Goal: Navigation & Orientation: Find specific page/section

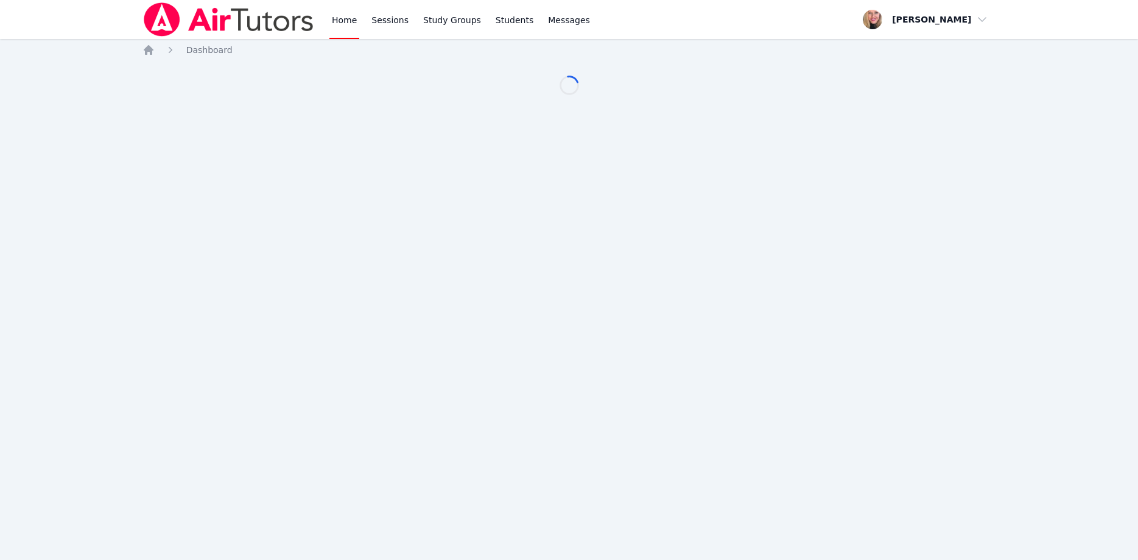
scroll to position [62, 0]
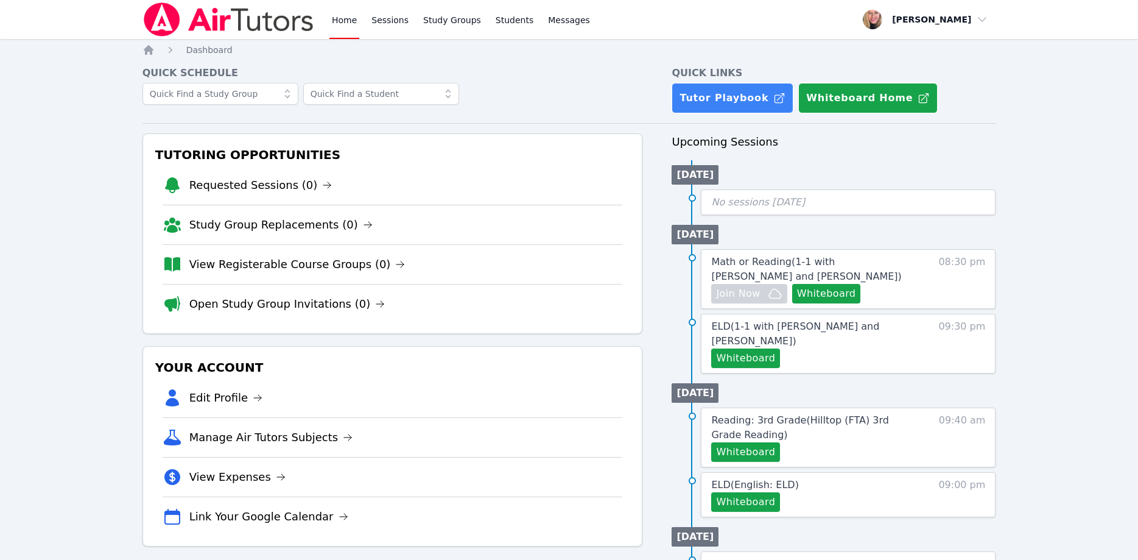
scroll to position [62, 0]
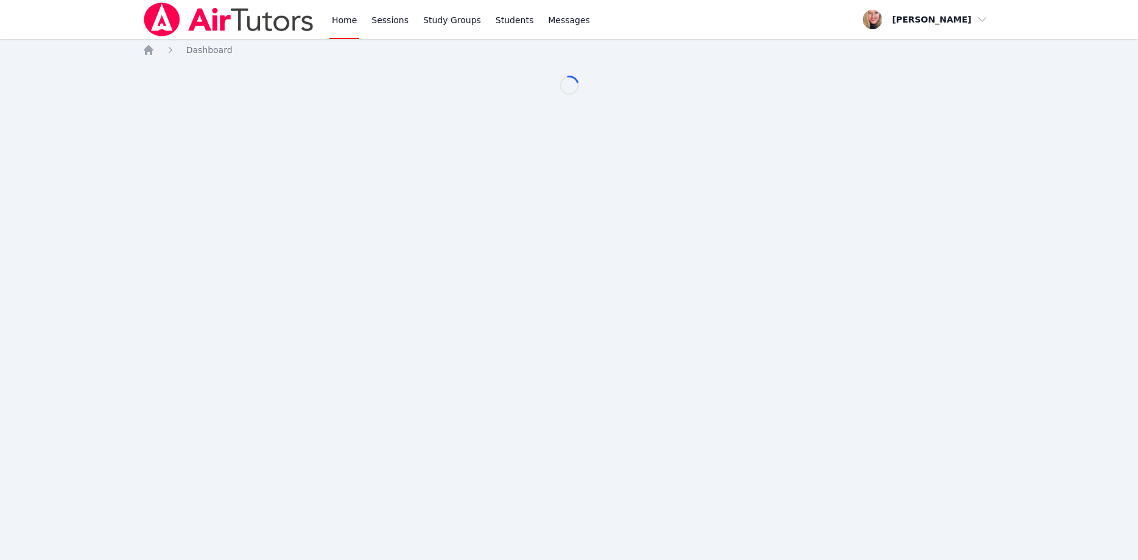
scroll to position [62, 0]
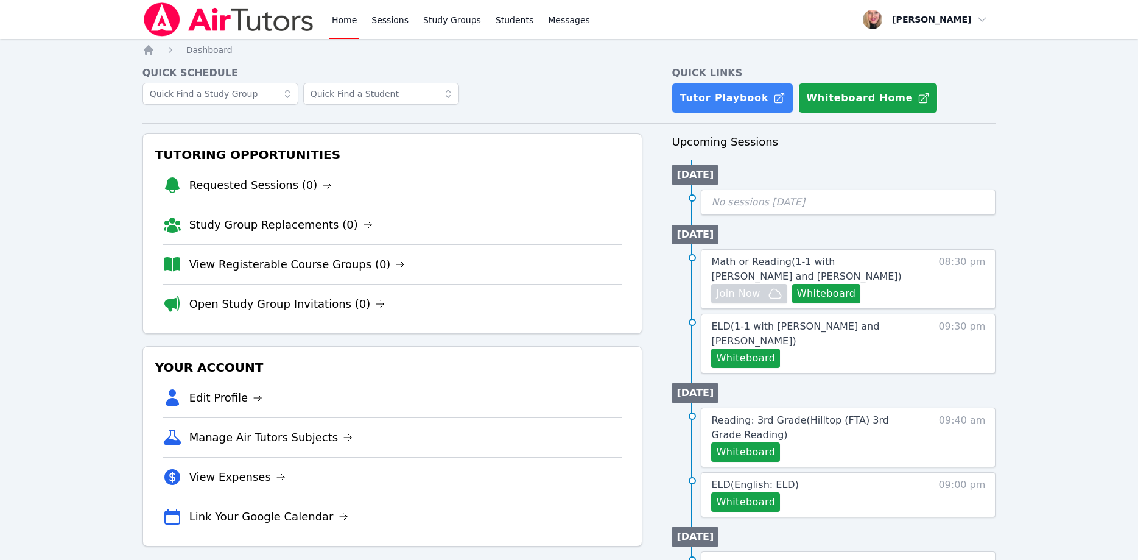
scroll to position [62, 0]
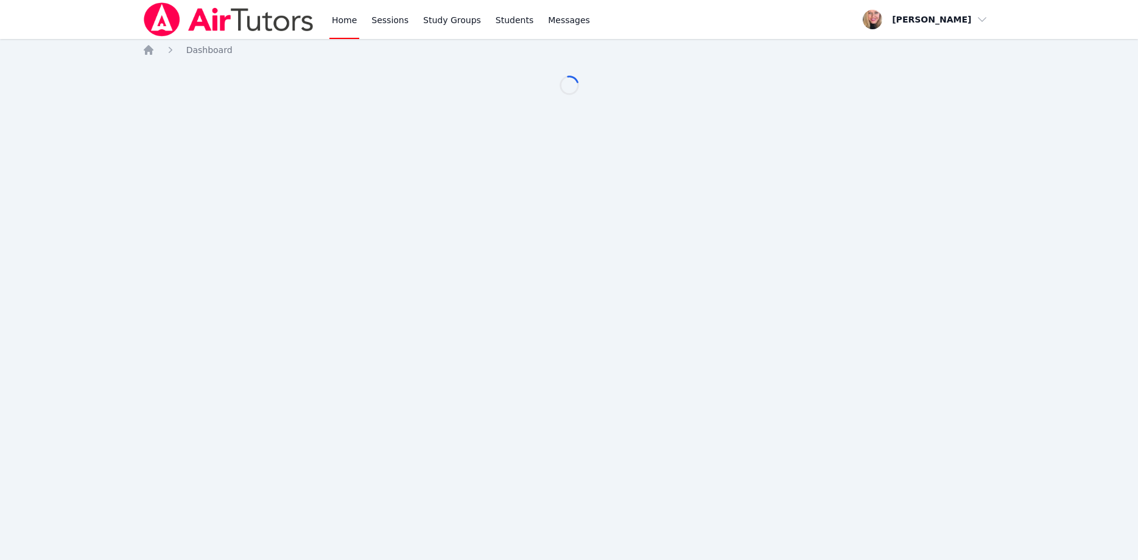
scroll to position [62, 0]
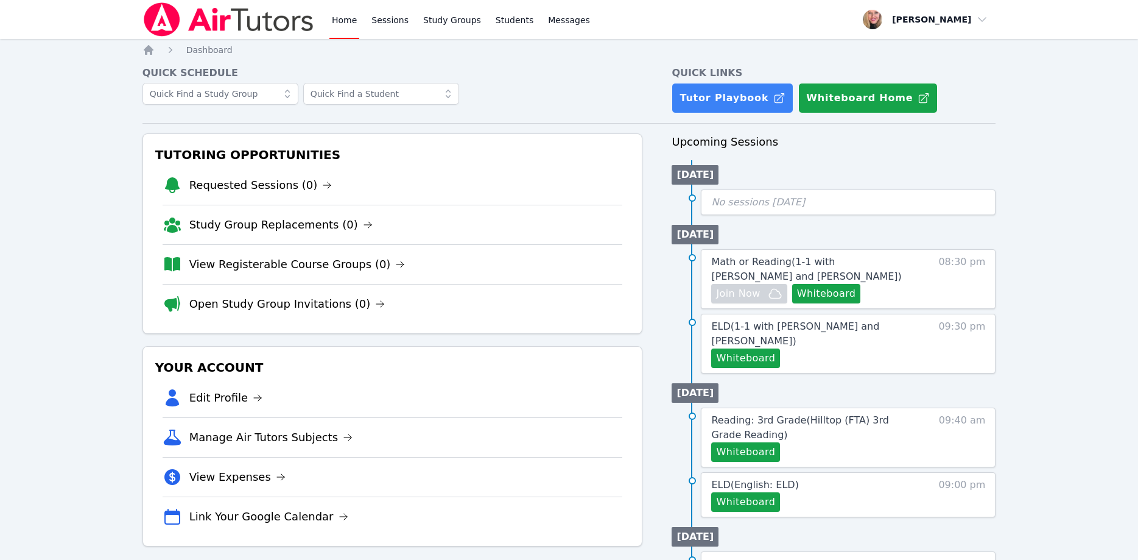
scroll to position [62, 0]
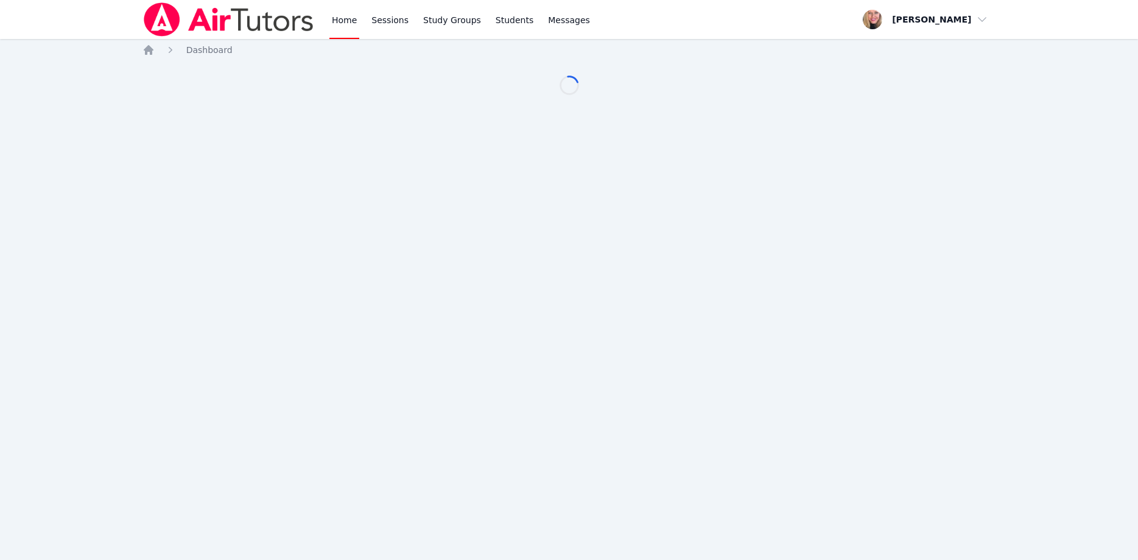
scroll to position [62, 0]
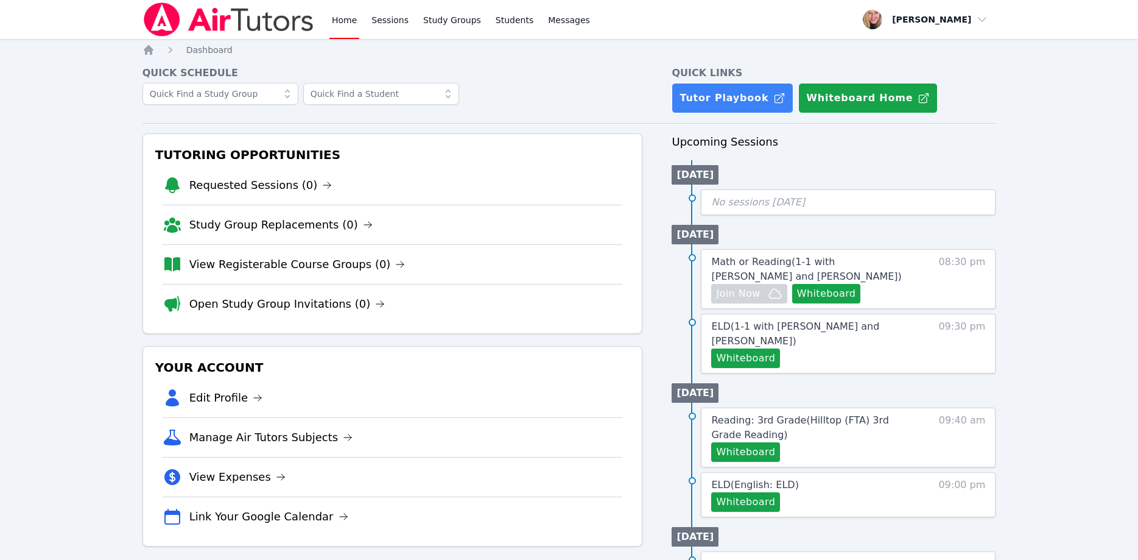
scroll to position [62, 0]
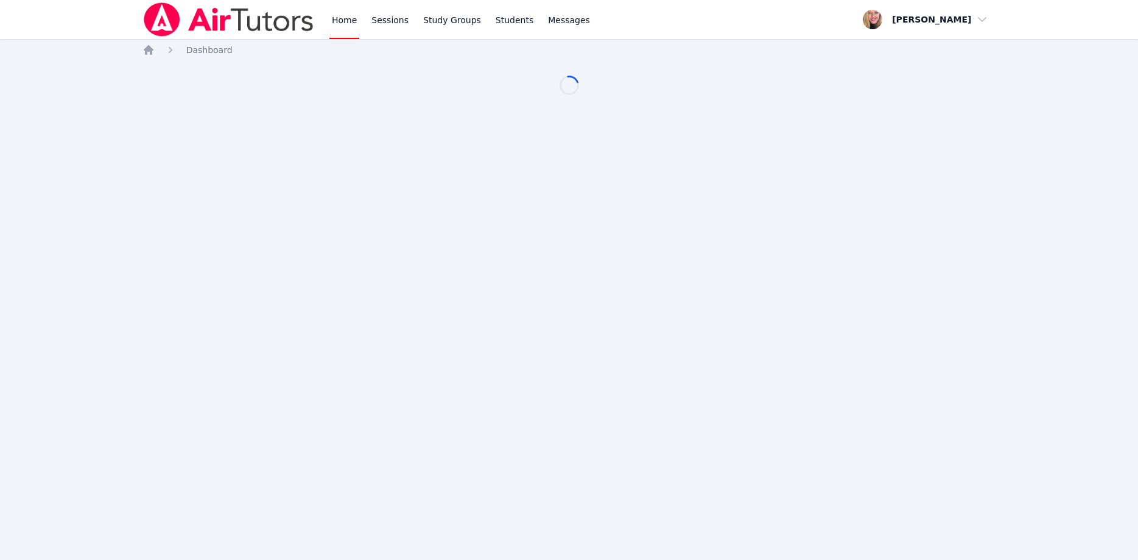
scroll to position [62, 0]
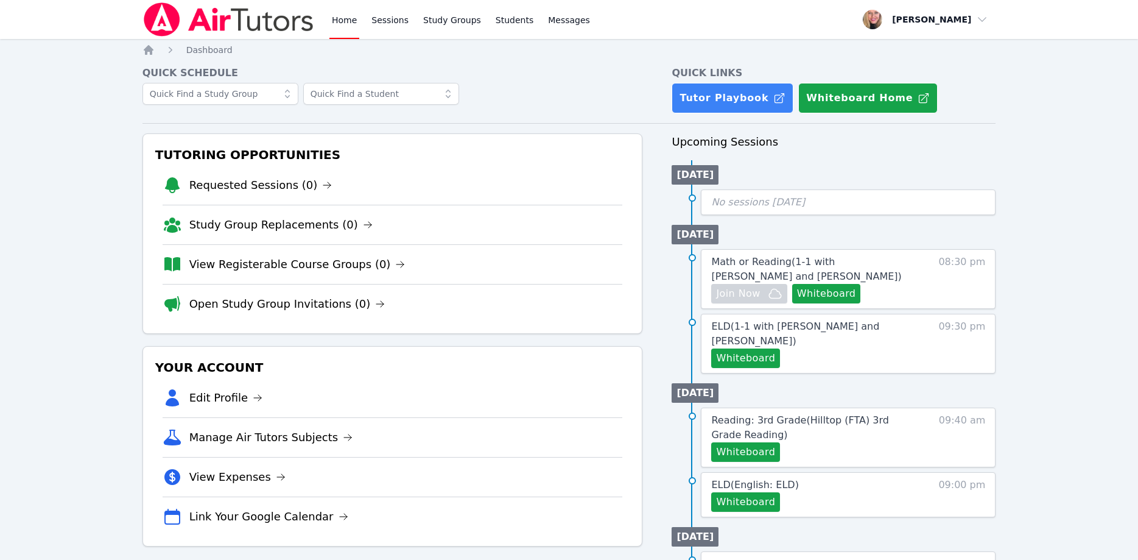
scroll to position [62, 0]
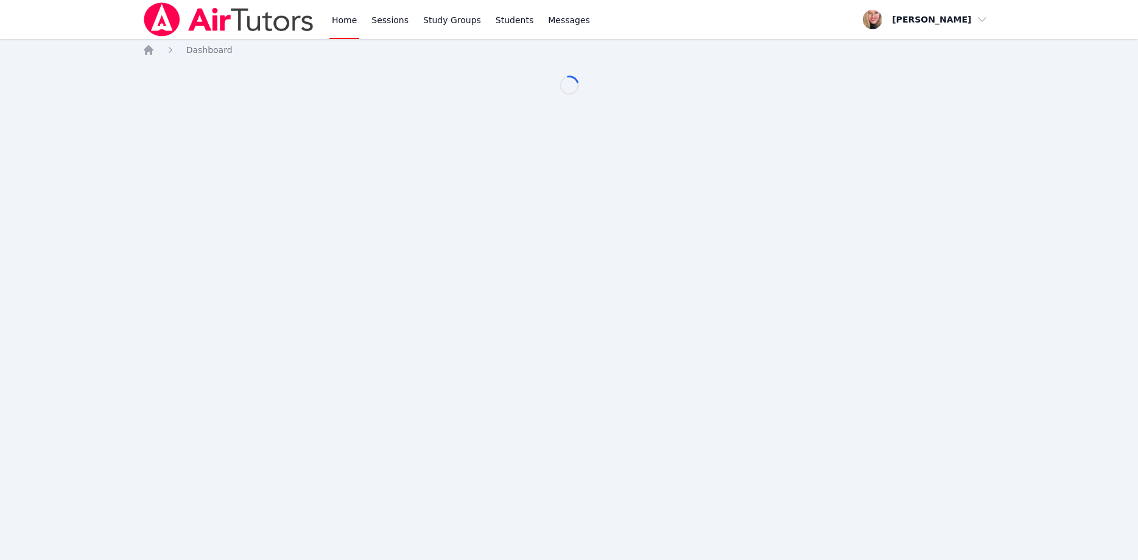
scroll to position [62, 0]
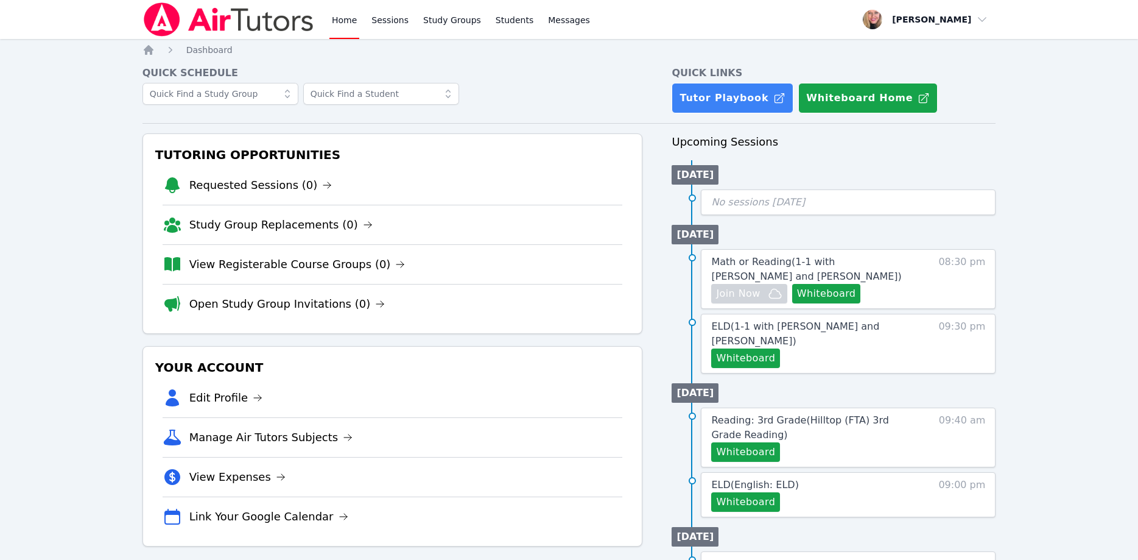
scroll to position [62, 0]
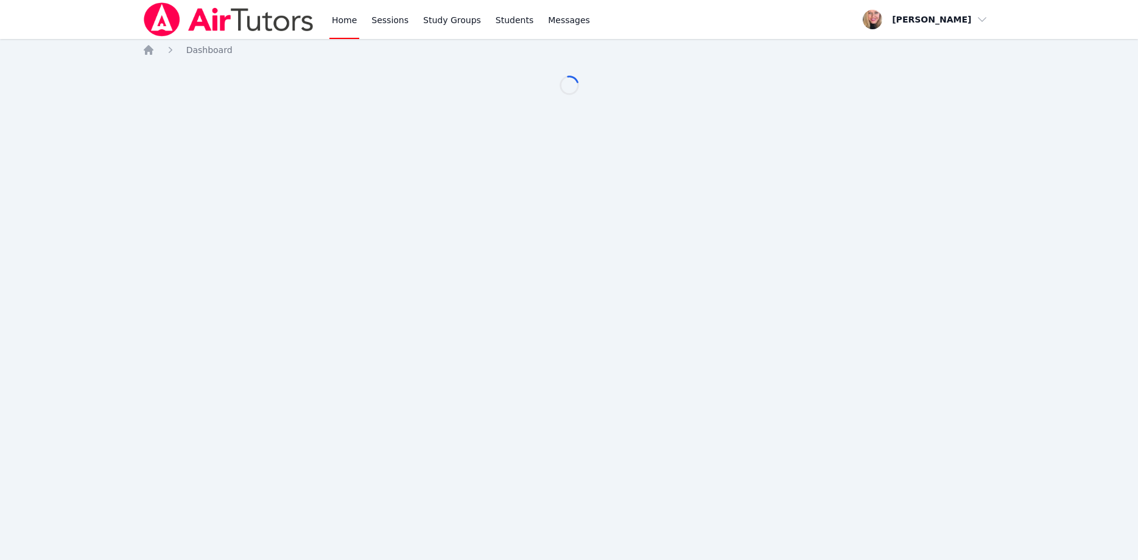
scroll to position [62, 0]
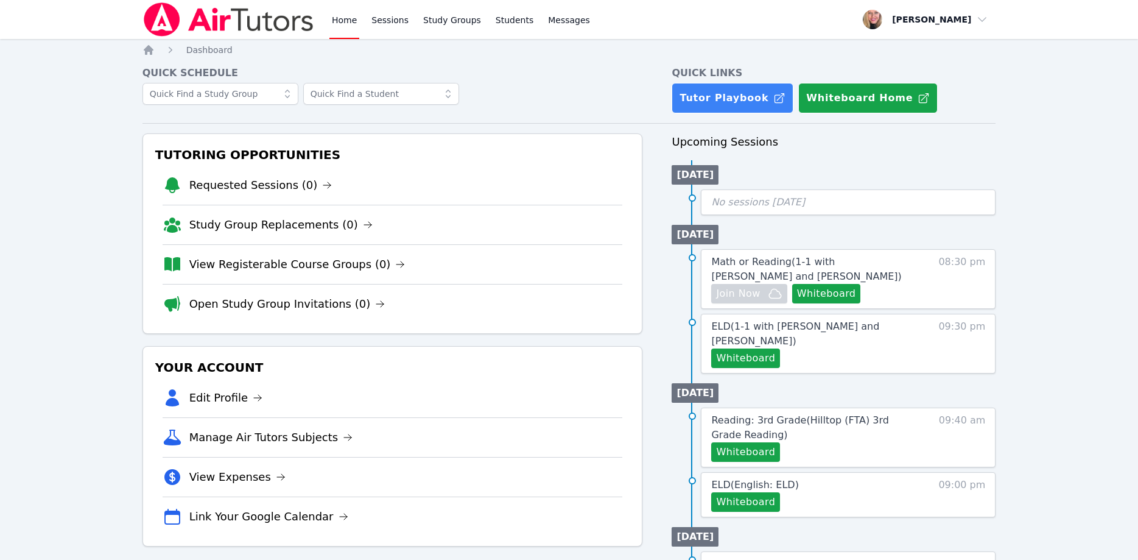
scroll to position [62, 0]
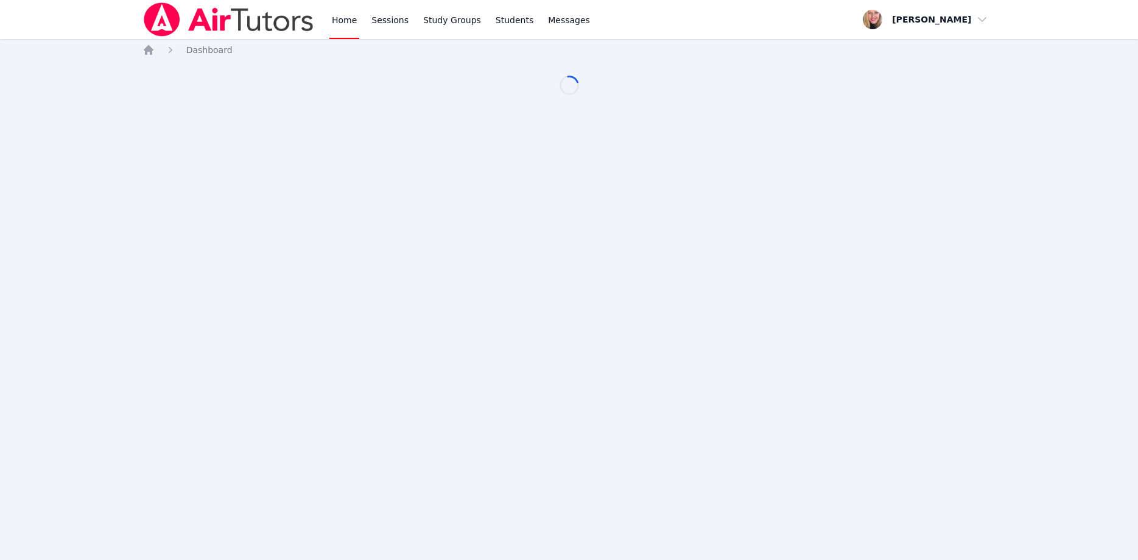
scroll to position [62, 0]
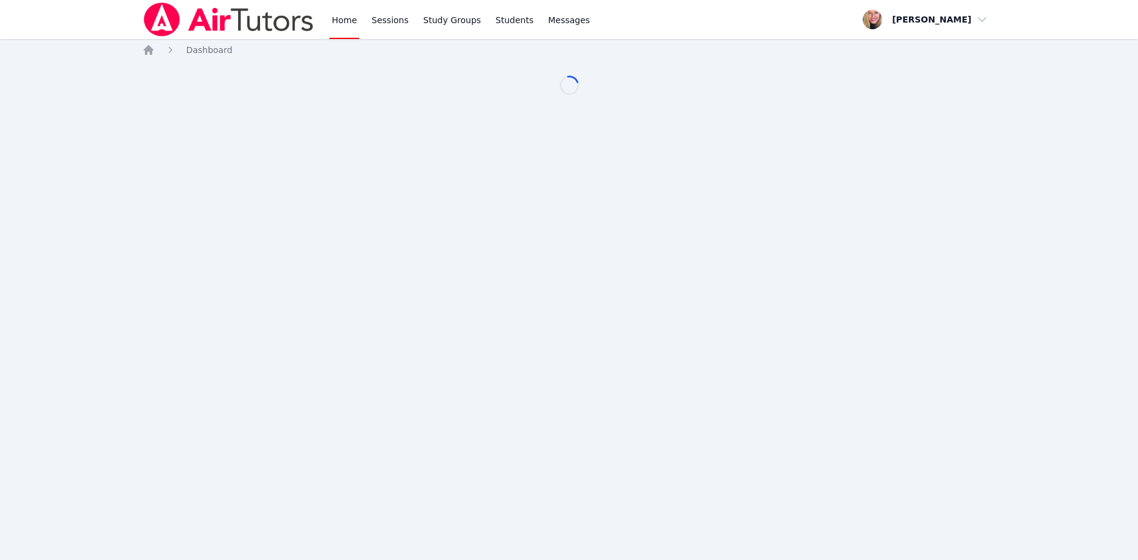
scroll to position [62, 0]
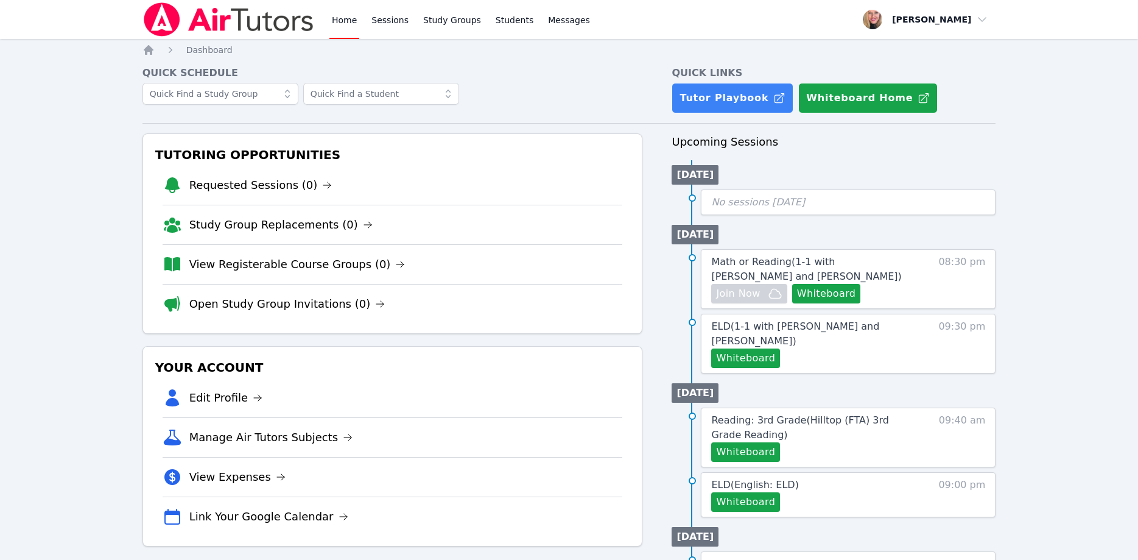
scroll to position [62, 0]
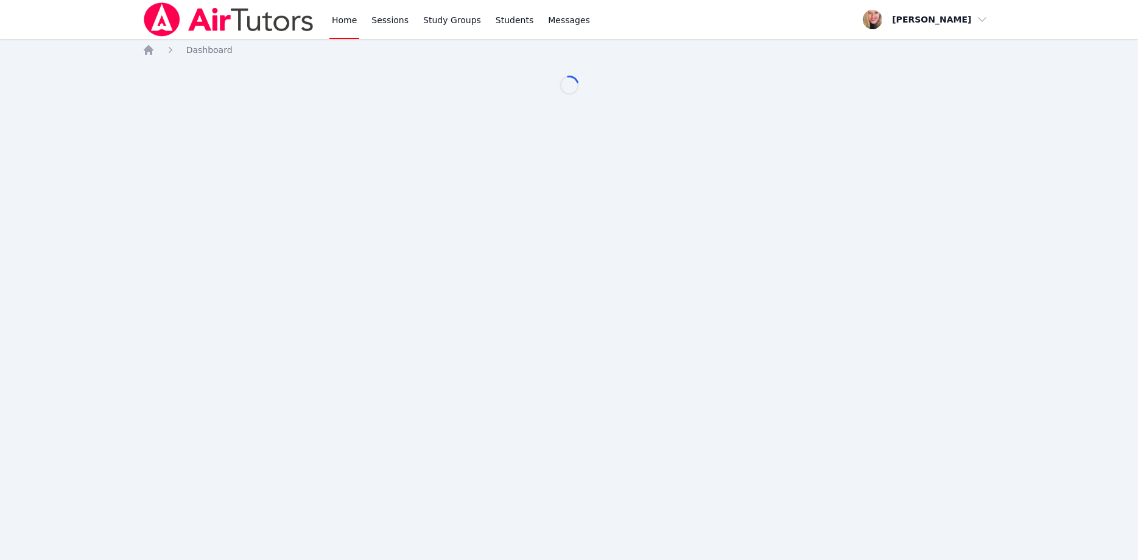
scroll to position [62, 0]
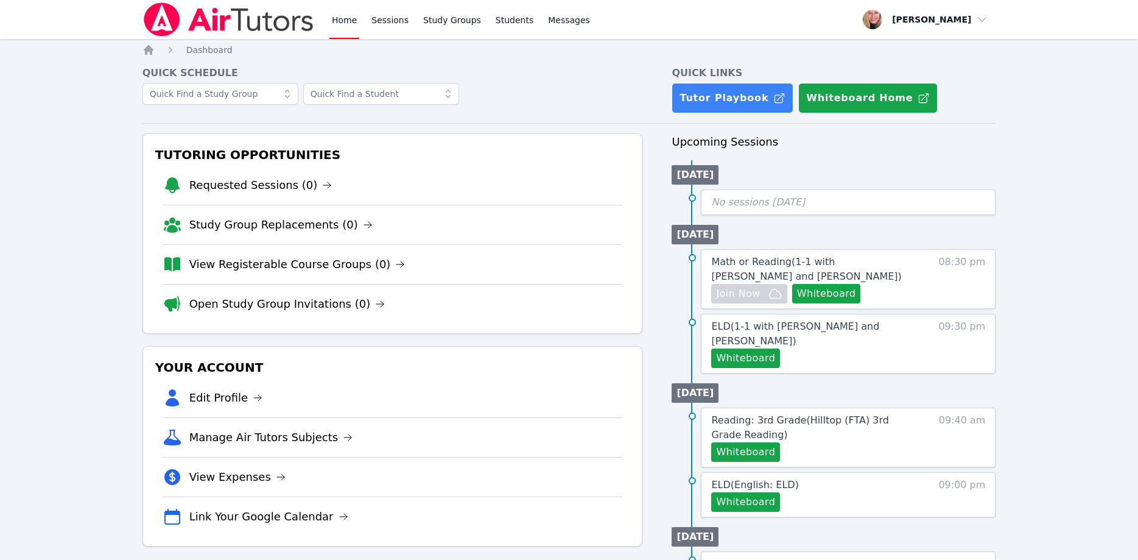
scroll to position [62, 0]
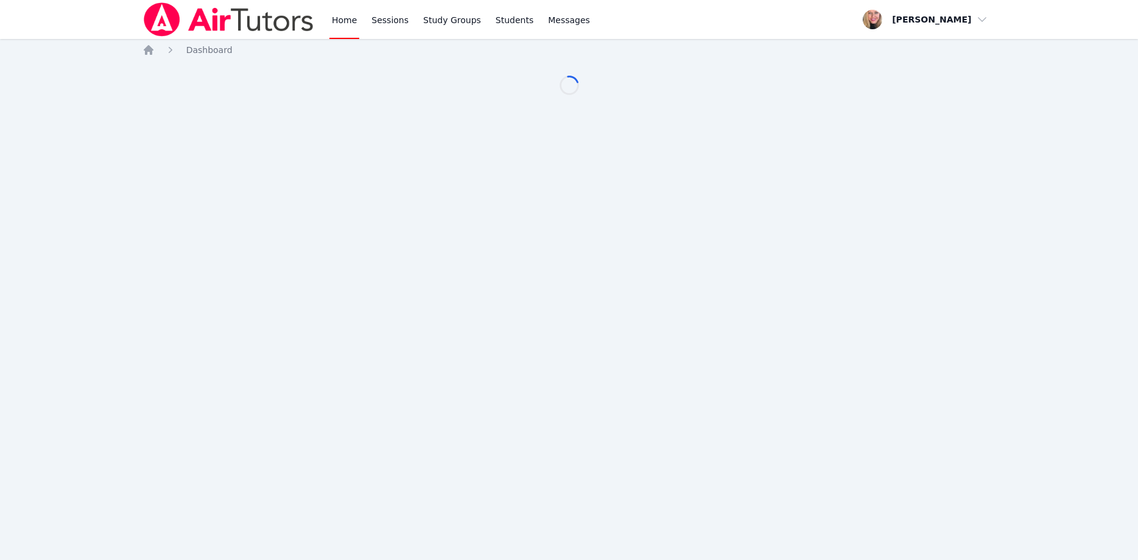
scroll to position [62, 0]
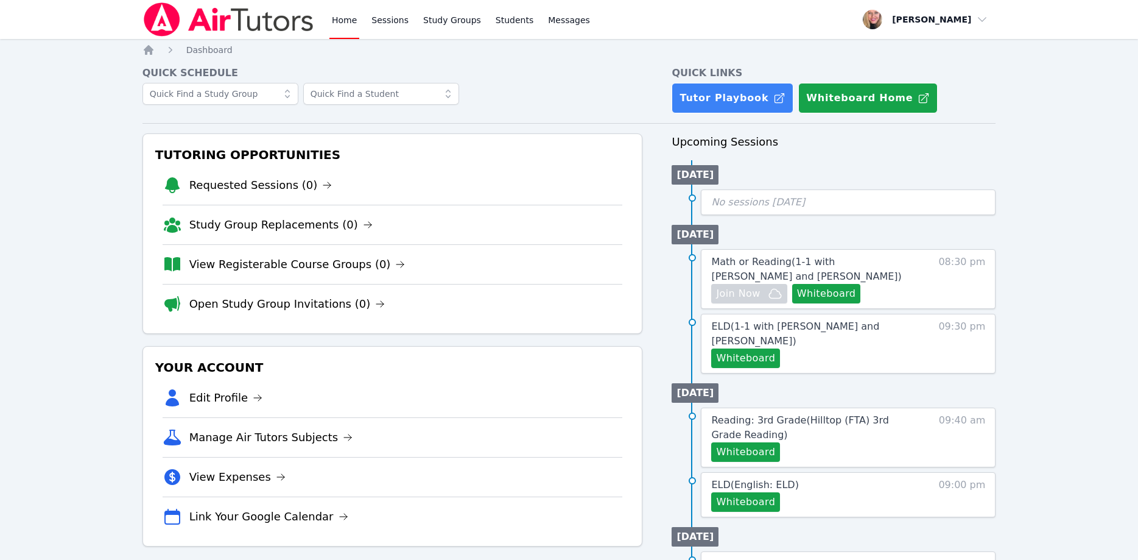
scroll to position [62, 0]
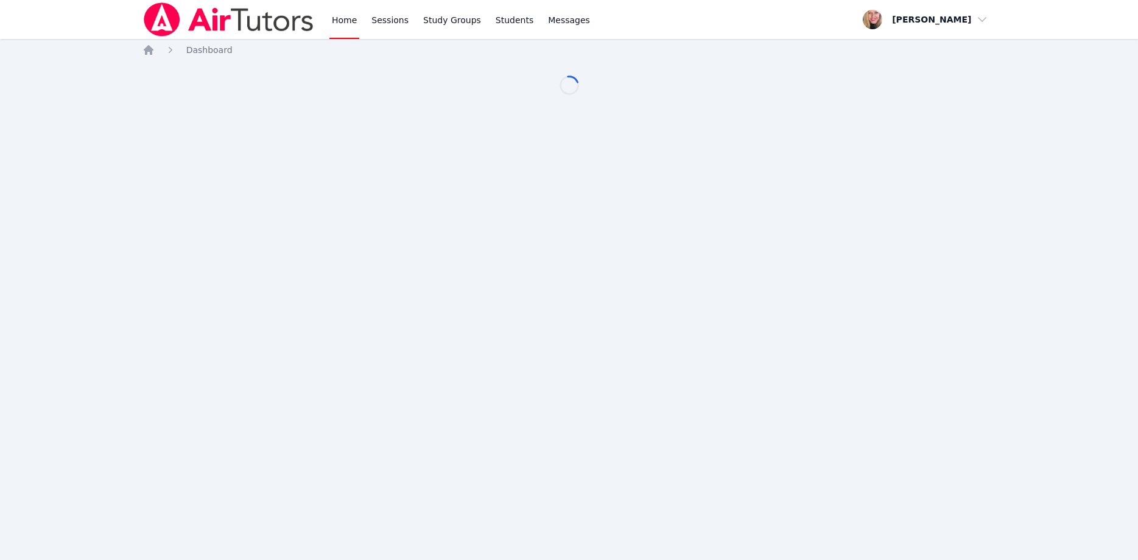
scroll to position [62, 0]
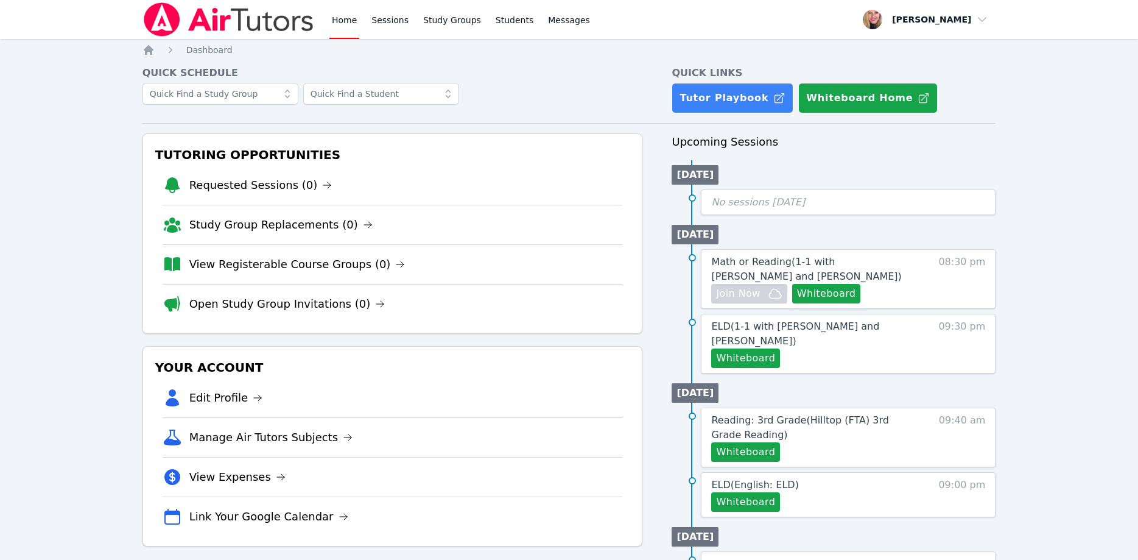
scroll to position [62, 0]
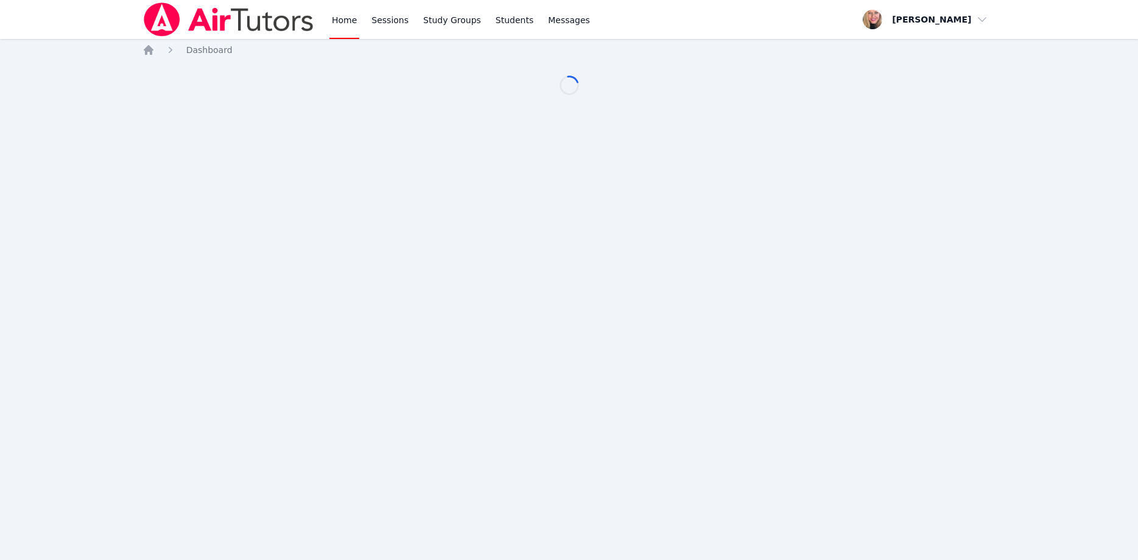
scroll to position [62, 0]
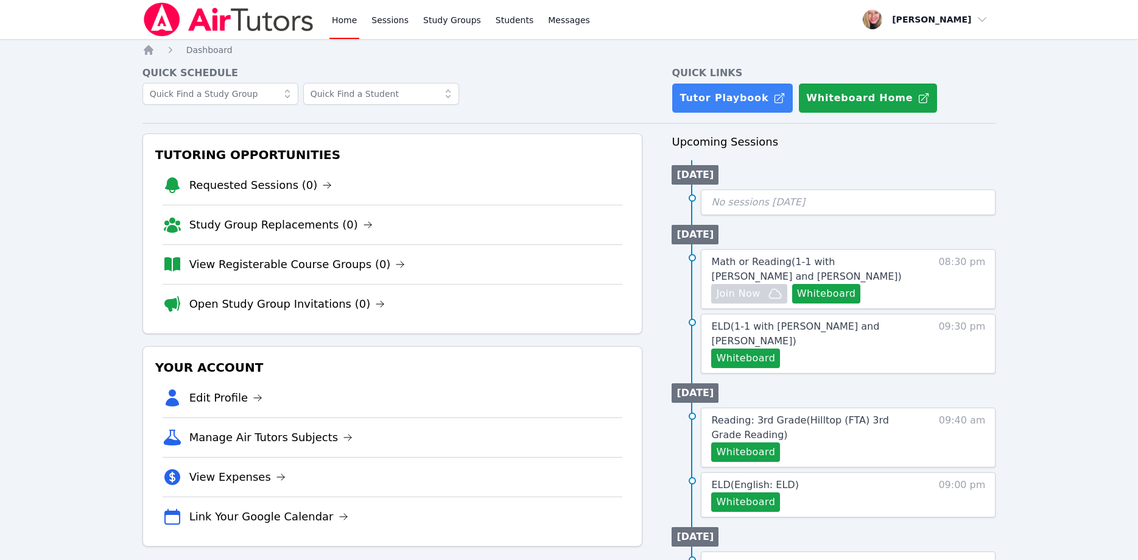
scroll to position [62, 0]
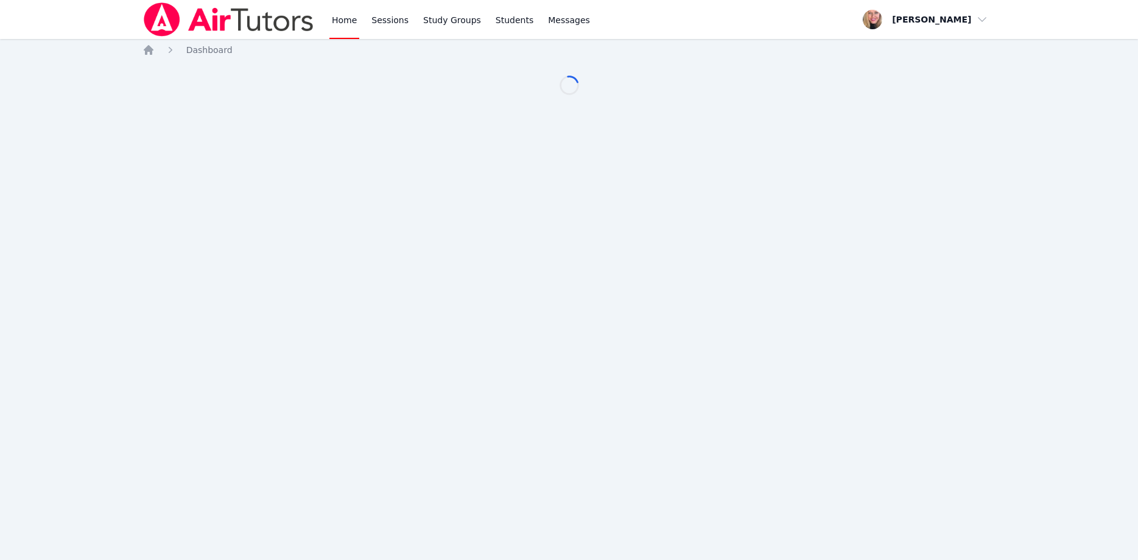
scroll to position [62, 0]
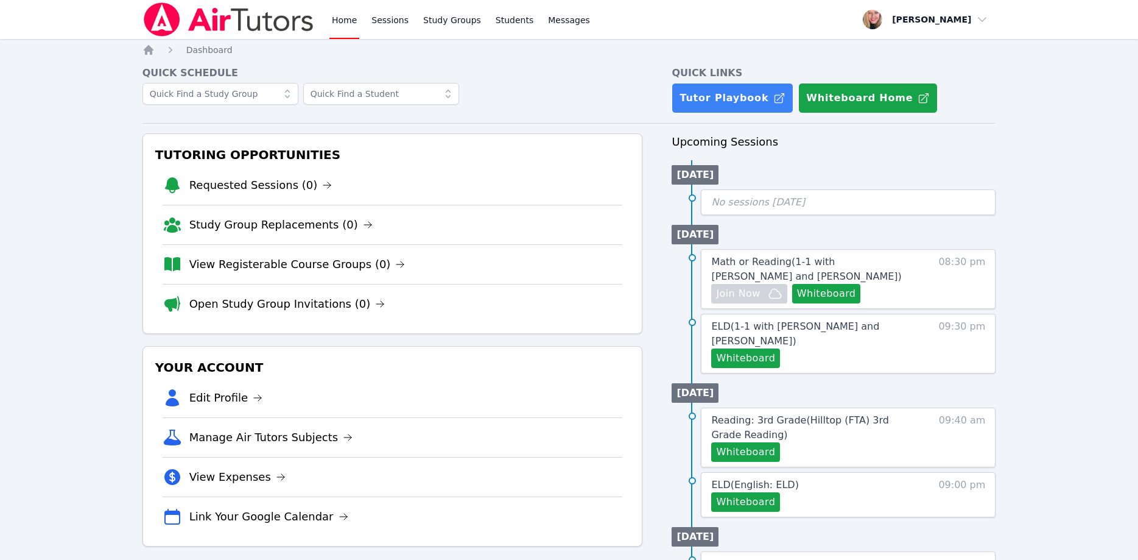
scroll to position [62, 0]
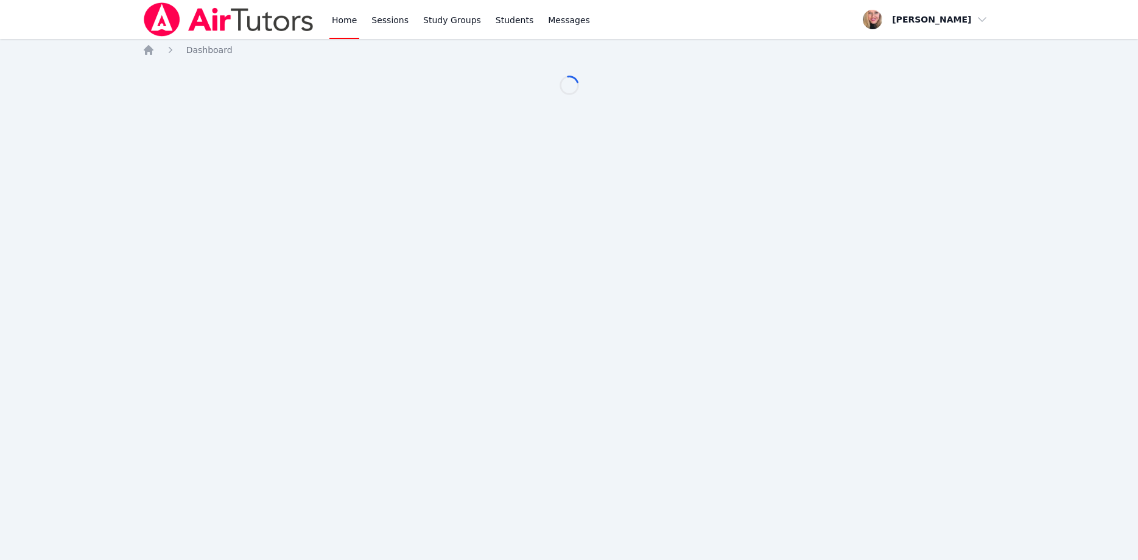
scroll to position [62, 0]
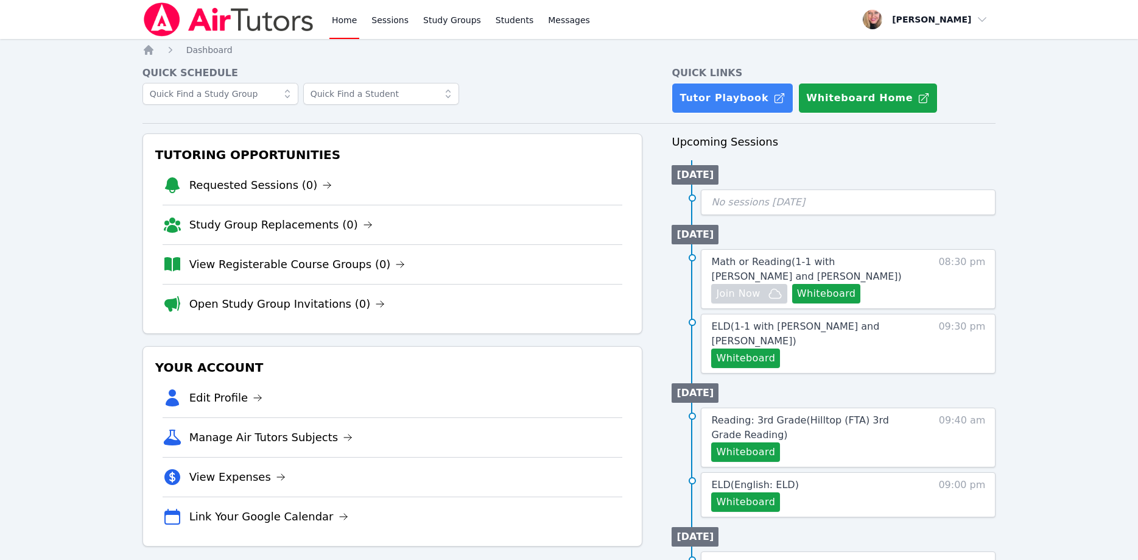
scroll to position [62, 0]
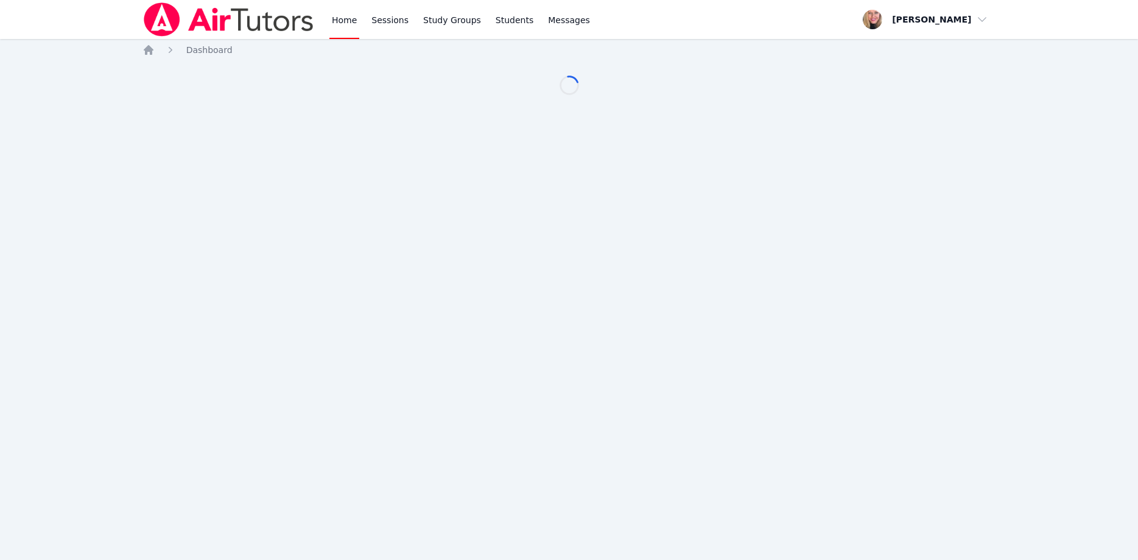
scroll to position [62, 0]
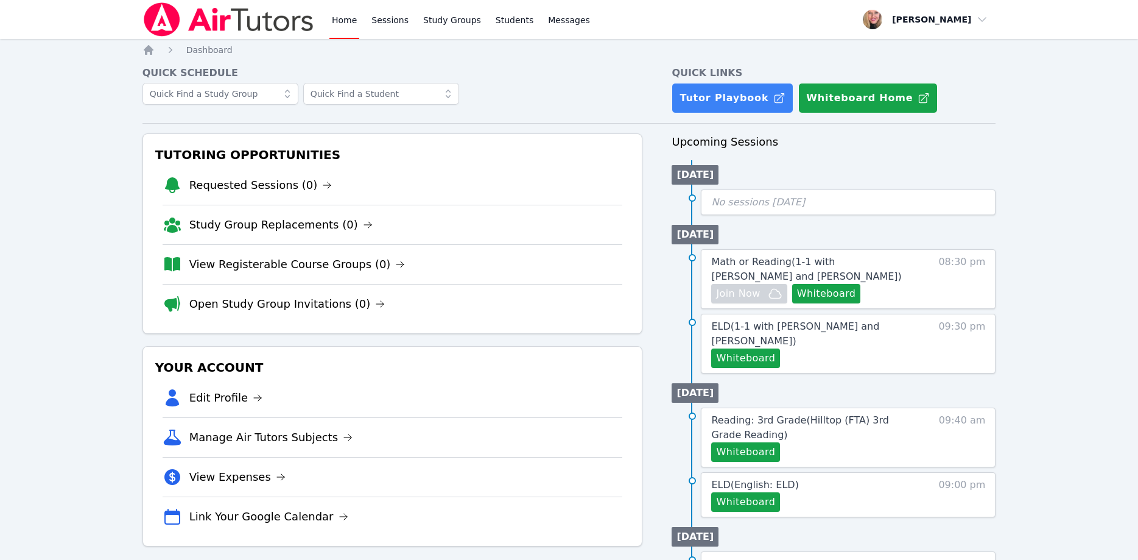
scroll to position [62, 0]
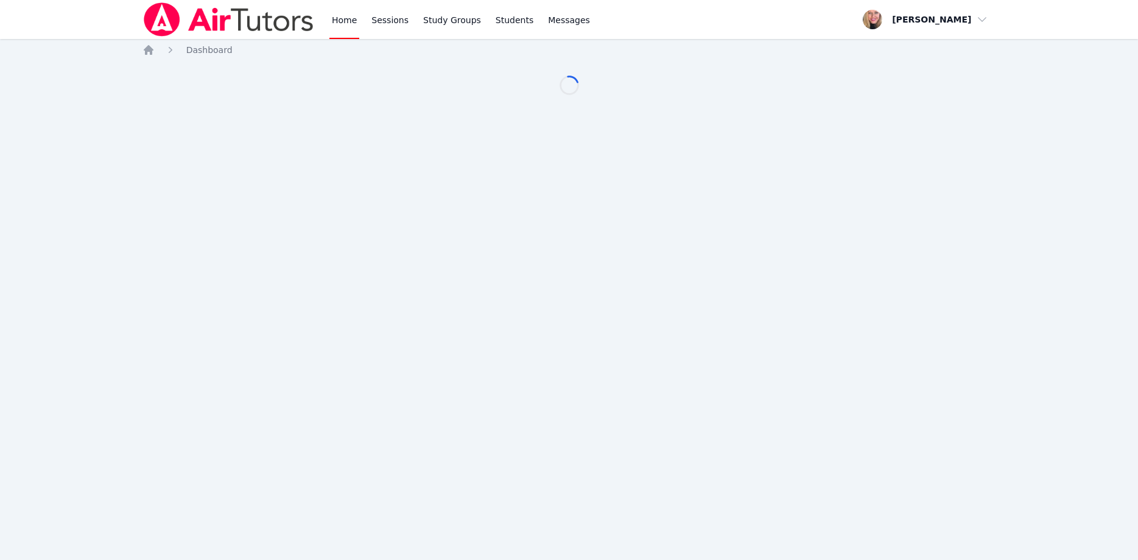
scroll to position [62, 0]
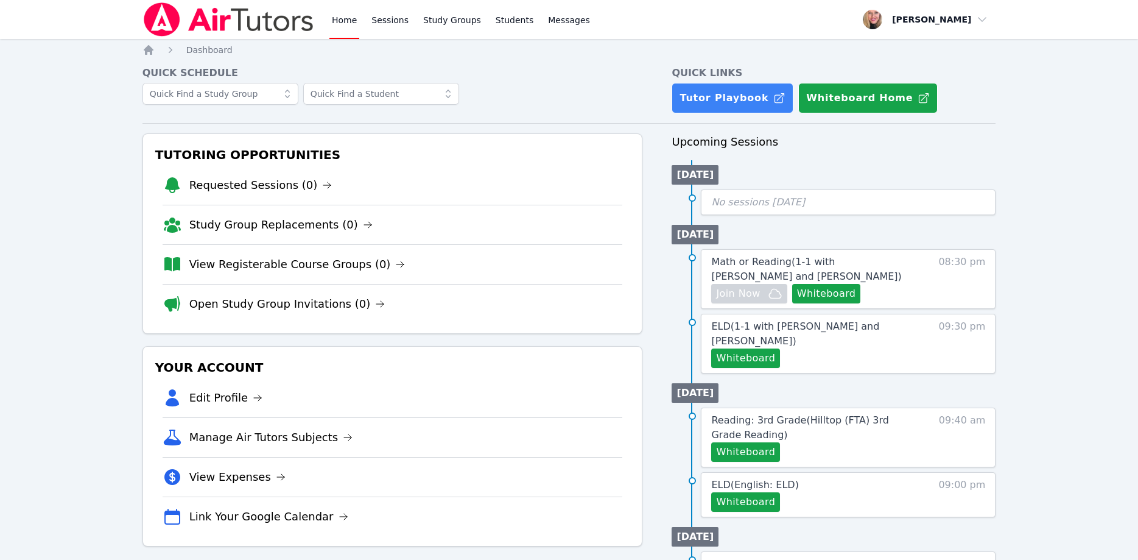
scroll to position [62, 0]
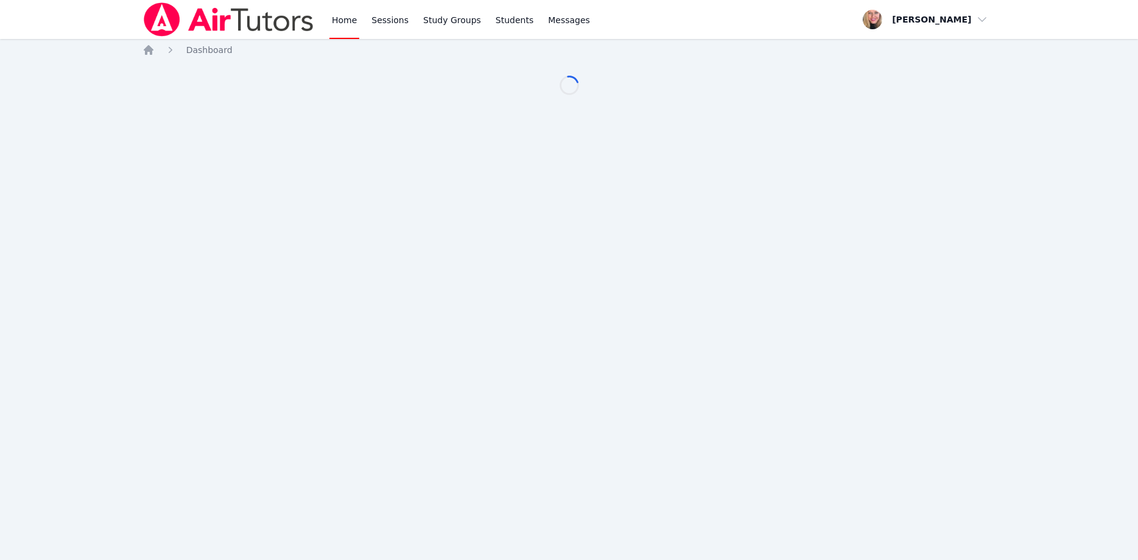
scroll to position [62, 0]
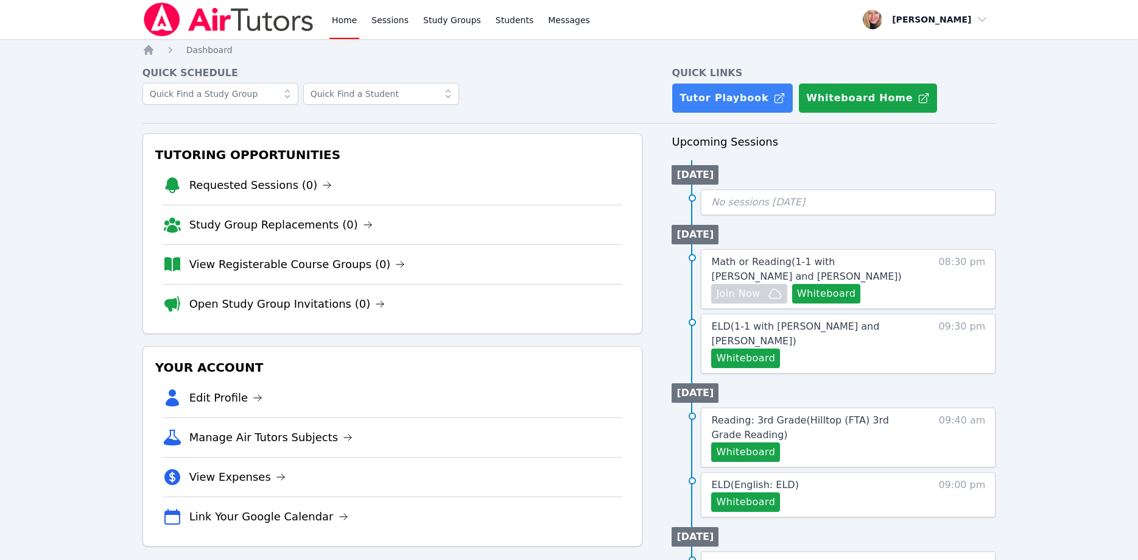
scroll to position [62, 0]
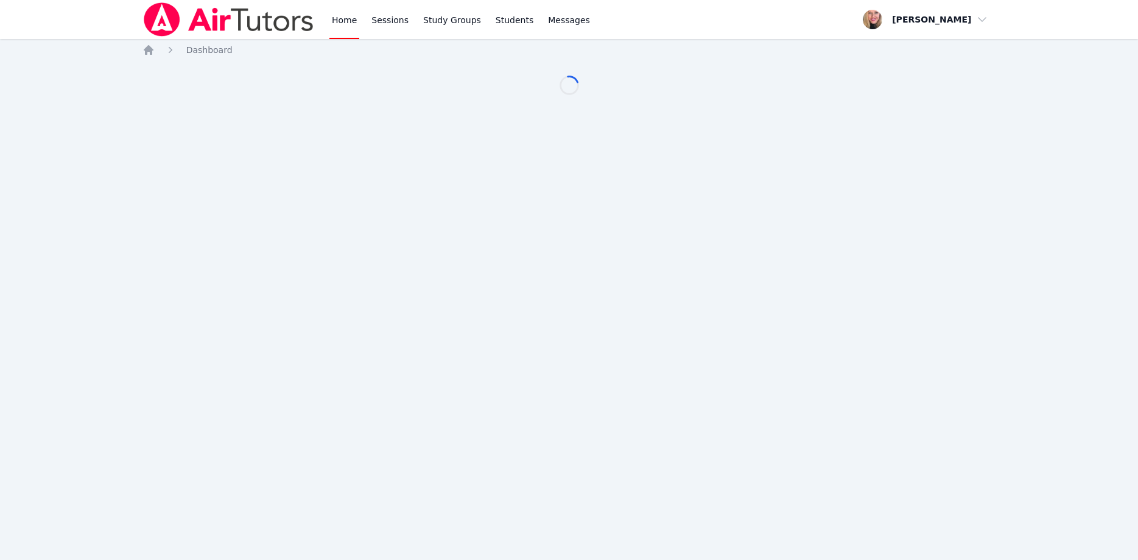
scroll to position [62, 0]
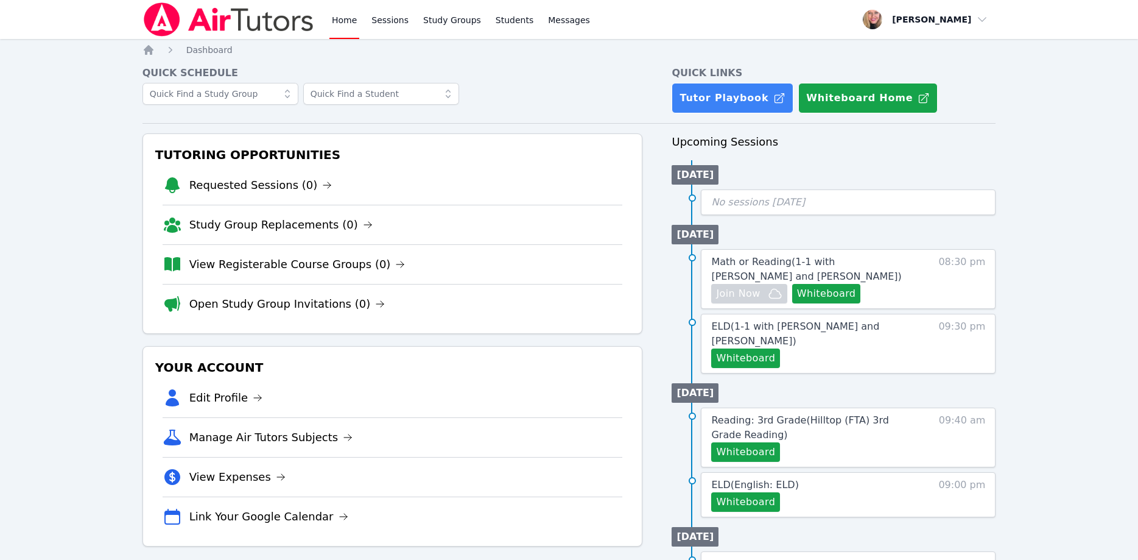
scroll to position [62, 0]
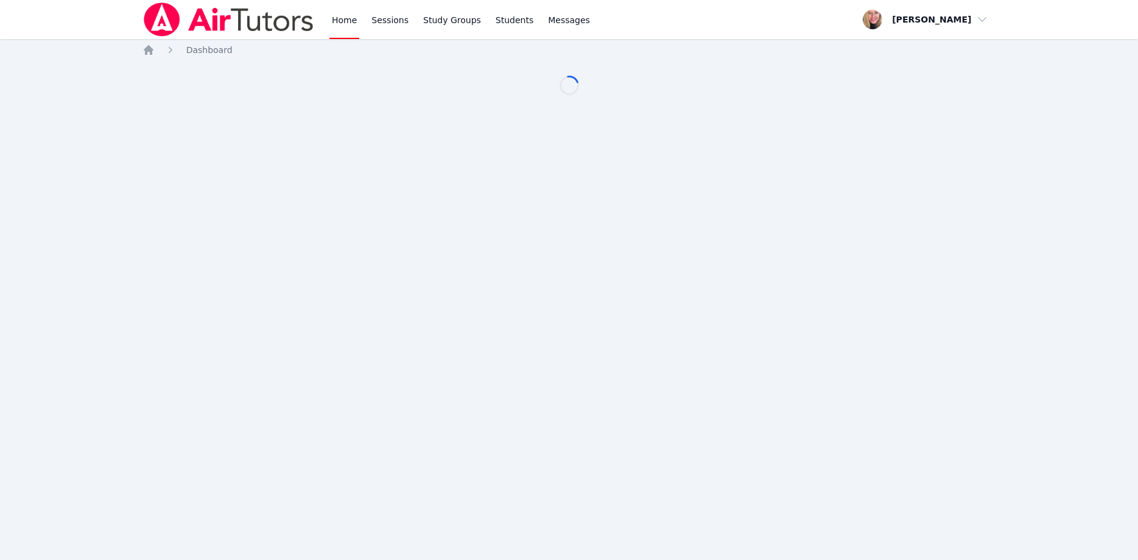
scroll to position [62, 0]
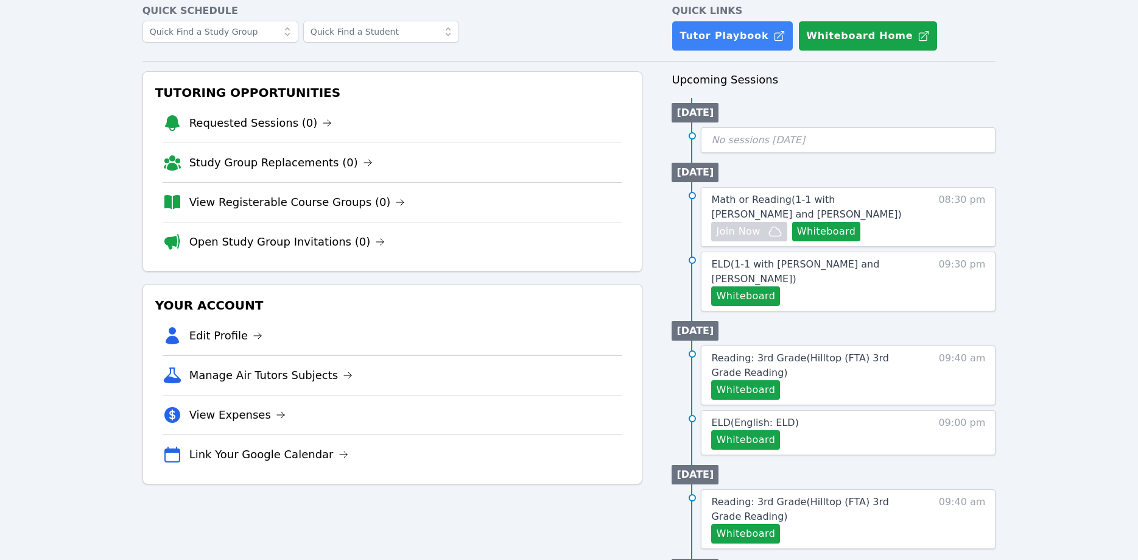
scroll to position [62, 0]
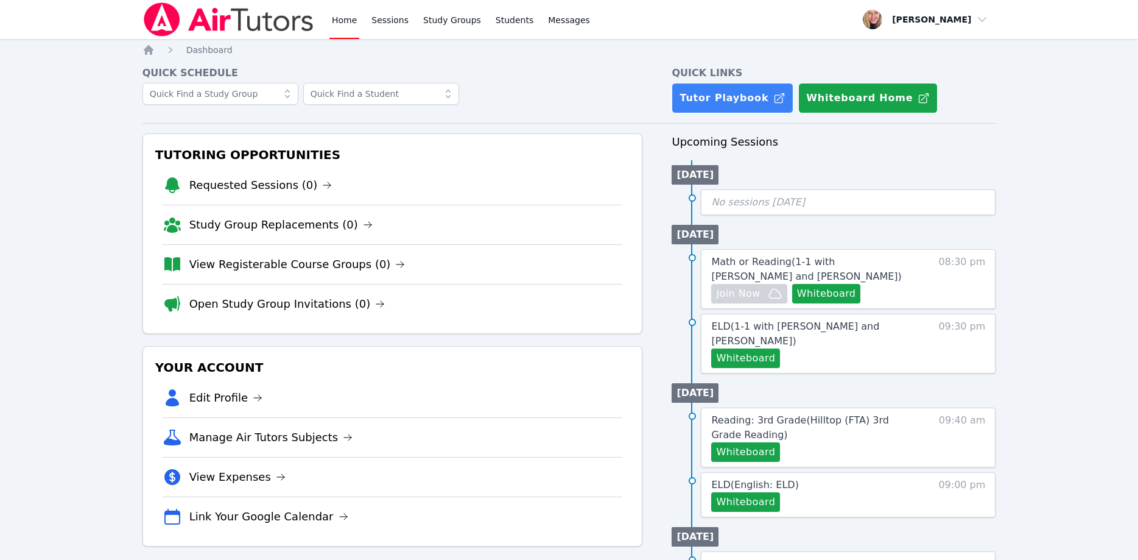
scroll to position [62, 0]
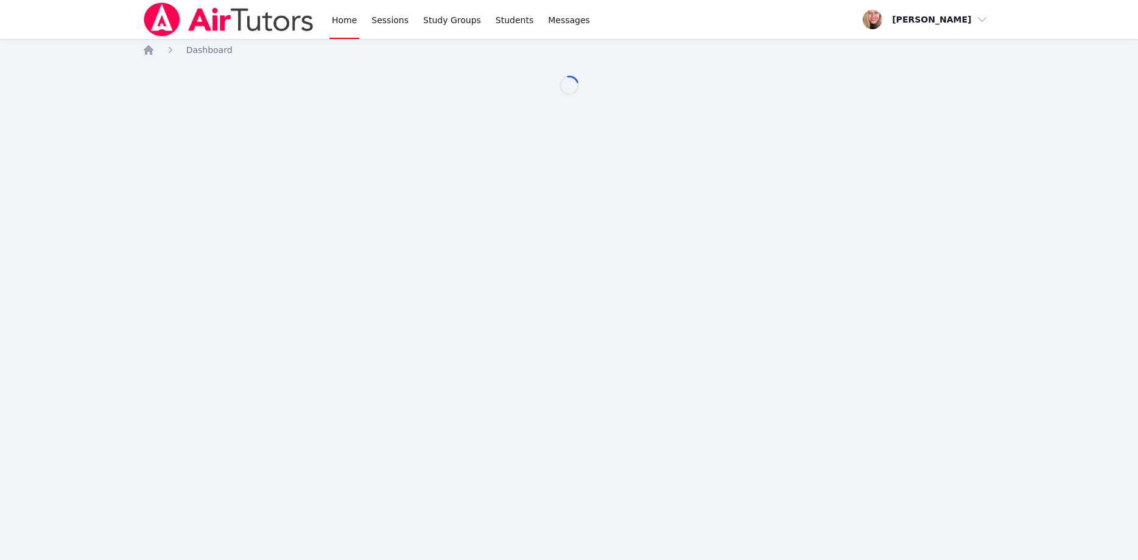
scroll to position [62, 0]
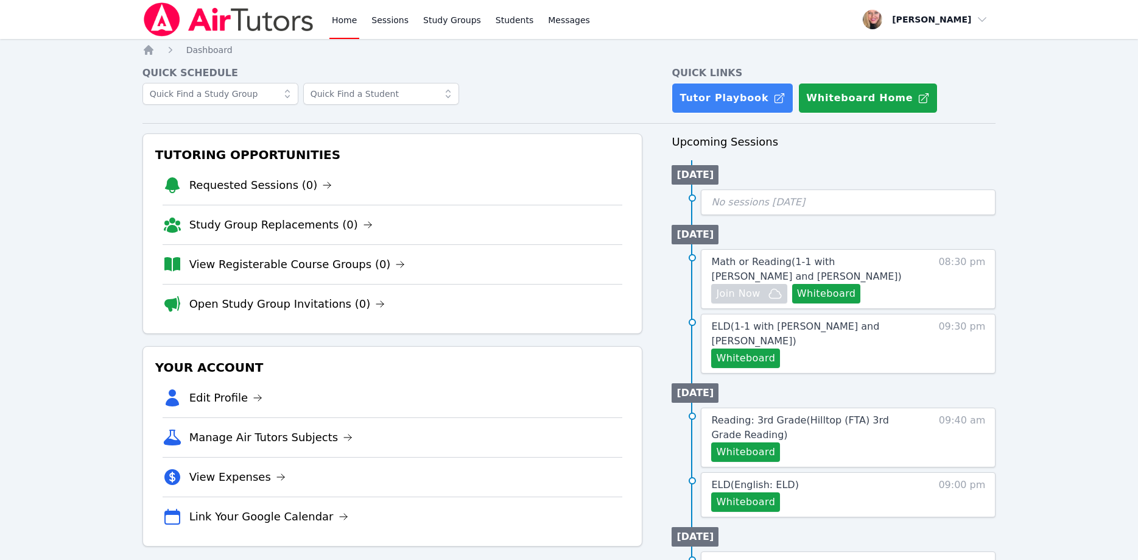
scroll to position [62, 0]
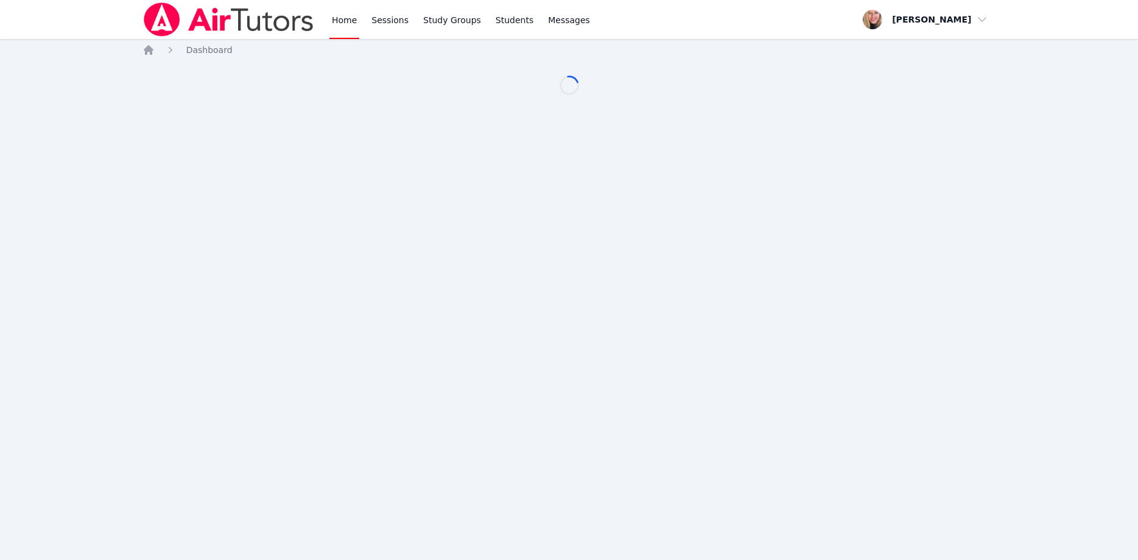
scroll to position [62, 0]
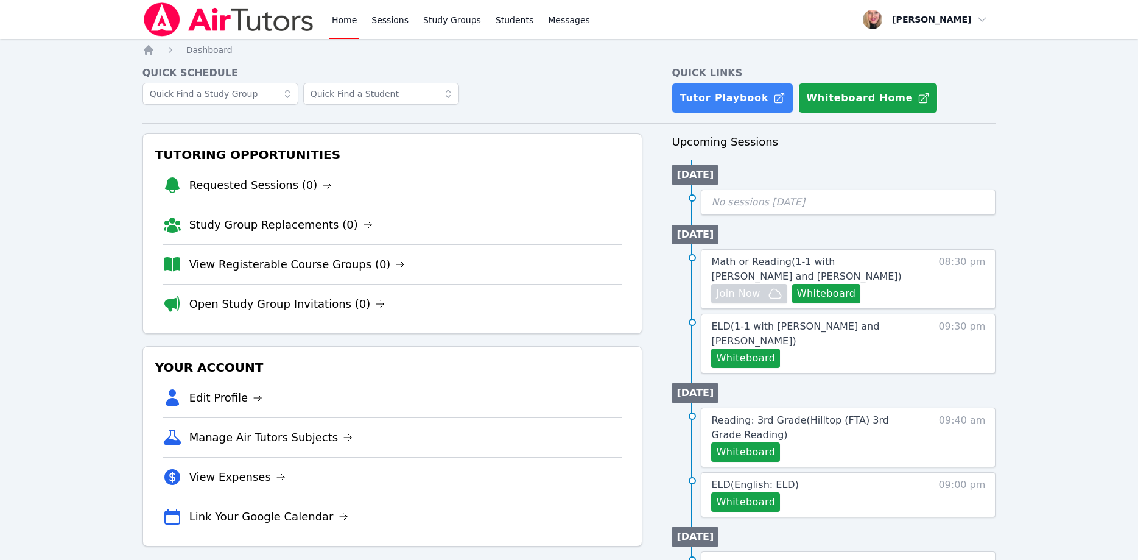
scroll to position [62, 0]
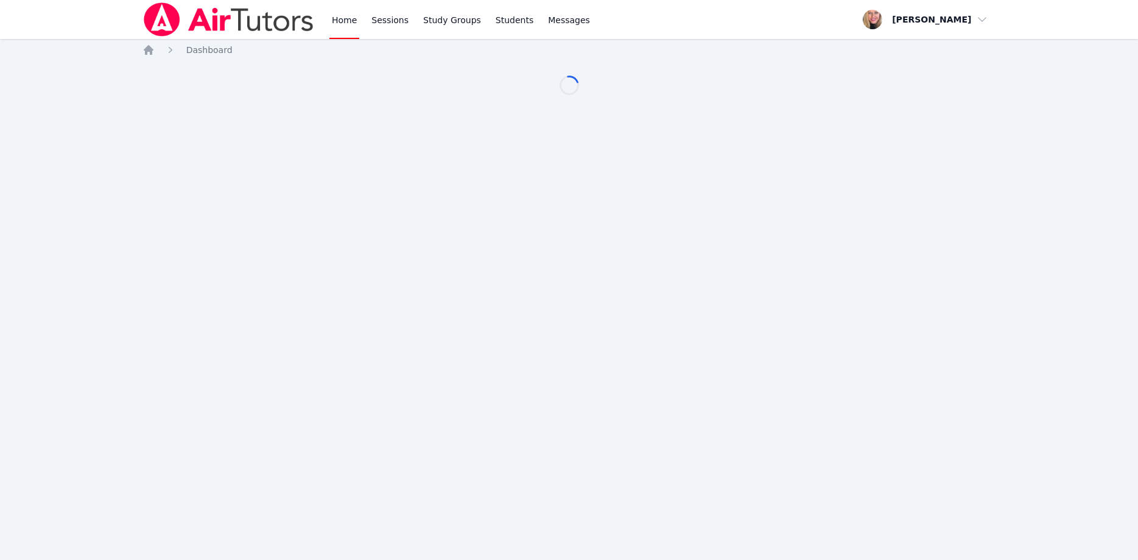
scroll to position [62, 0]
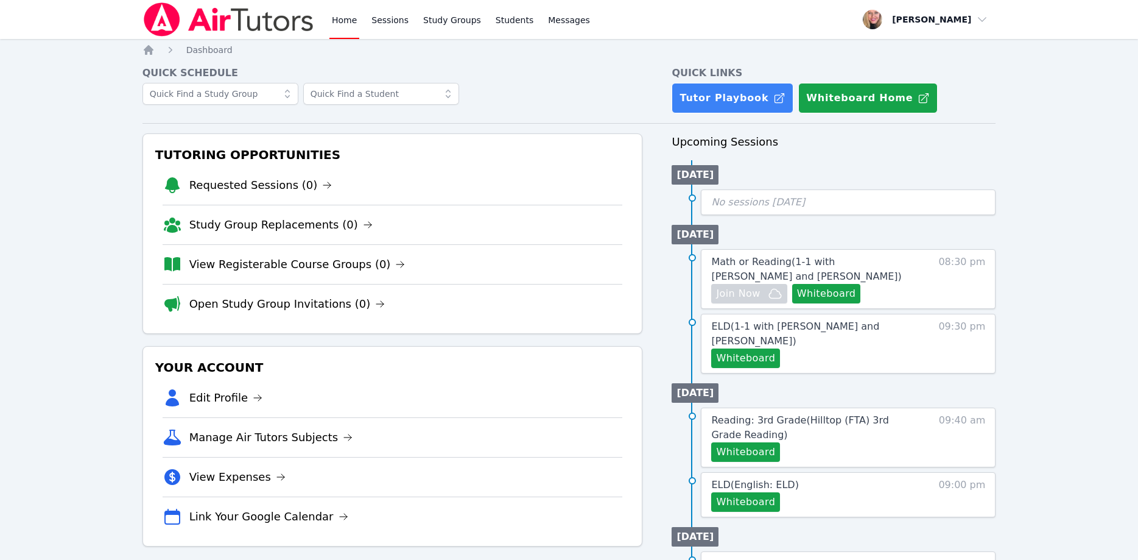
scroll to position [62, 0]
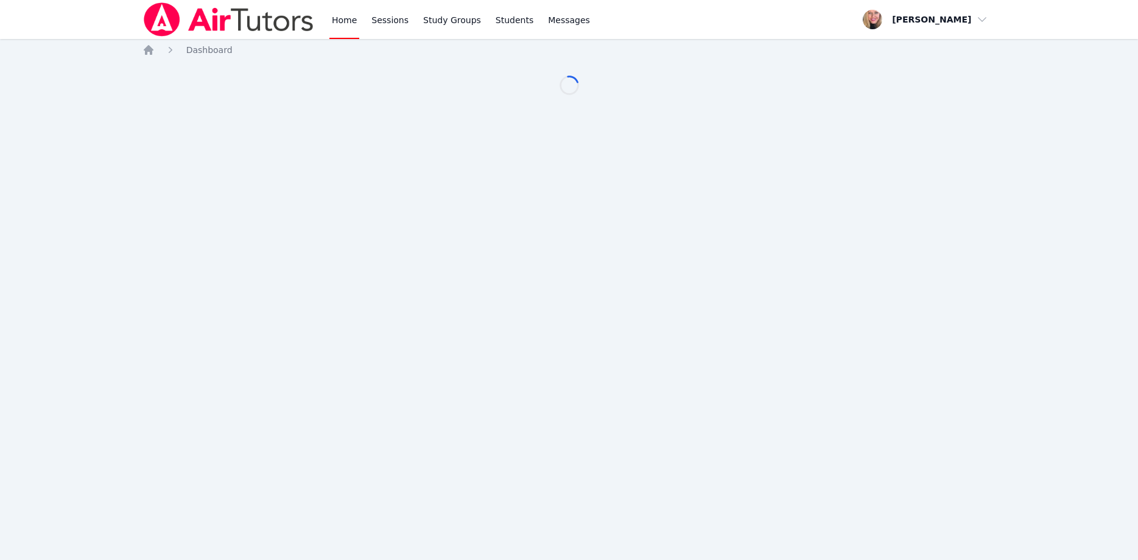
scroll to position [62, 0]
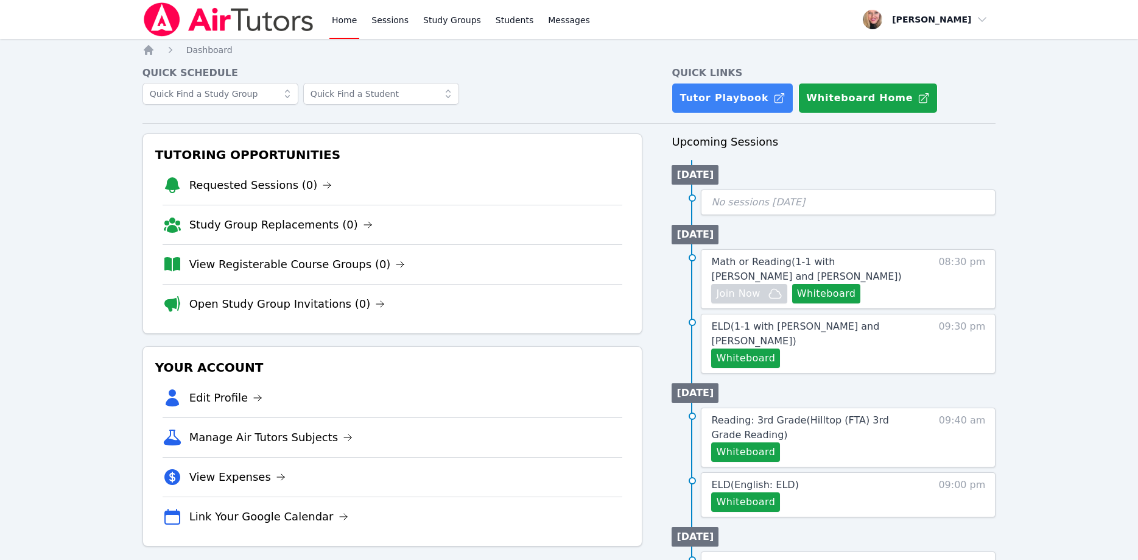
scroll to position [62, 0]
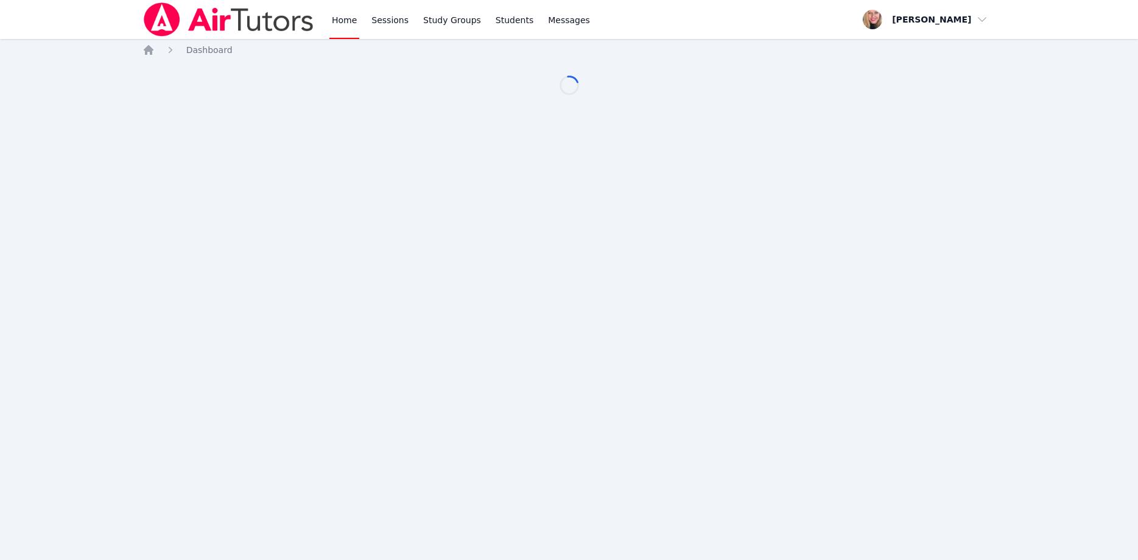
scroll to position [62, 0]
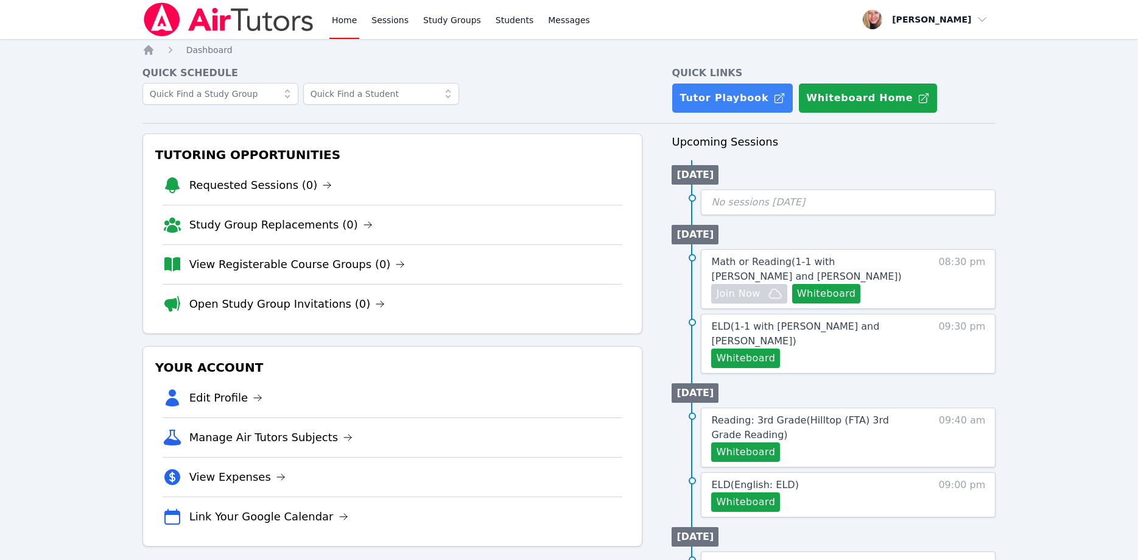
scroll to position [62, 0]
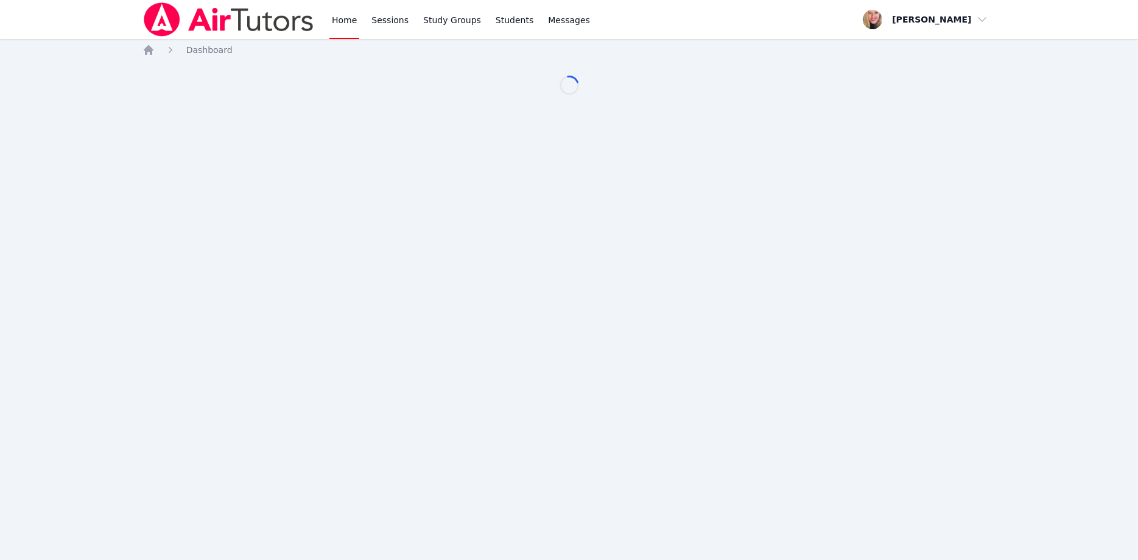
scroll to position [62, 0]
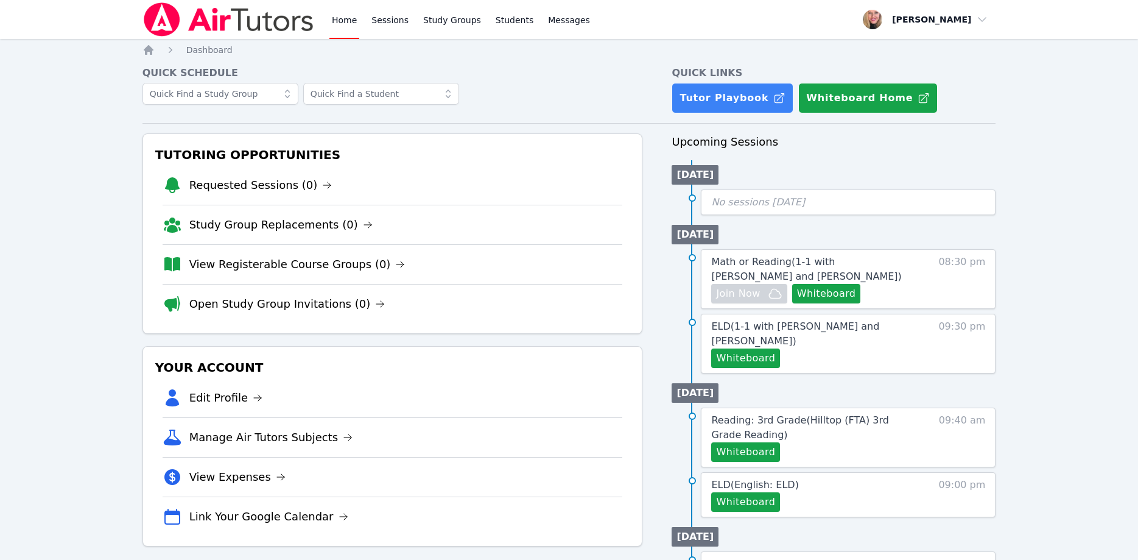
scroll to position [62, 0]
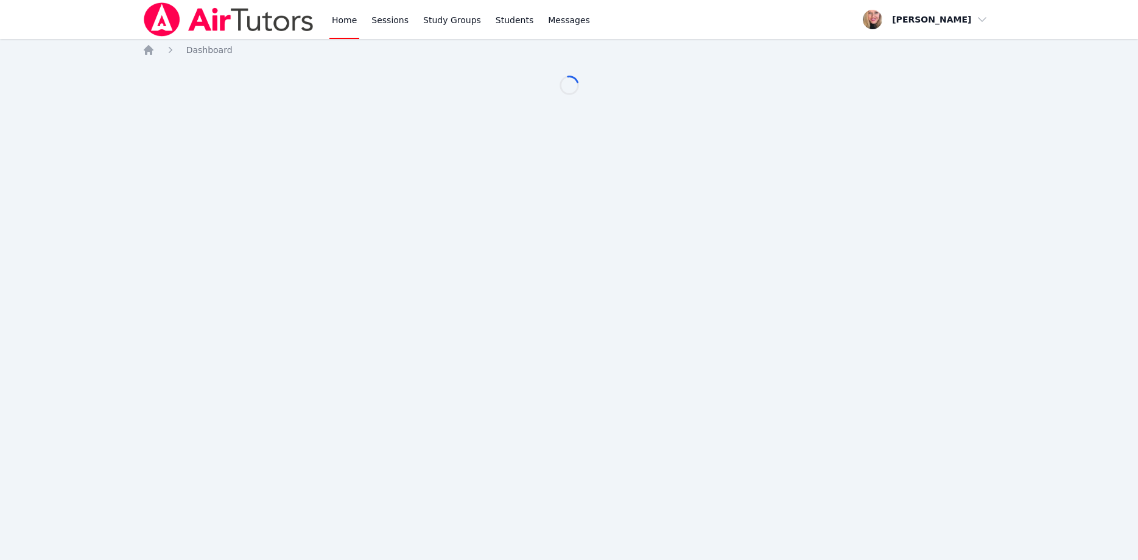
scroll to position [62, 0]
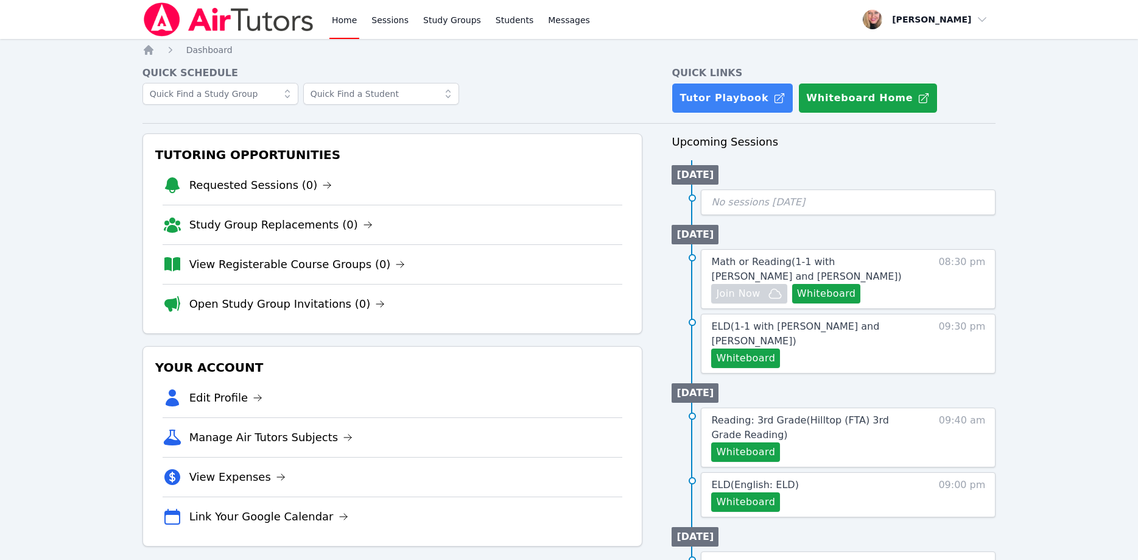
scroll to position [62, 0]
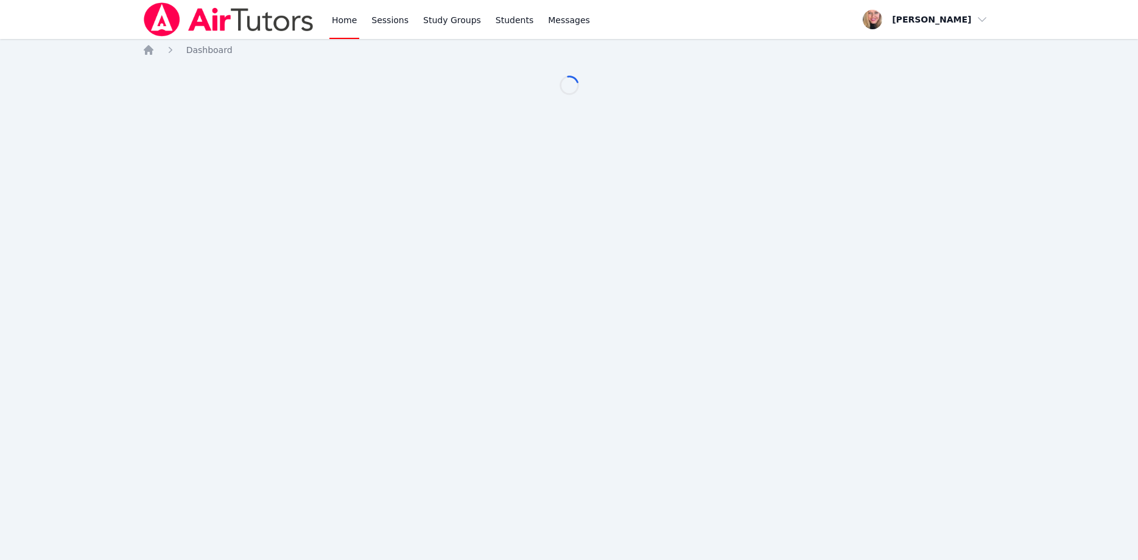
scroll to position [62, 0]
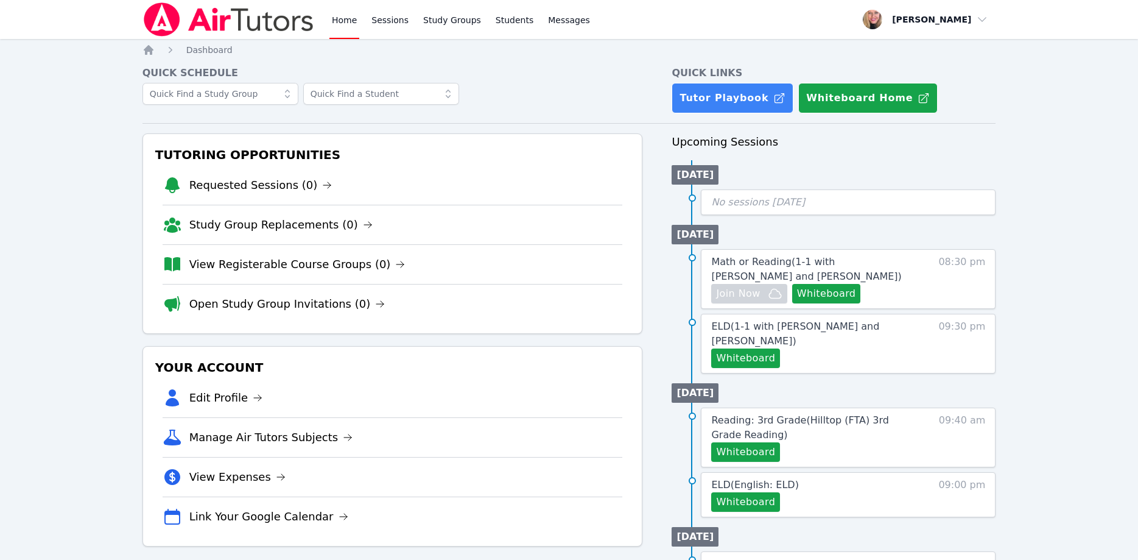
scroll to position [62, 0]
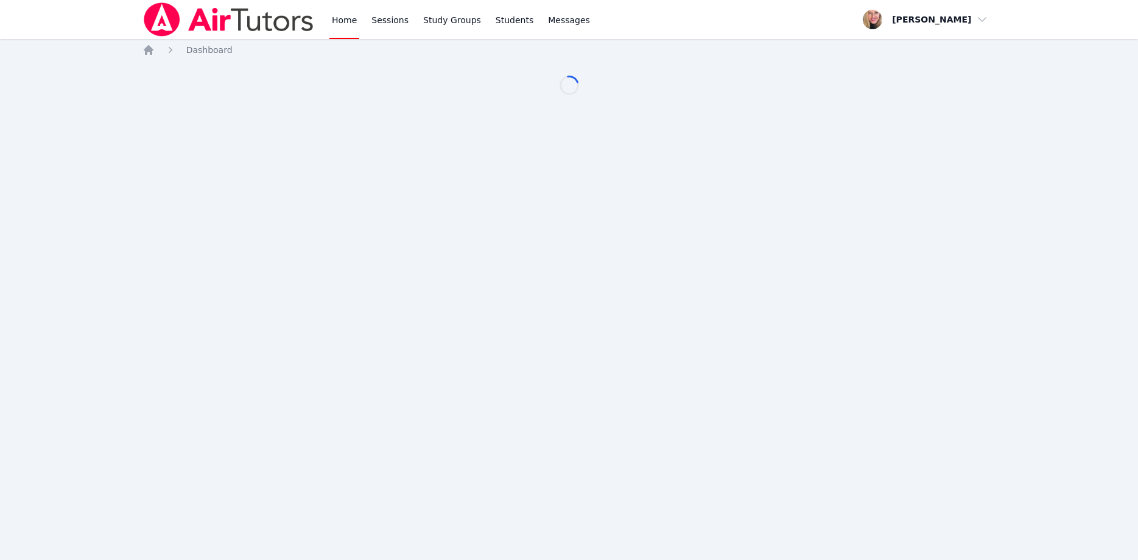
scroll to position [62, 0]
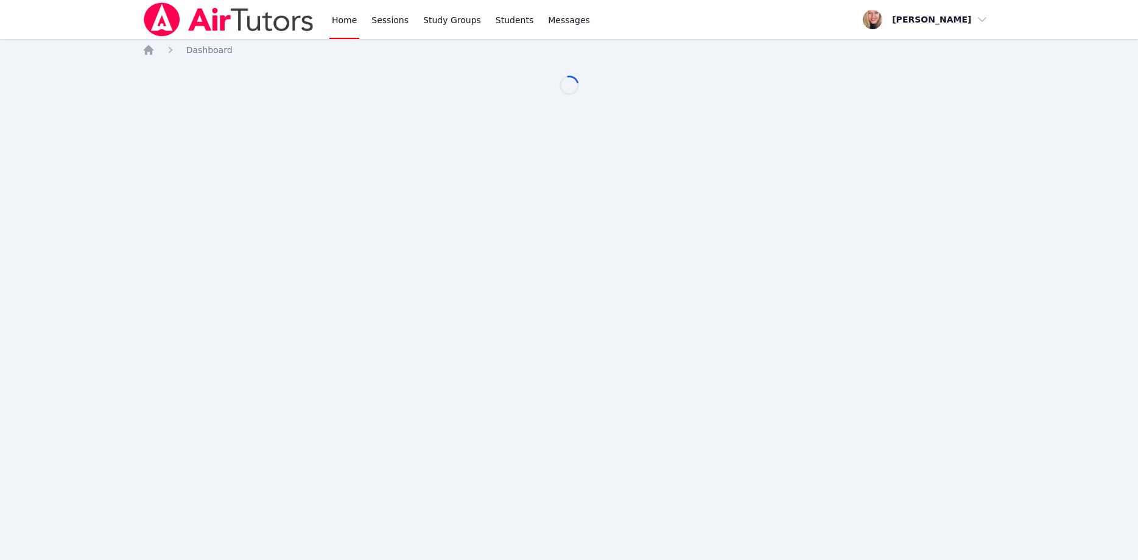
scroll to position [62, 0]
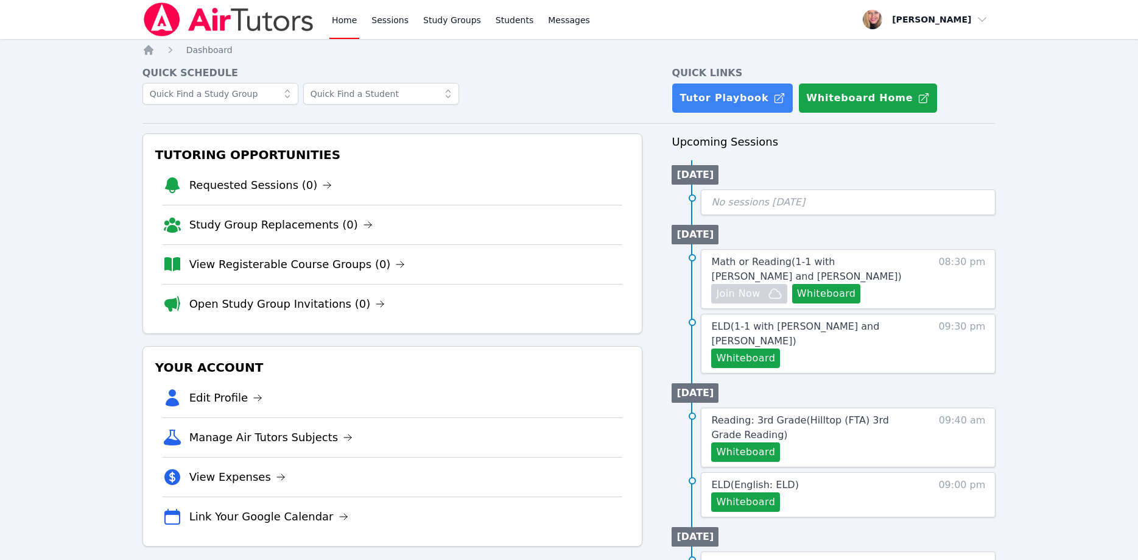
scroll to position [62, 0]
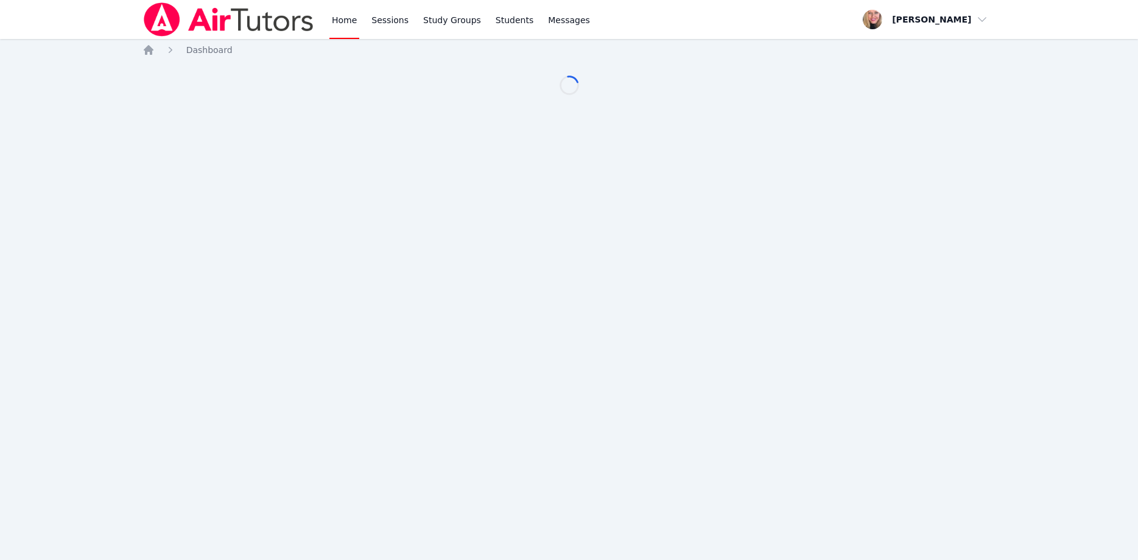
scroll to position [62, 0]
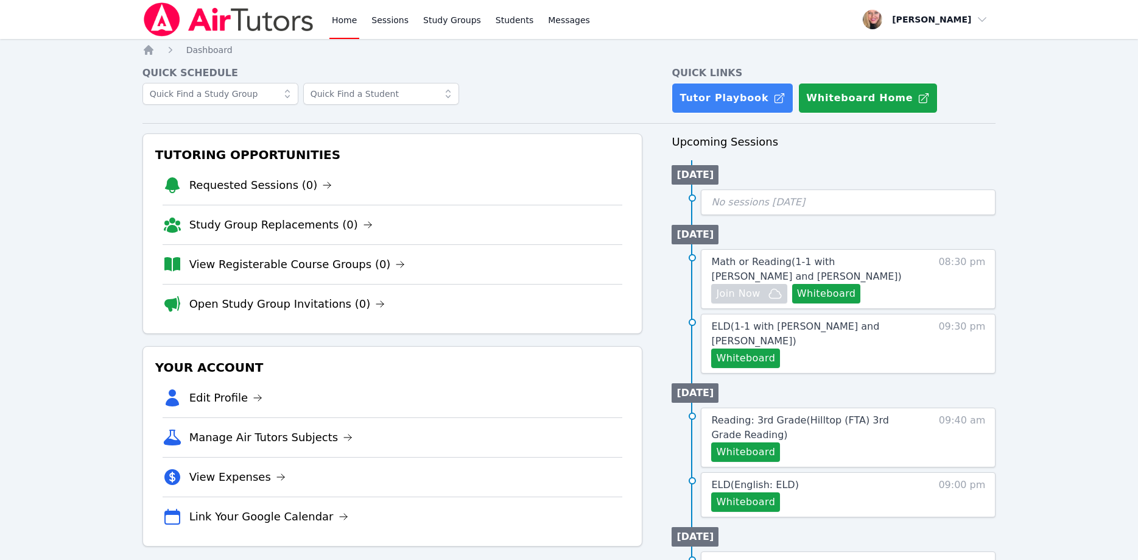
scroll to position [62, 0]
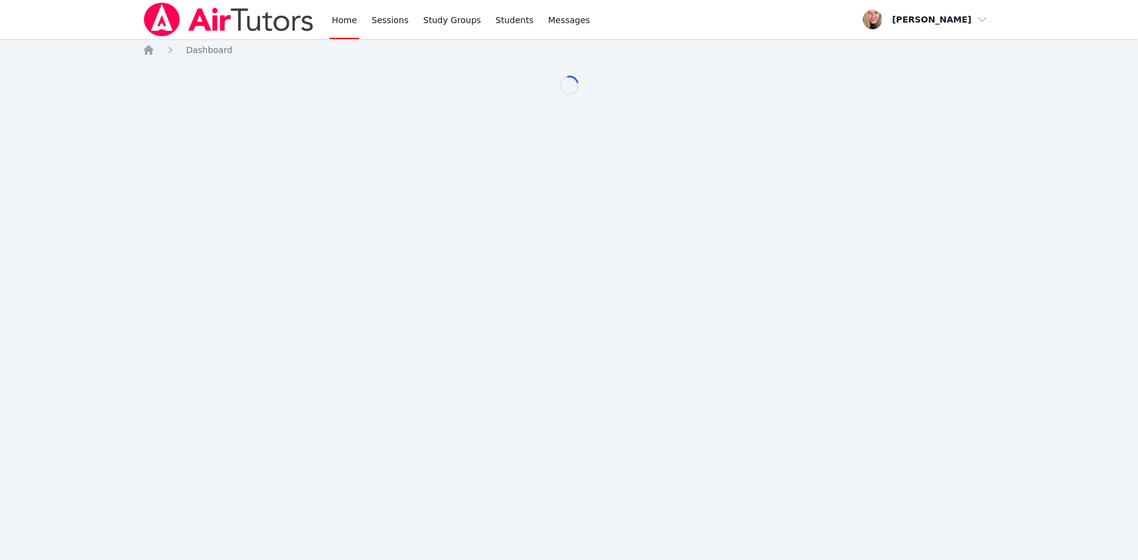
scroll to position [62, 0]
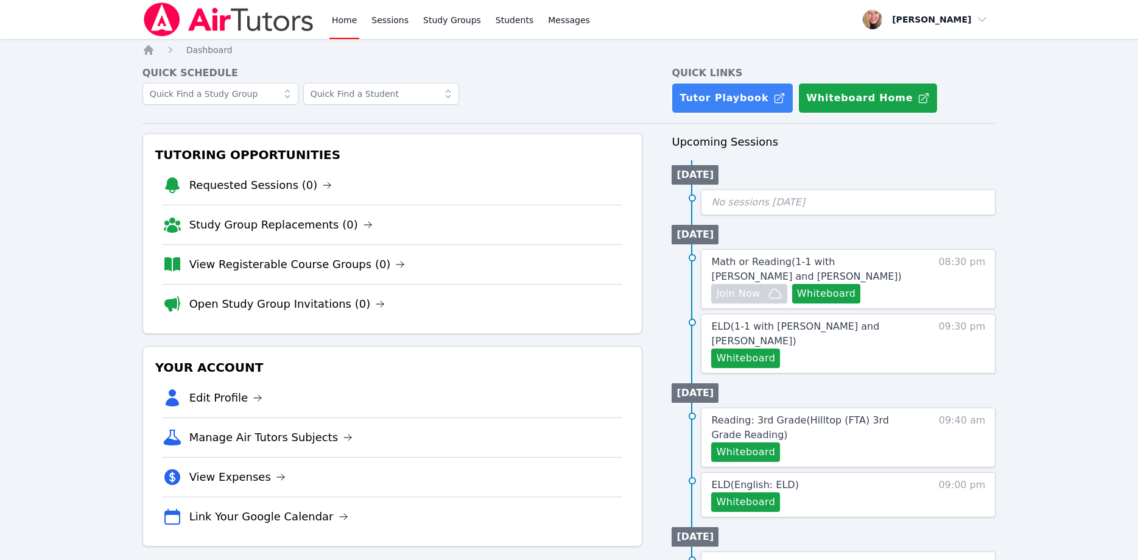
scroll to position [62, 0]
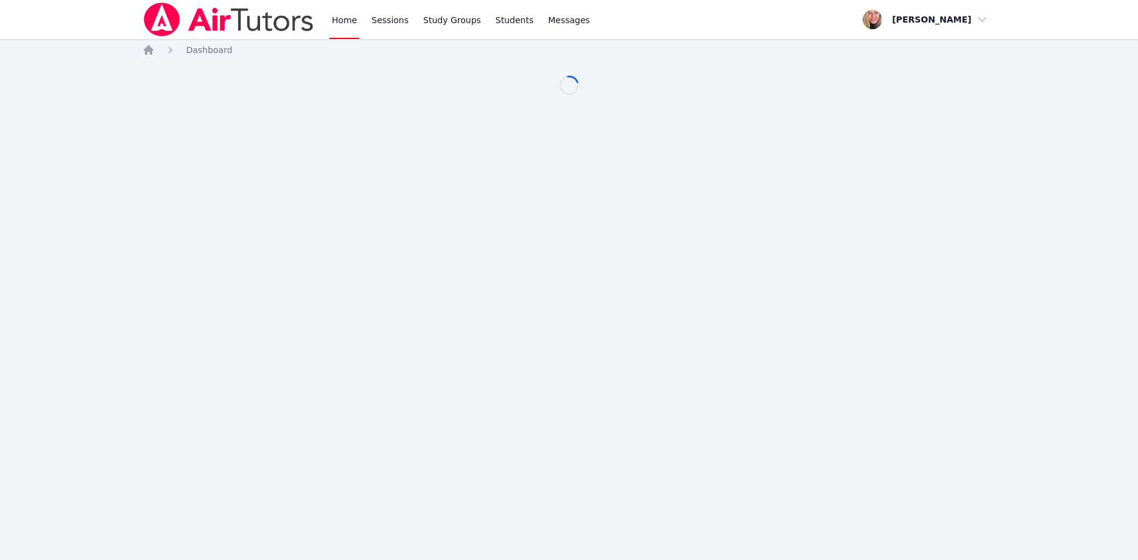
scroll to position [62, 0]
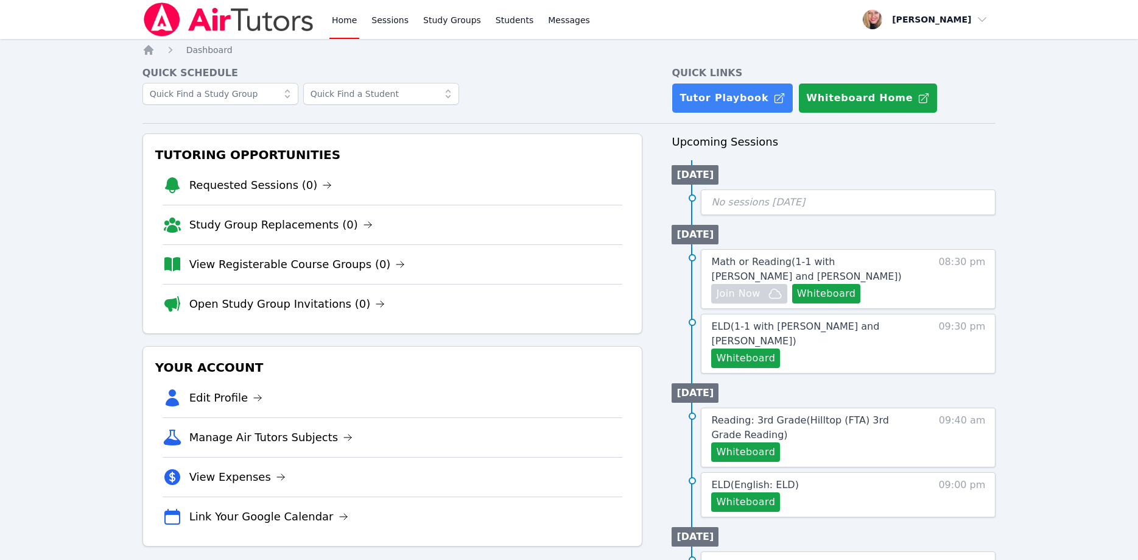
scroll to position [62, 0]
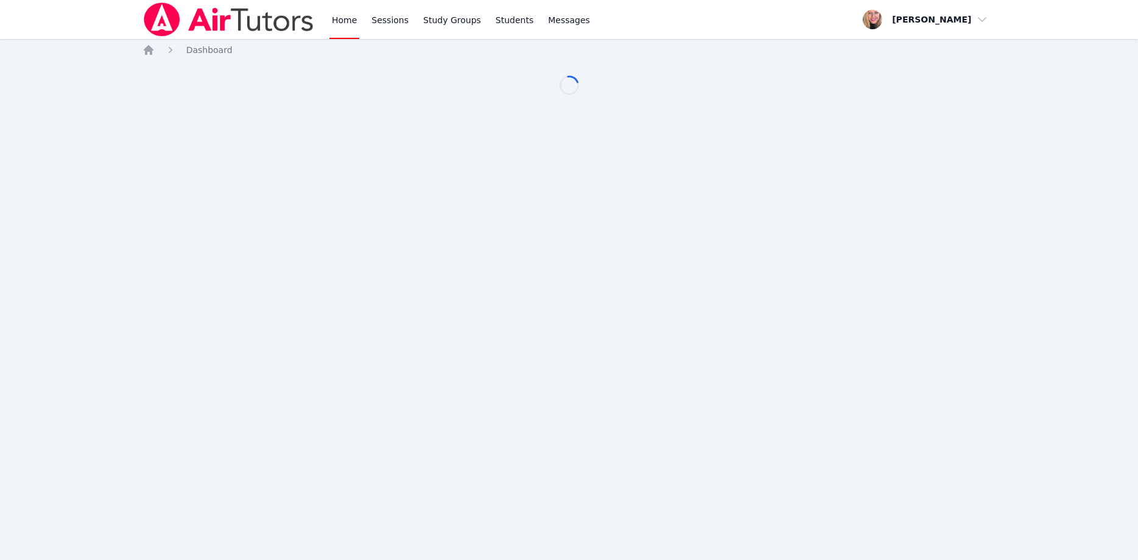
scroll to position [62, 0]
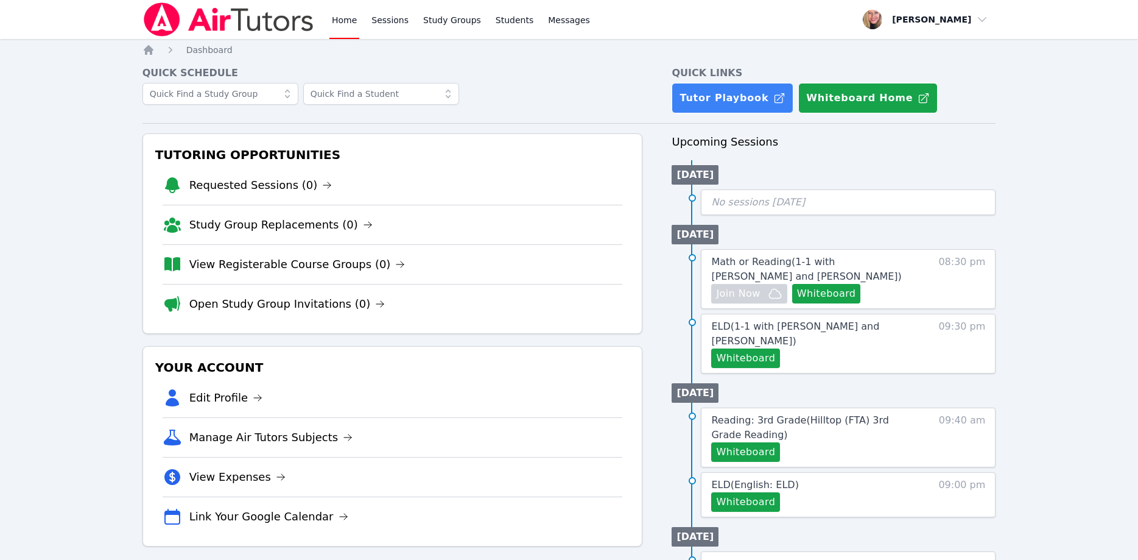
scroll to position [62, 0]
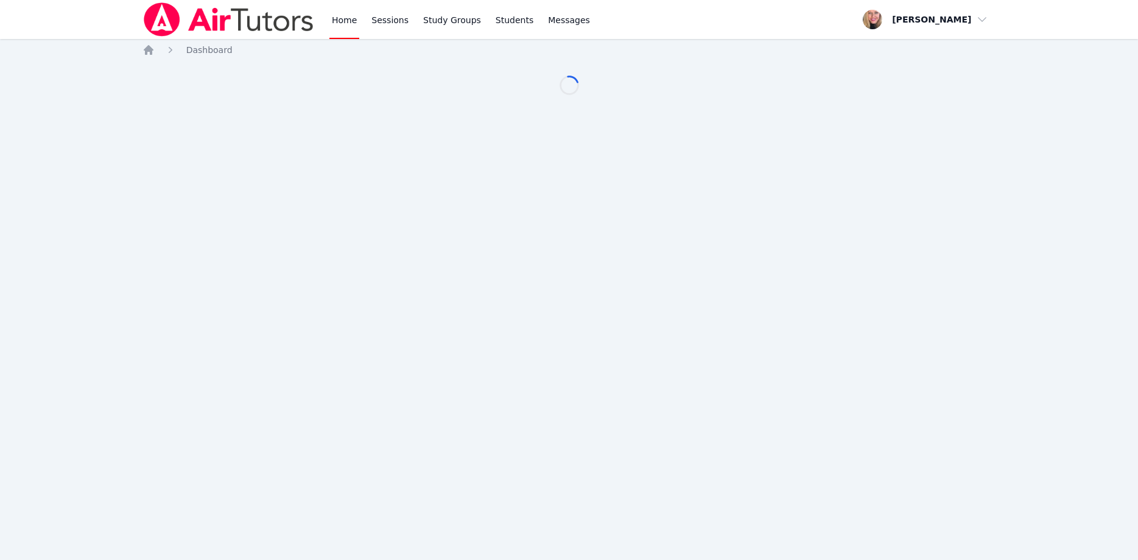
scroll to position [62, 0]
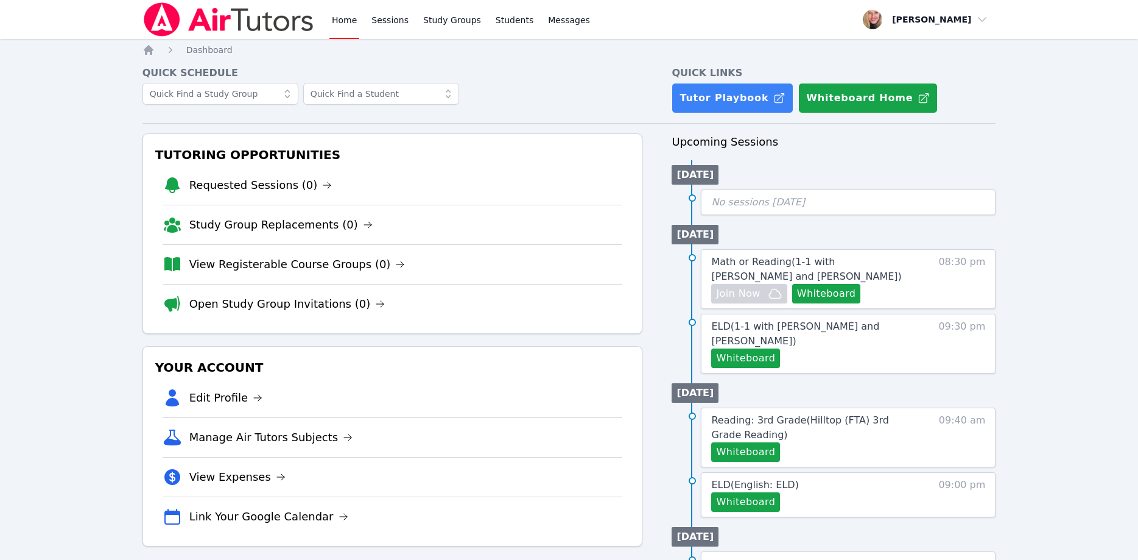
scroll to position [62, 0]
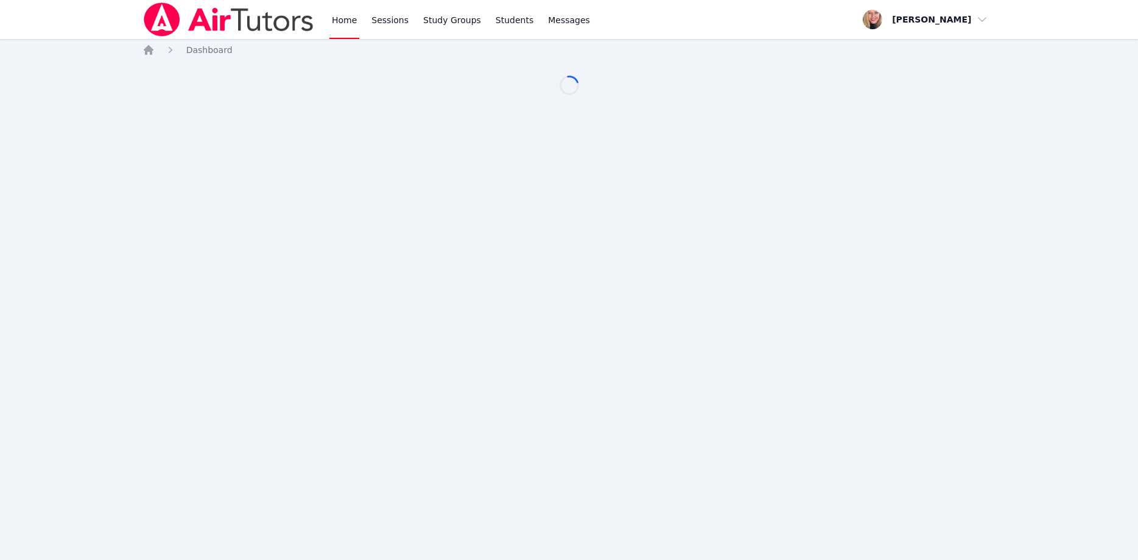
scroll to position [62, 0]
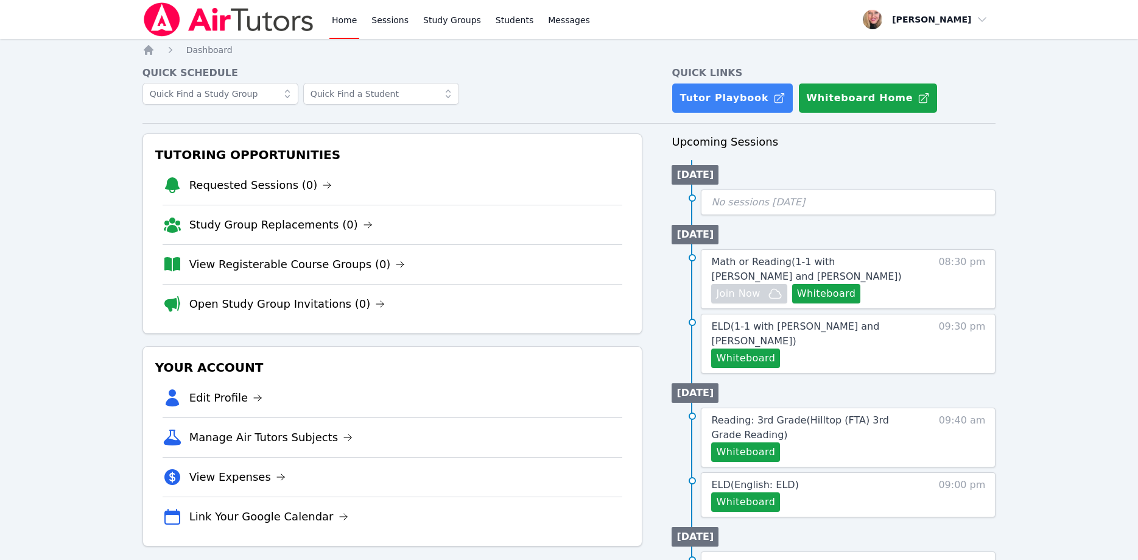
scroll to position [62, 0]
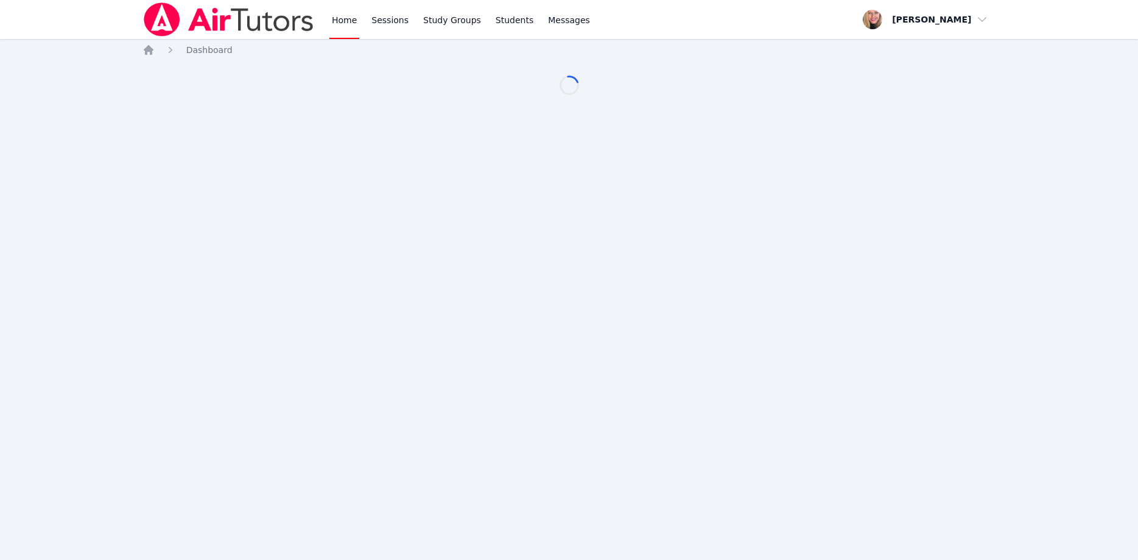
scroll to position [62, 0]
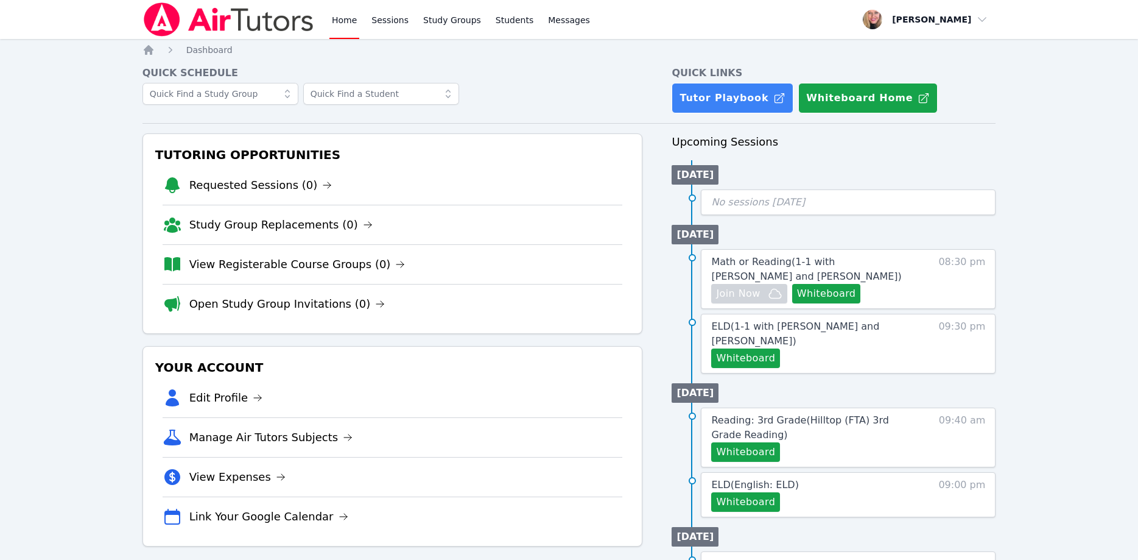
scroll to position [62, 0]
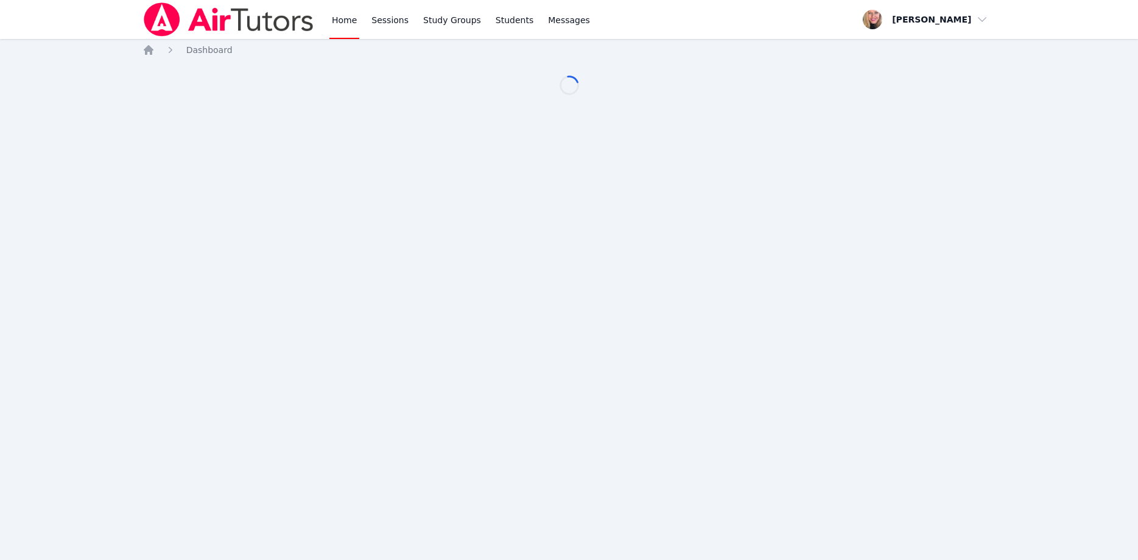
scroll to position [62, 0]
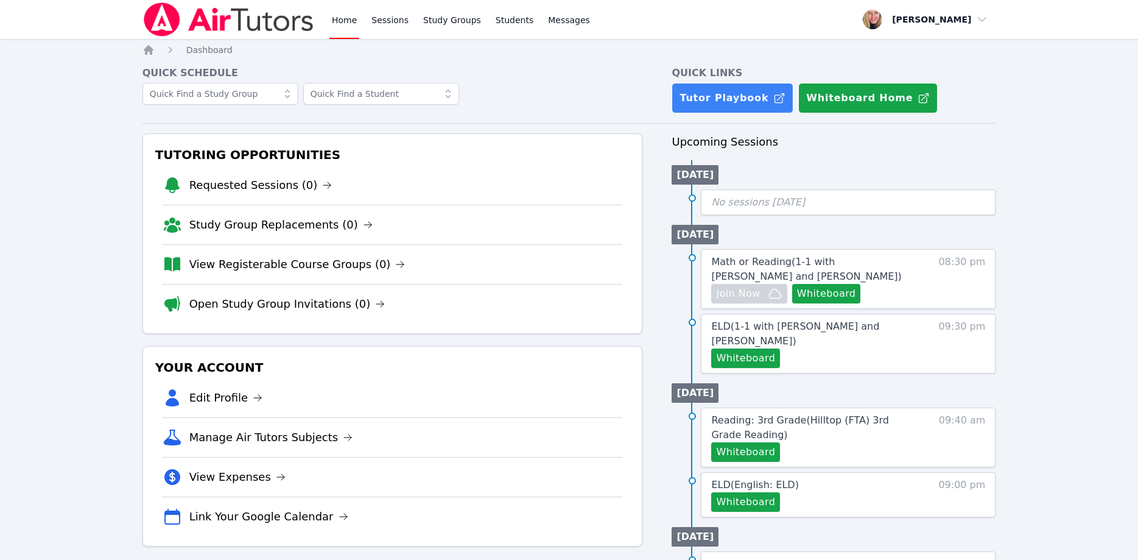
scroll to position [62, 0]
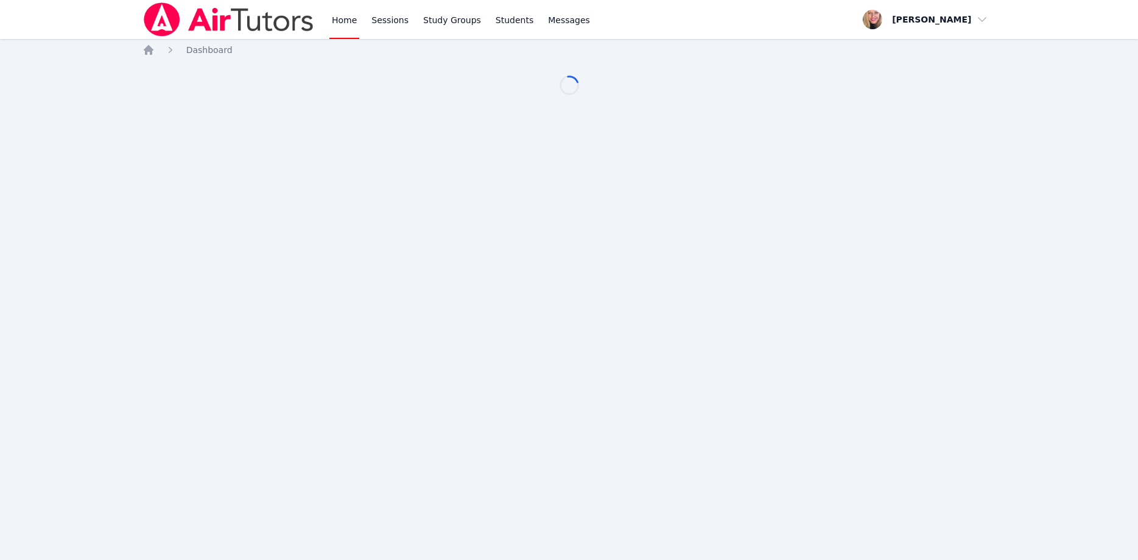
scroll to position [62, 0]
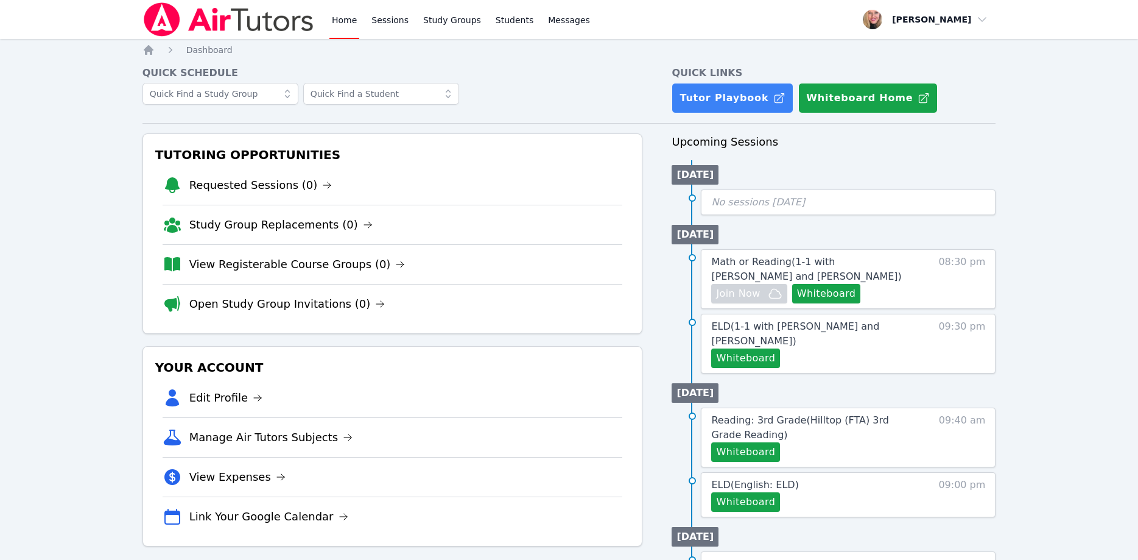
scroll to position [62, 0]
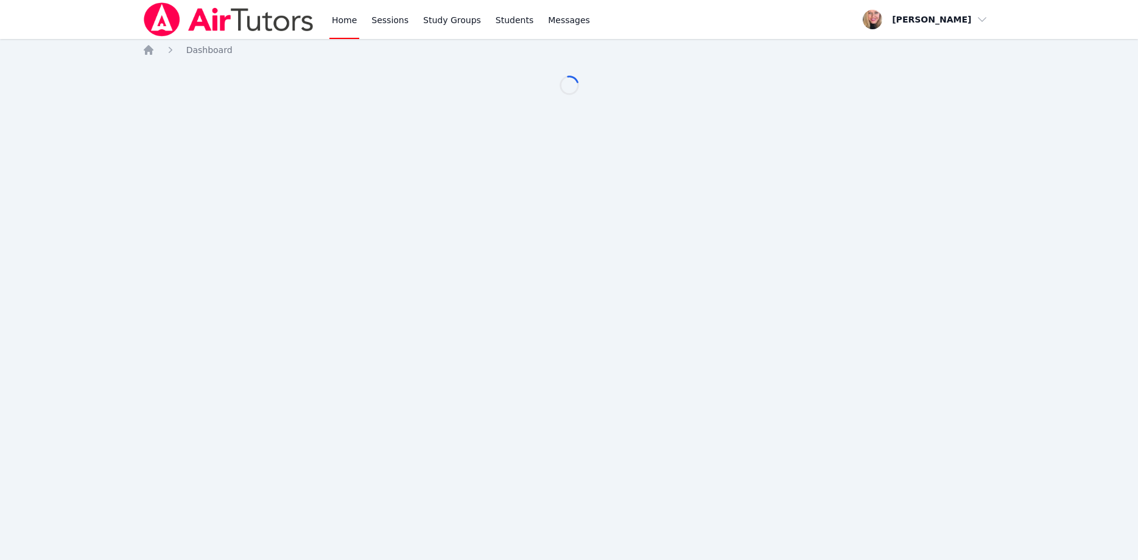
scroll to position [62, 0]
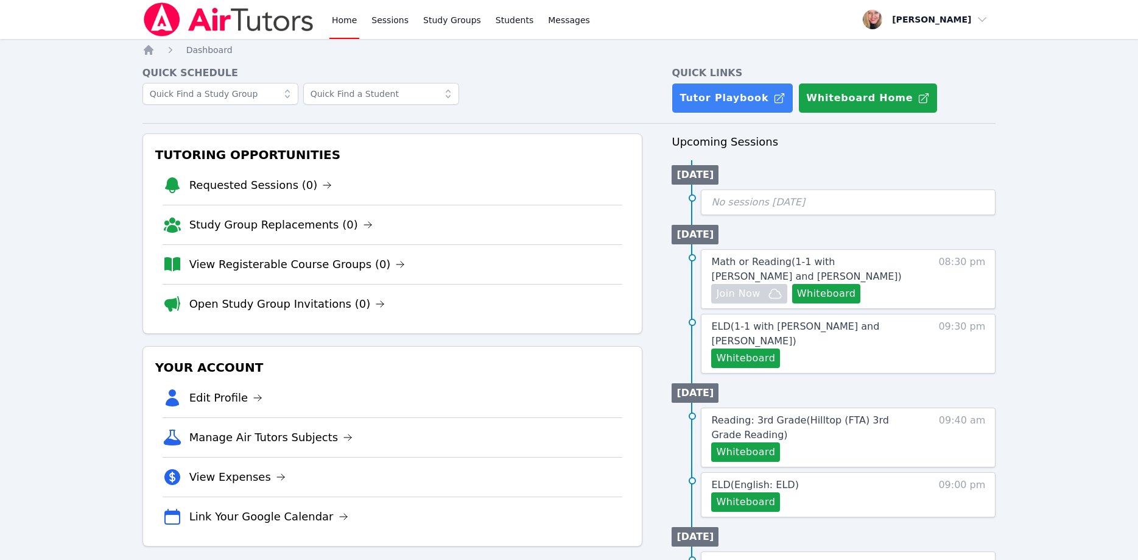
scroll to position [62, 0]
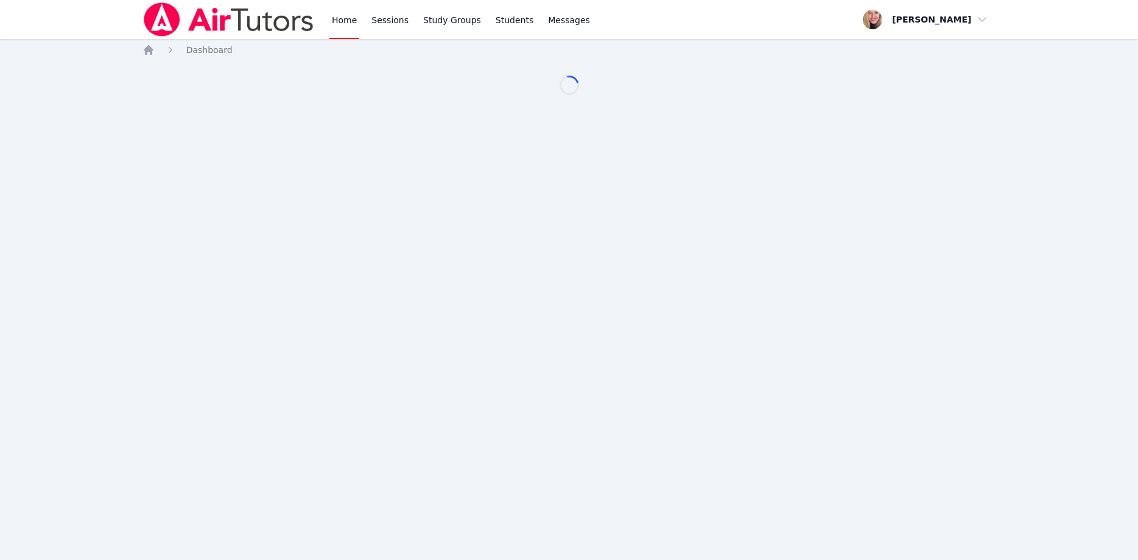
scroll to position [62, 0]
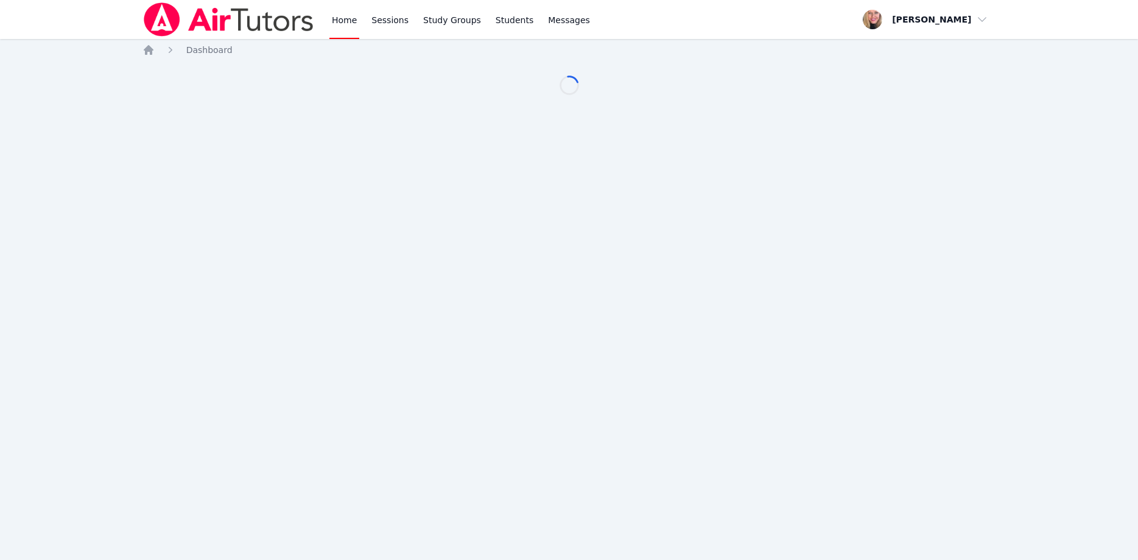
scroll to position [62, 0]
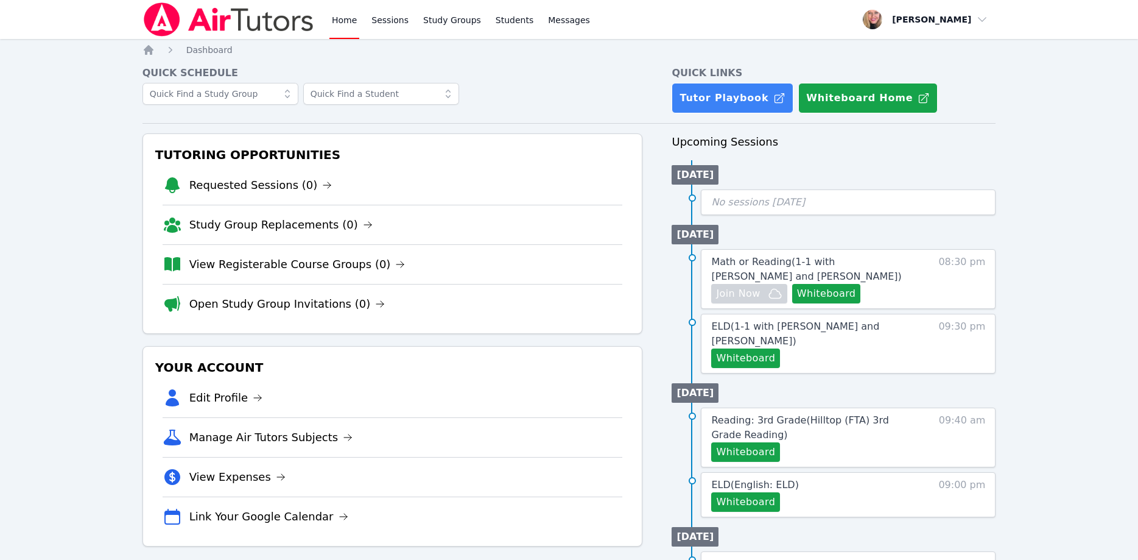
scroll to position [62, 0]
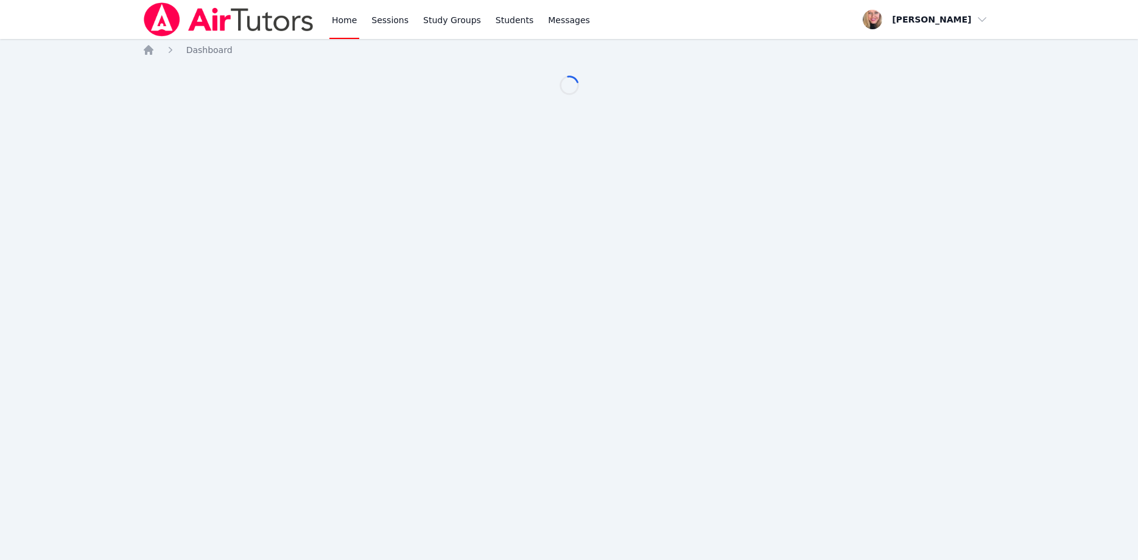
scroll to position [62, 0]
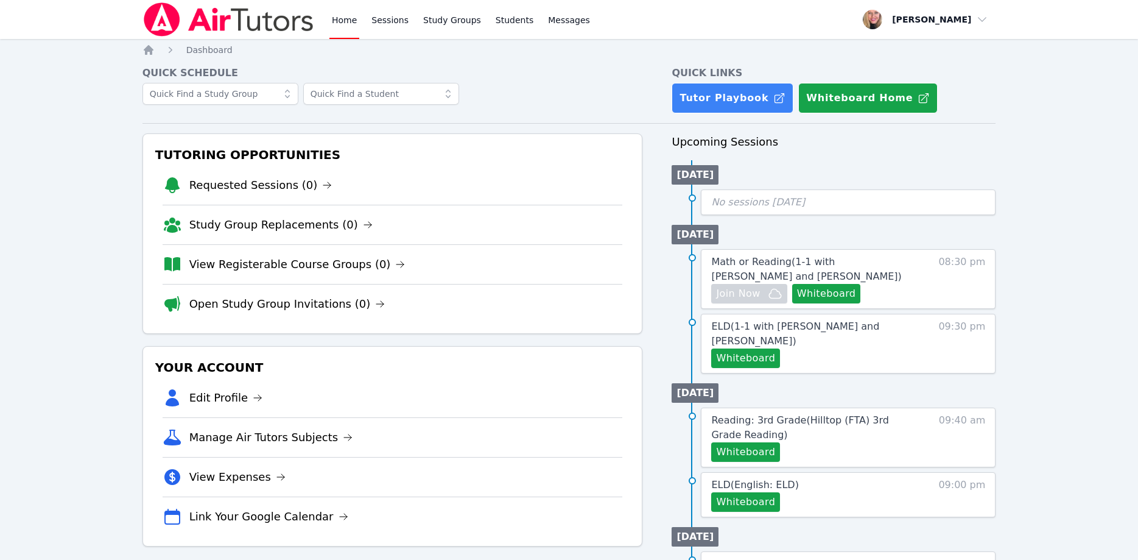
scroll to position [62, 0]
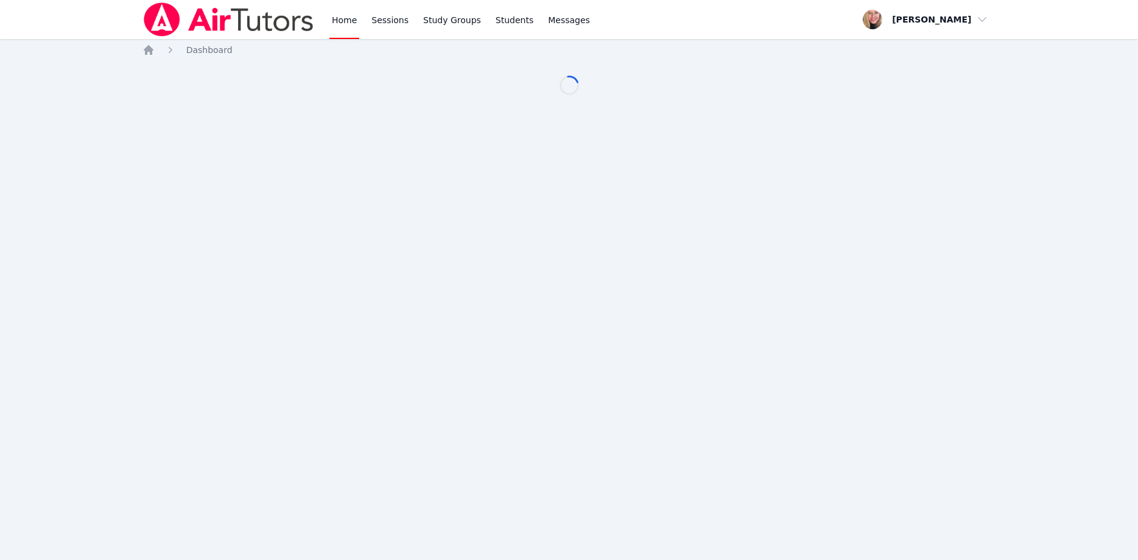
scroll to position [62, 0]
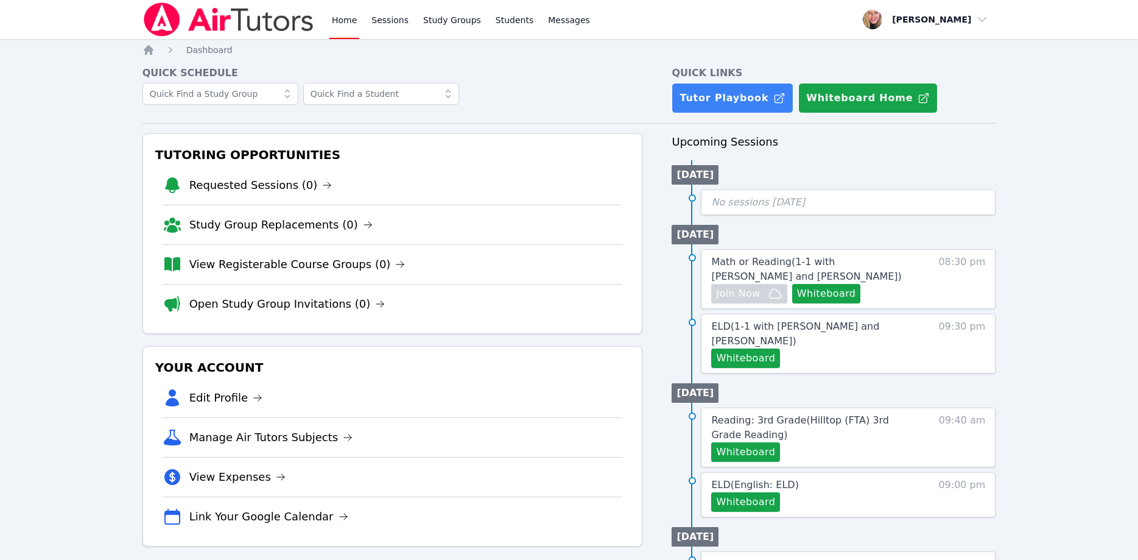
scroll to position [62, 0]
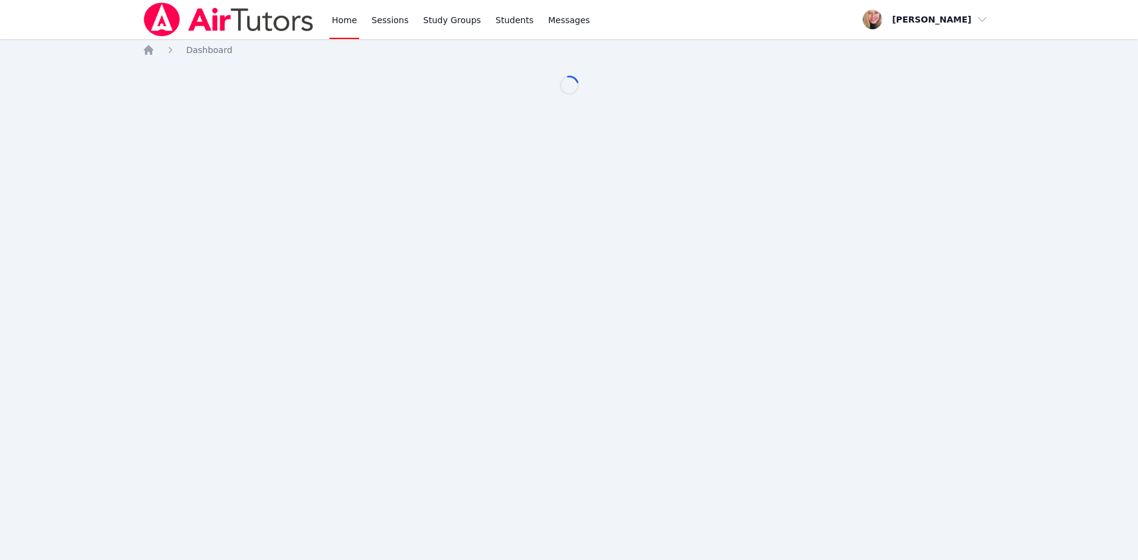
scroll to position [62, 0]
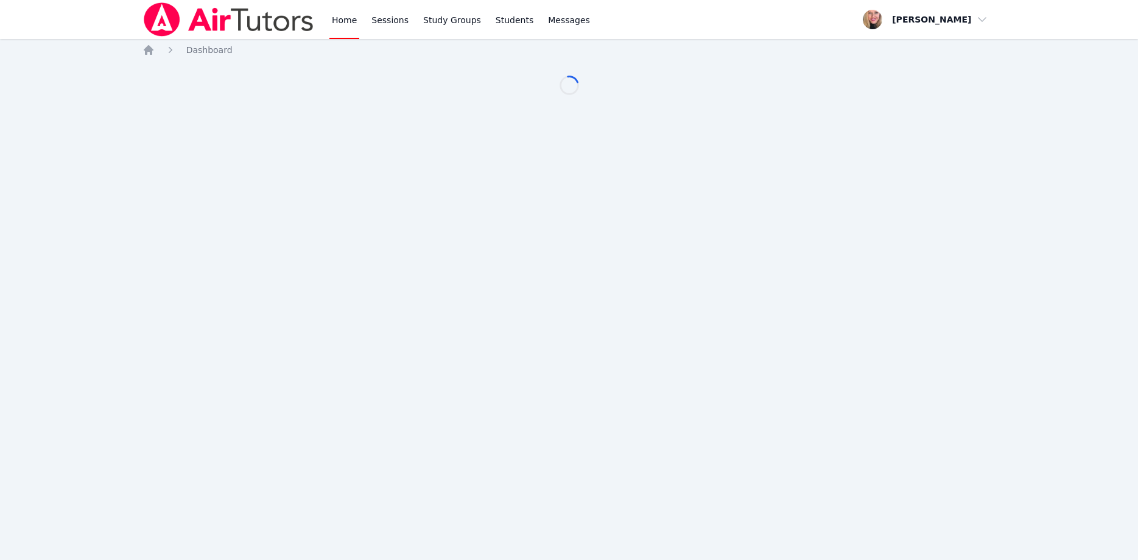
scroll to position [62, 0]
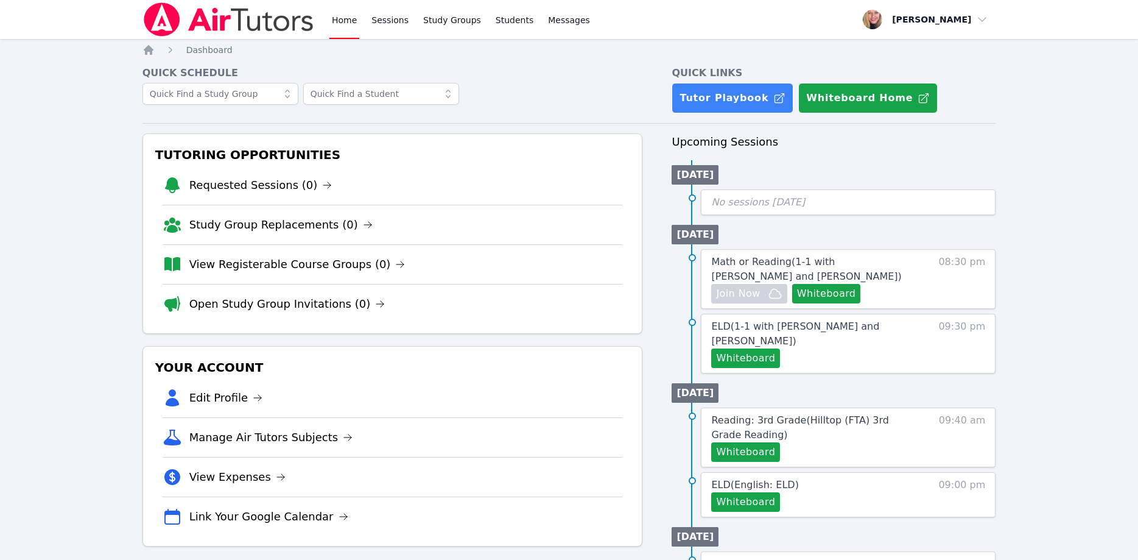
scroll to position [62, 0]
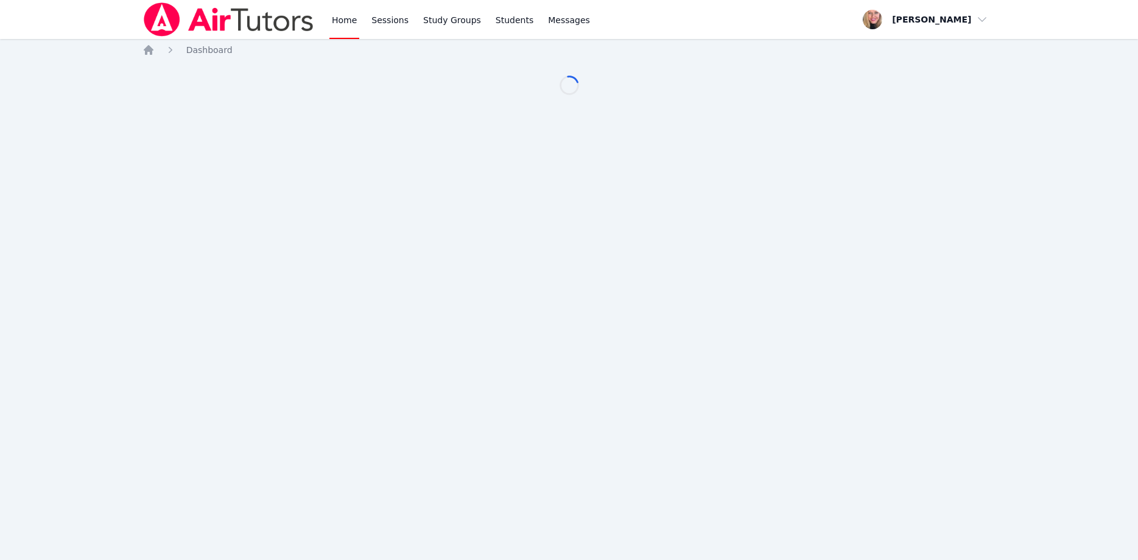
scroll to position [62, 0]
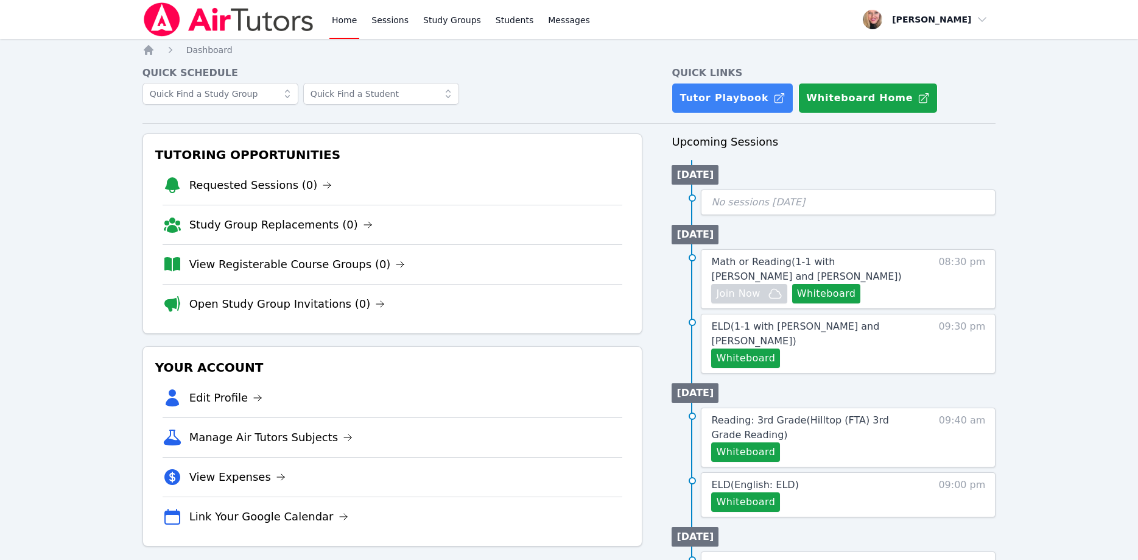
scroll to position [62, 0]
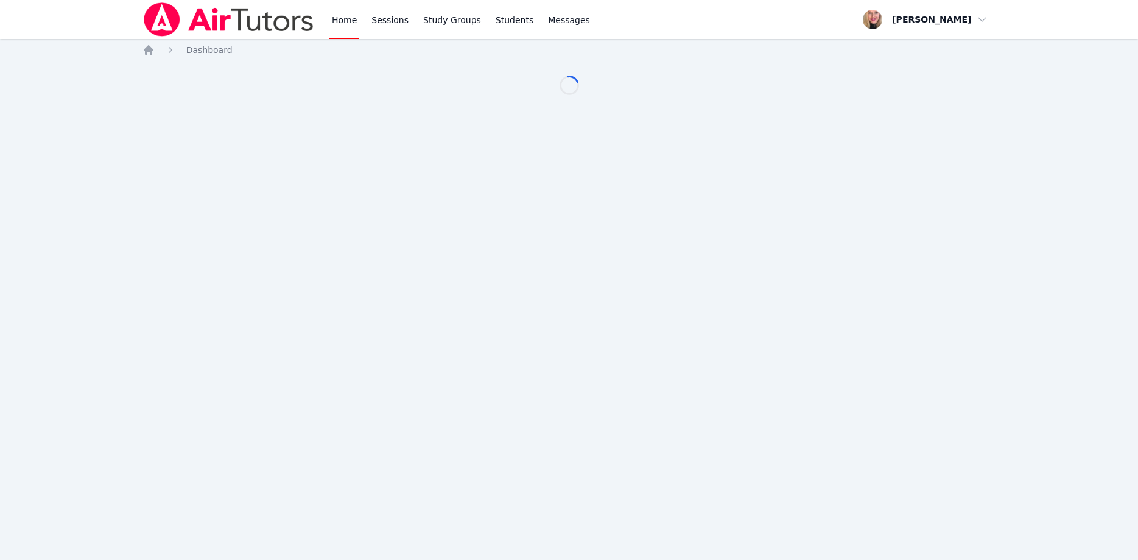
scroll to position [62, 0]
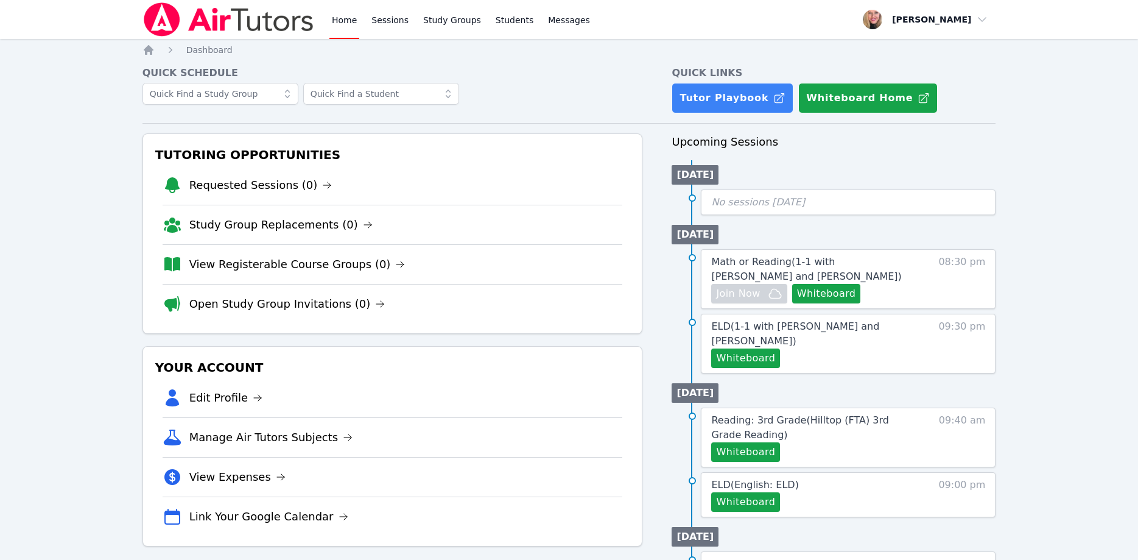
scroll to position [62, 0]
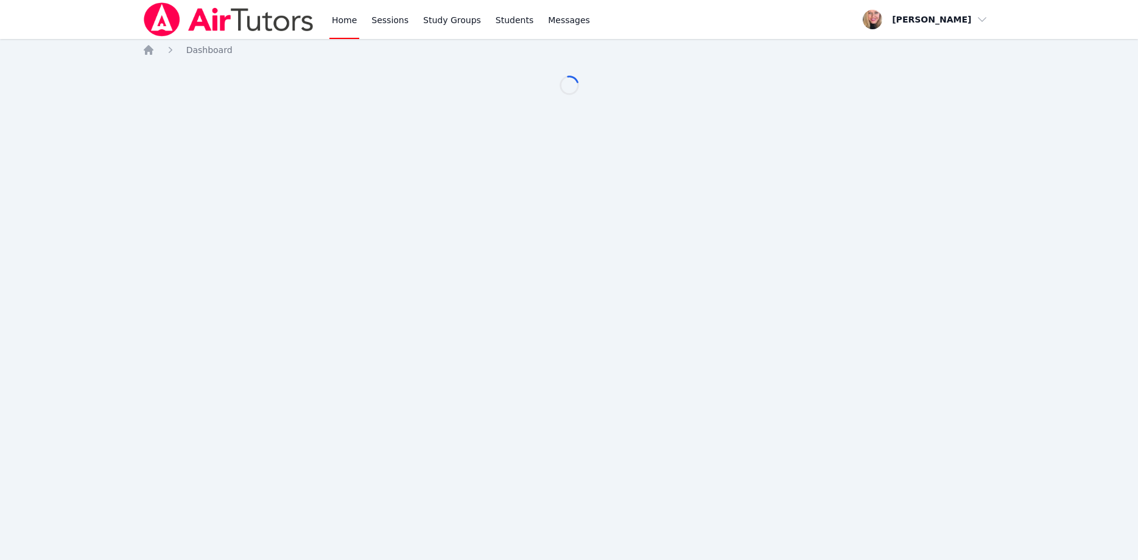
scroll to position [62, 0]
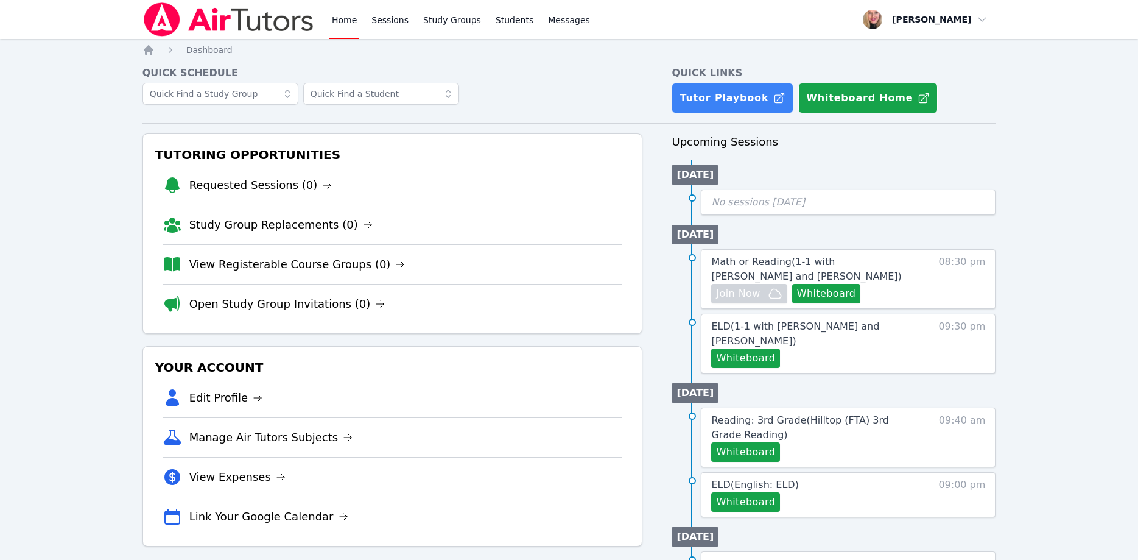
scroll to position [62, 0]
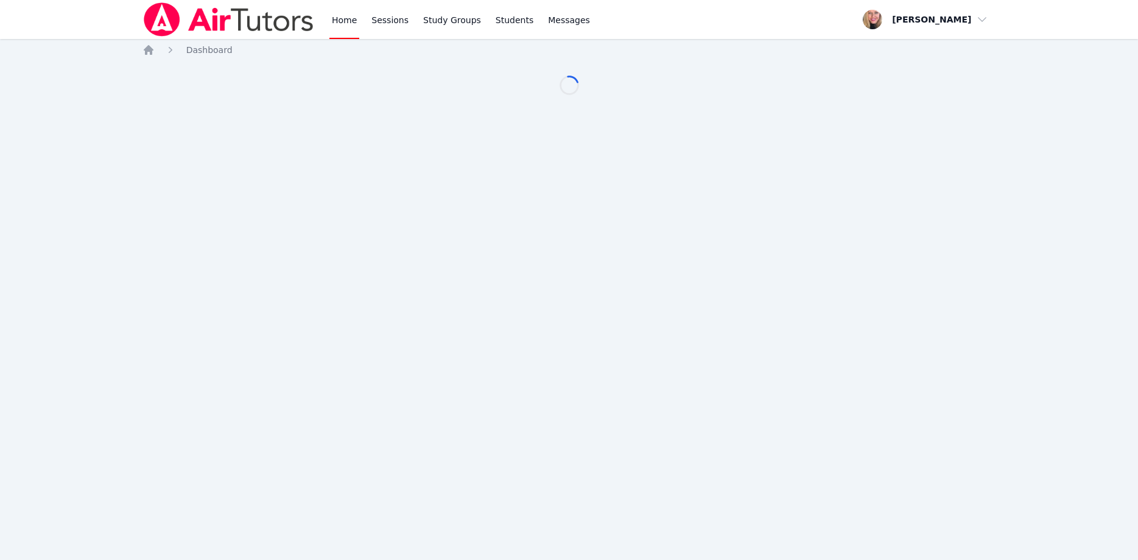
scroll to position [62, 0]
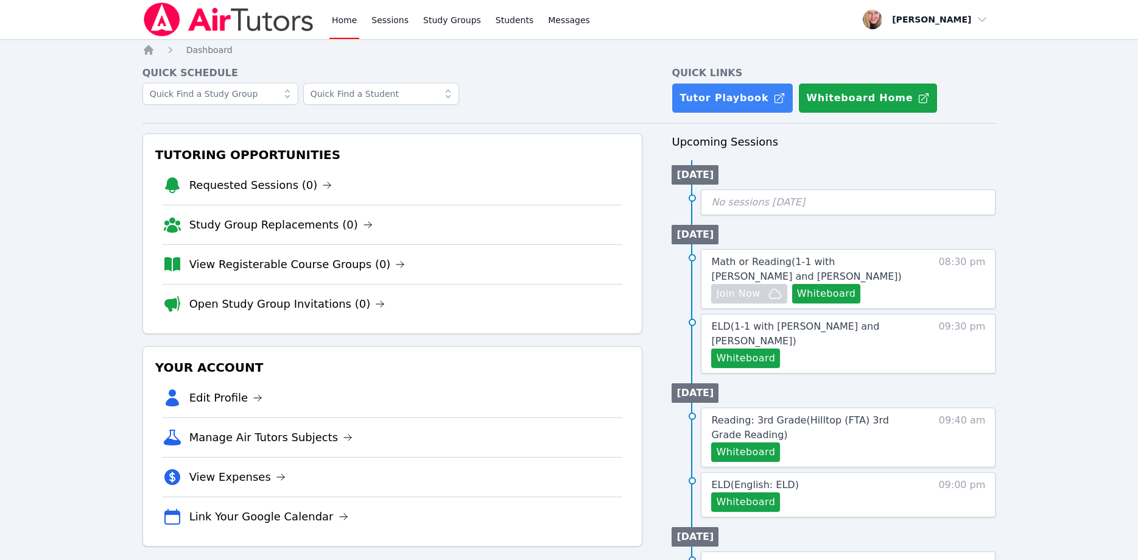
scroll to position [62, 0]
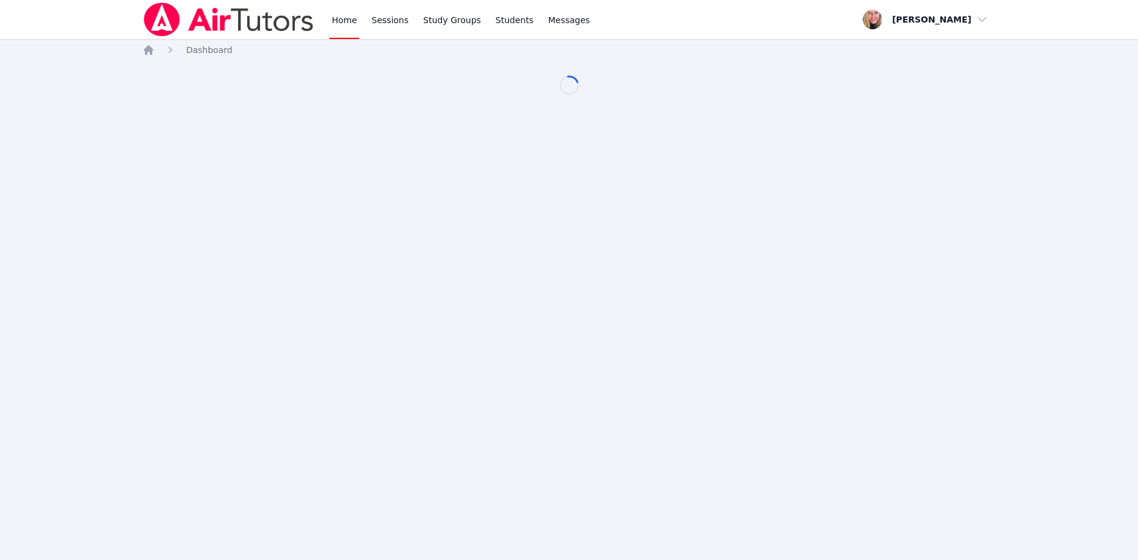
scroll to position [62, 0]
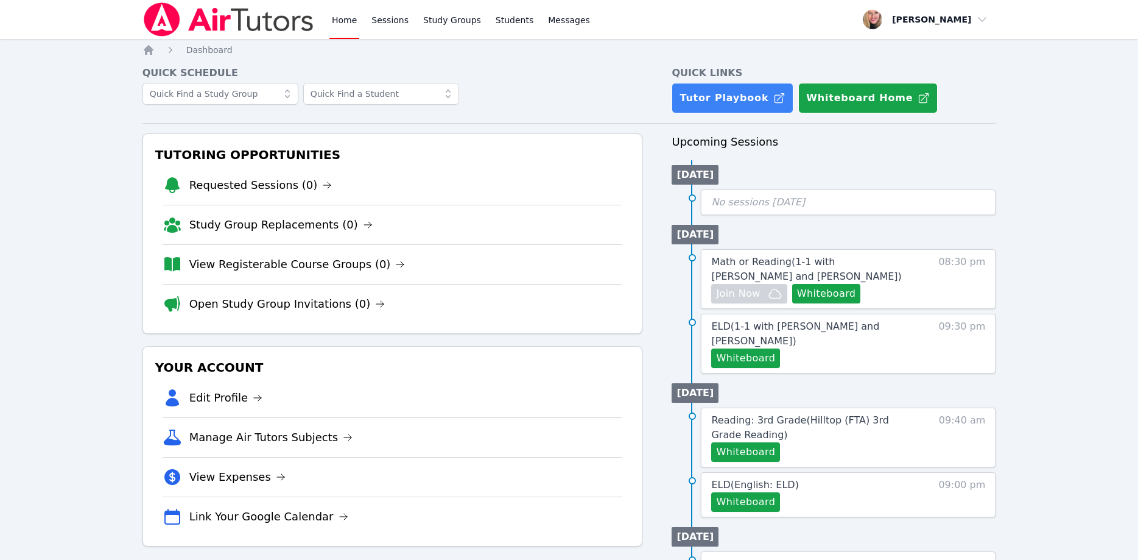
scroll to position [62, 0]
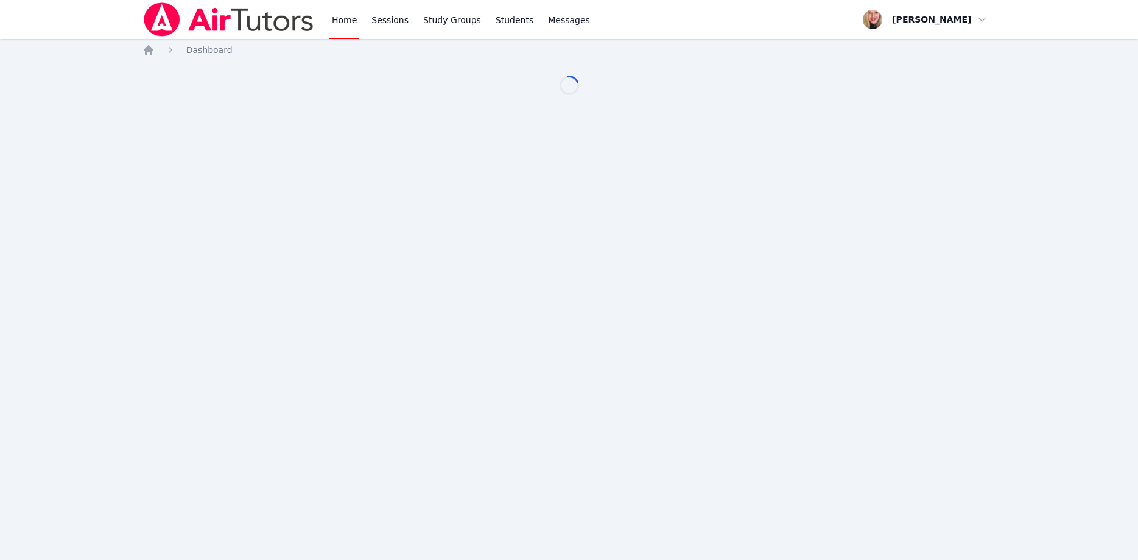
scroll to position [62, 0]
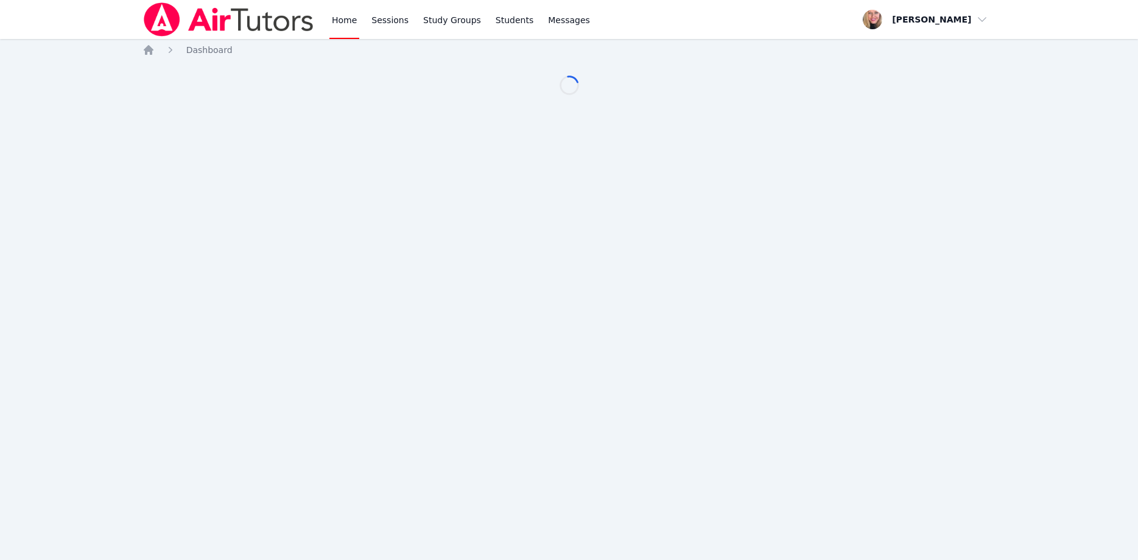
scroll to position [62, 0]
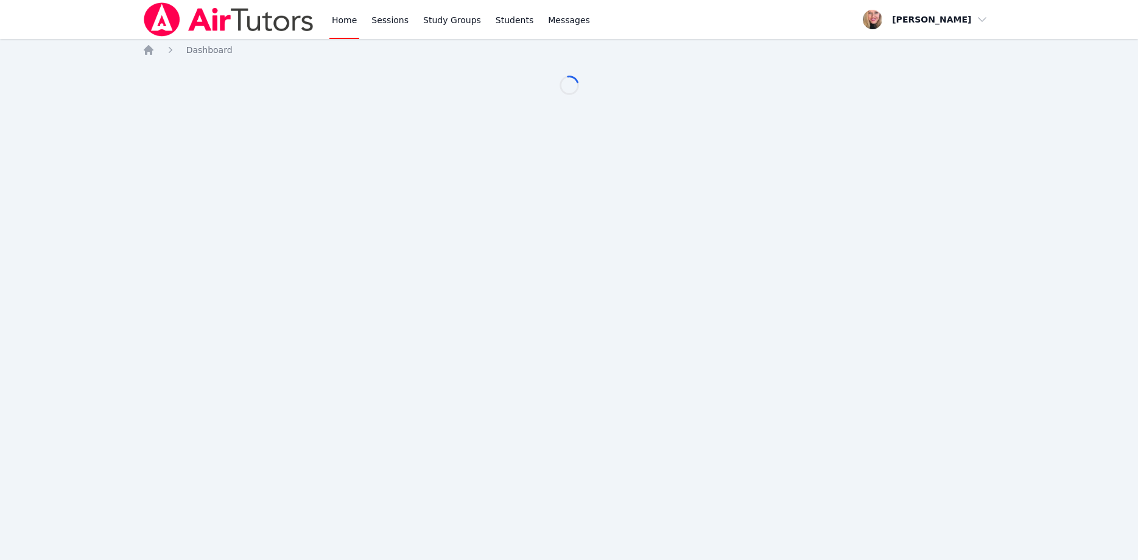
scroll to position [62, 0]
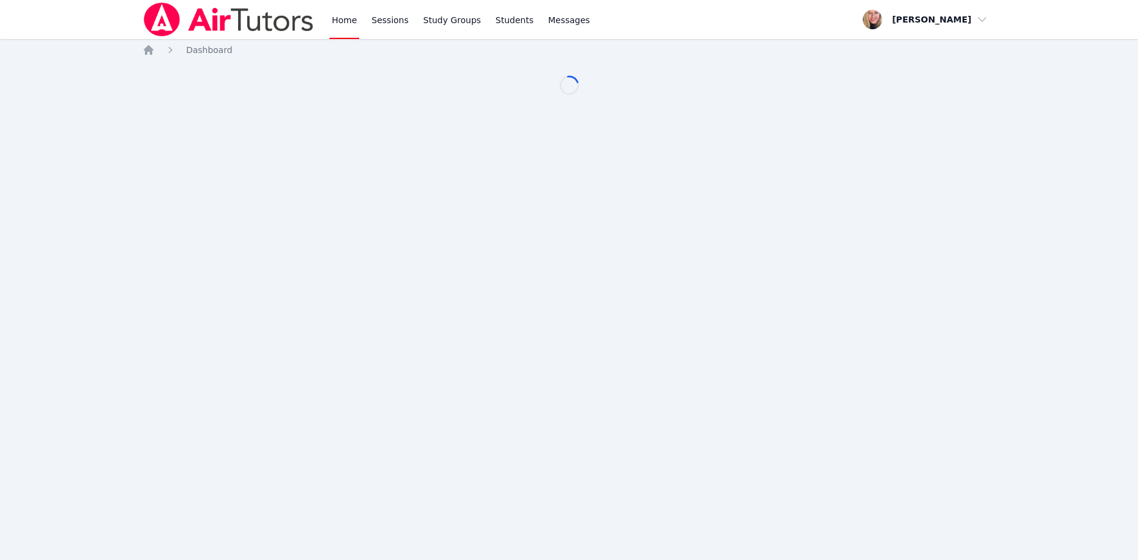
scroll to position [62, 0]
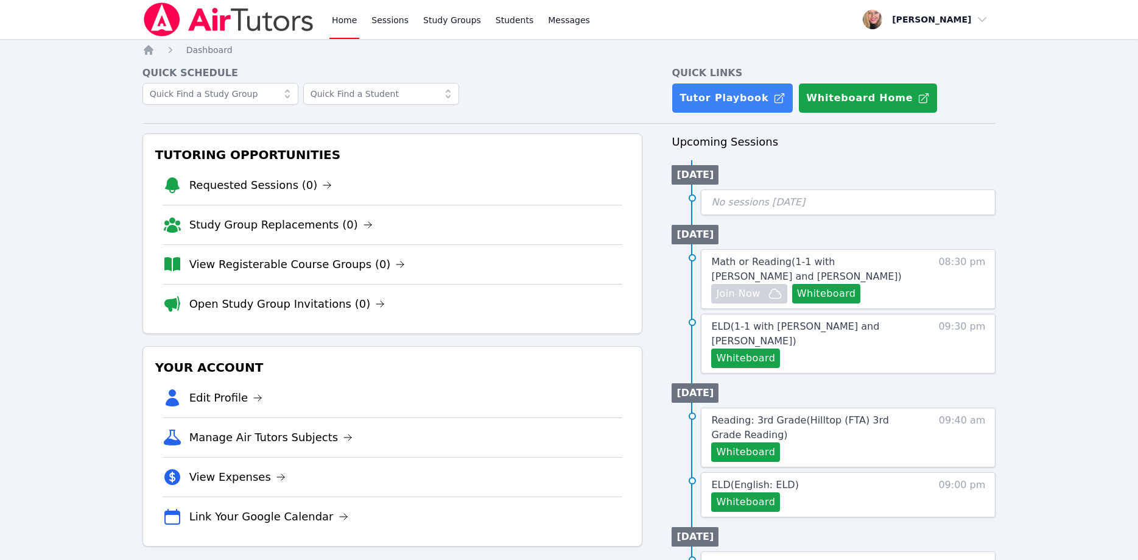
scroll to position [62, 0]
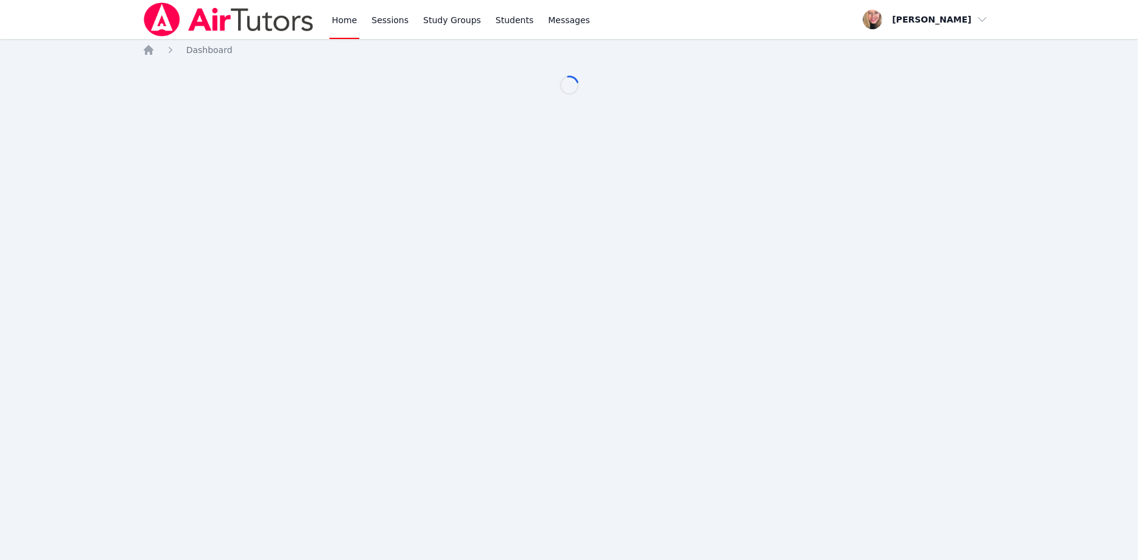
scroll to position [62, 0]
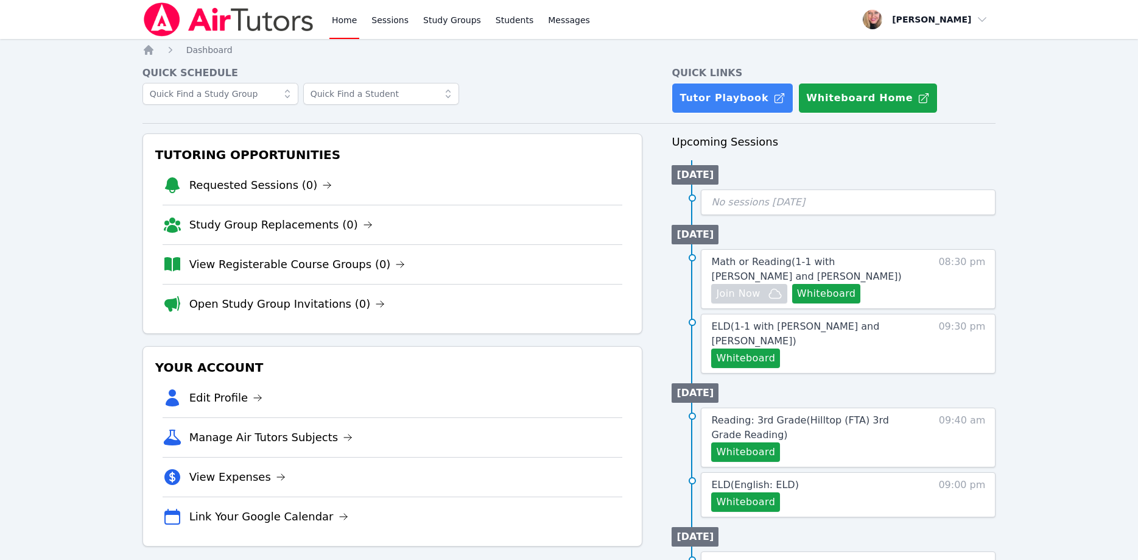
scroll to position [62, 0]
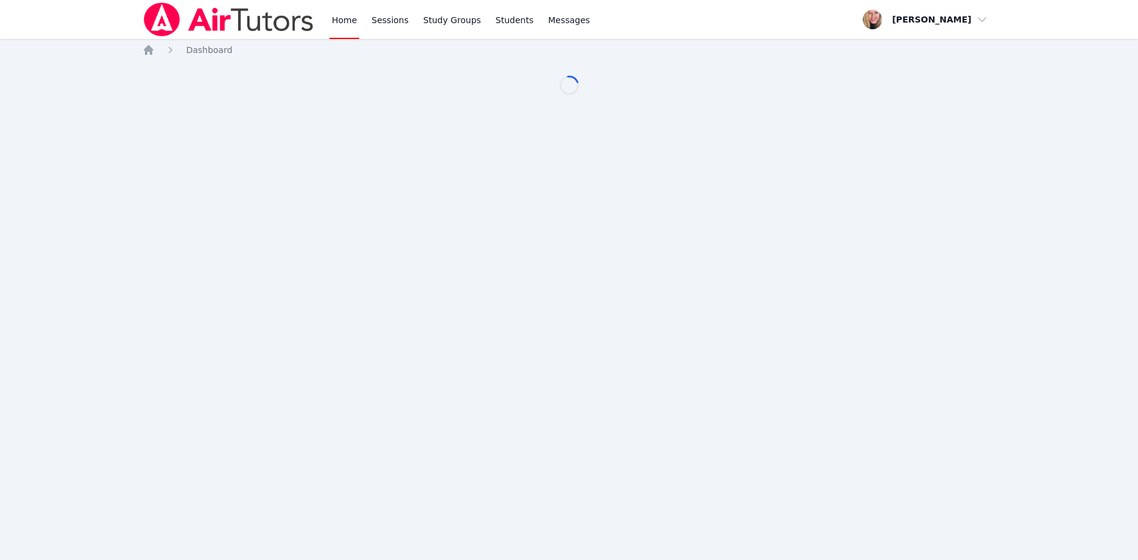
scroll to position [62, 0]
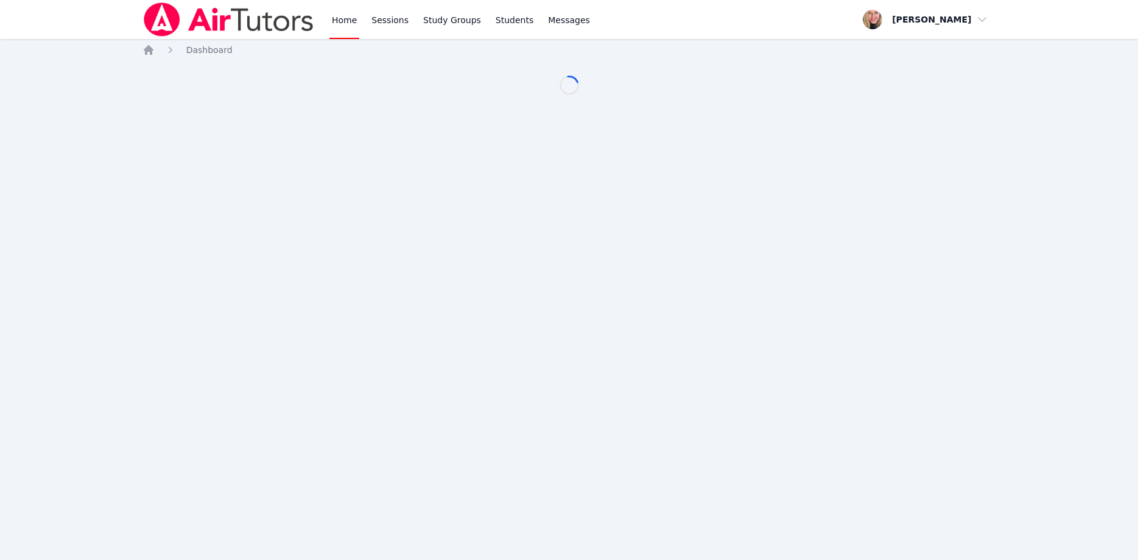
scroll to position [62, 0]
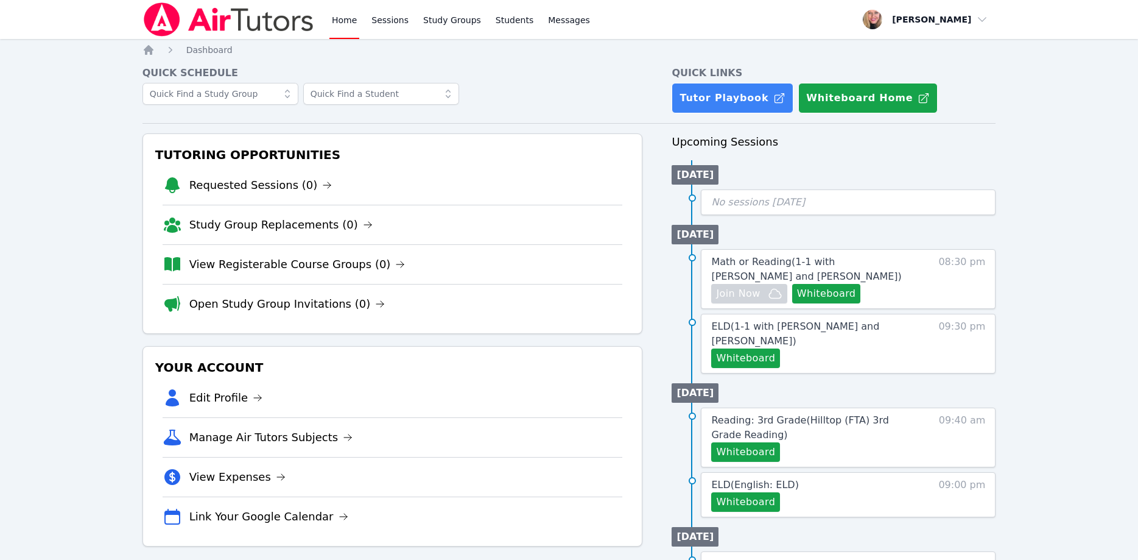
scroll to position [62, 0]
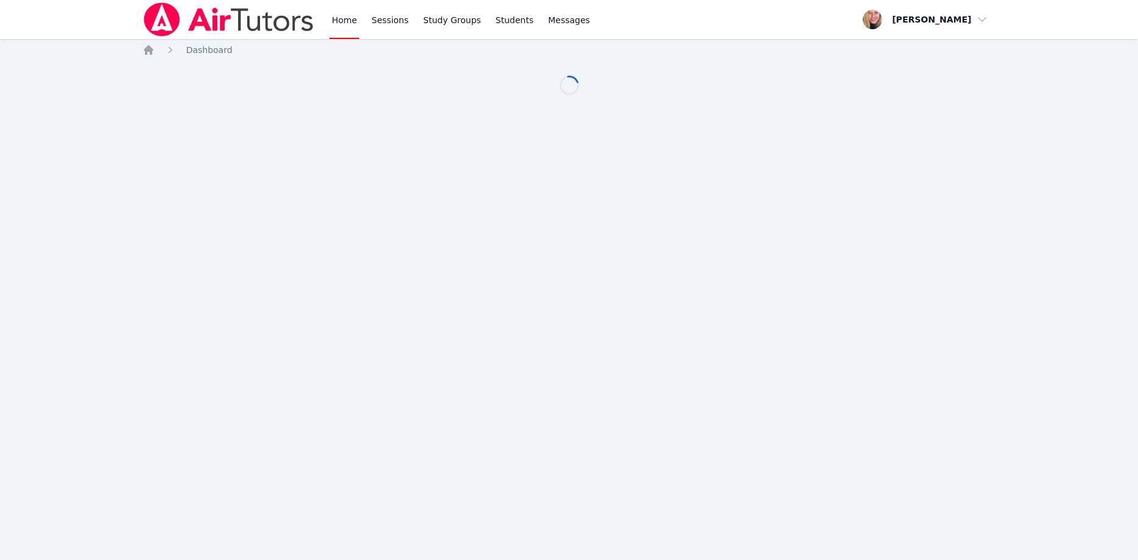
scroll to position [62, 0]
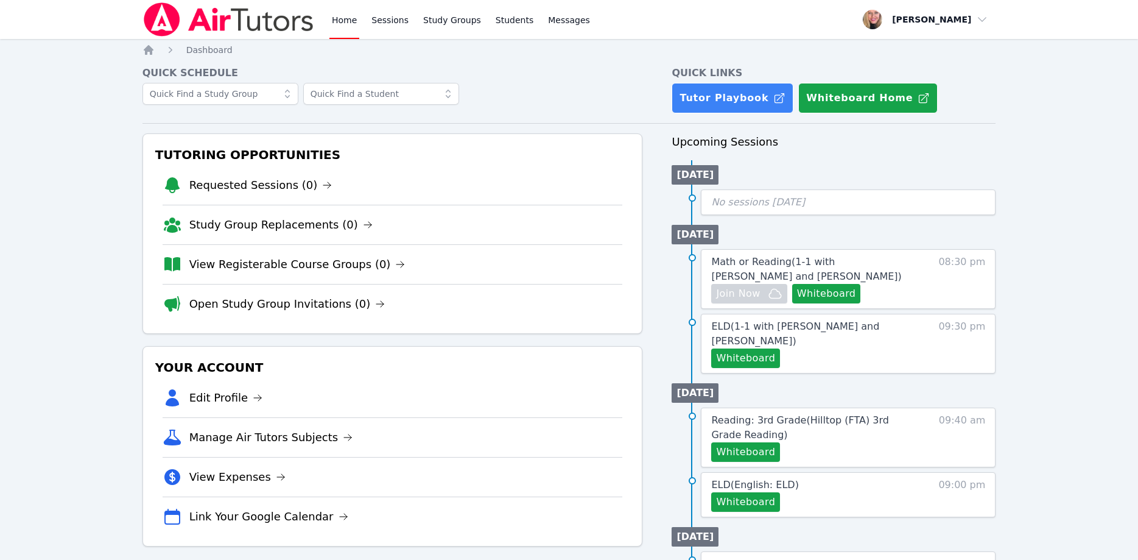
scroll to position [62, 0]
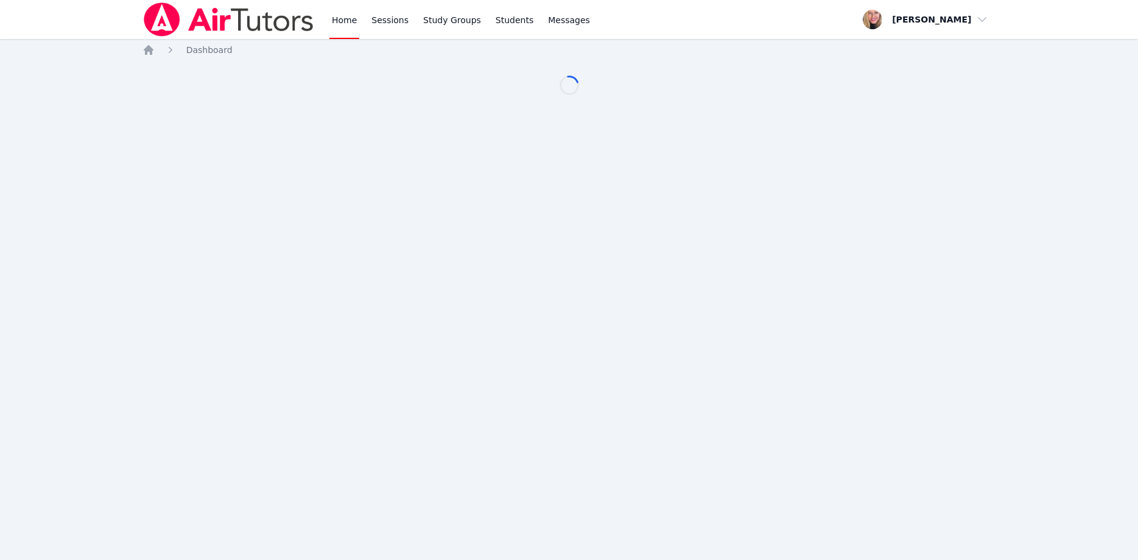
scroll to position [62, 0]
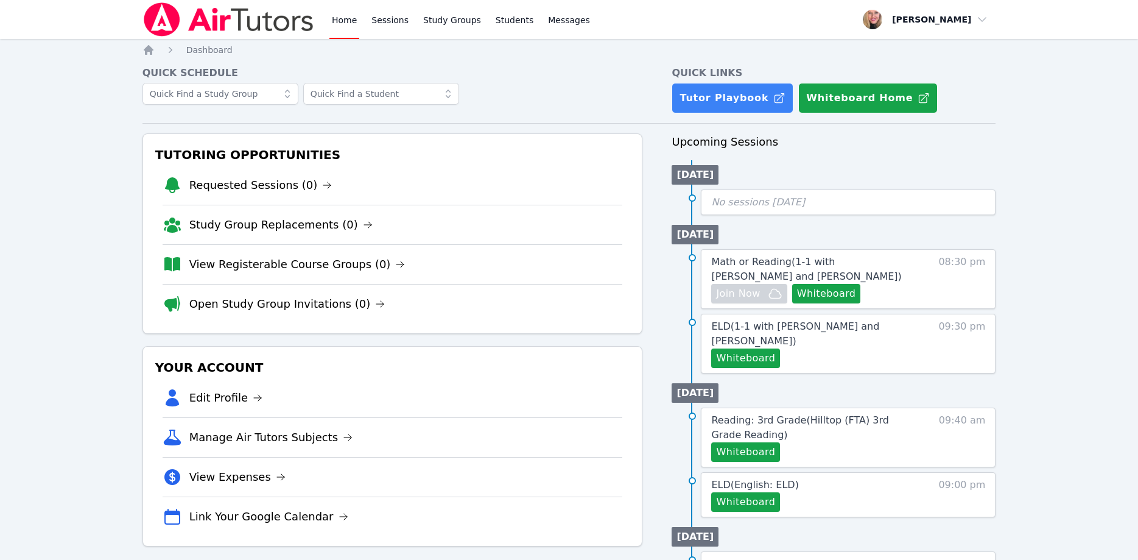
scroll to position [62, 0]
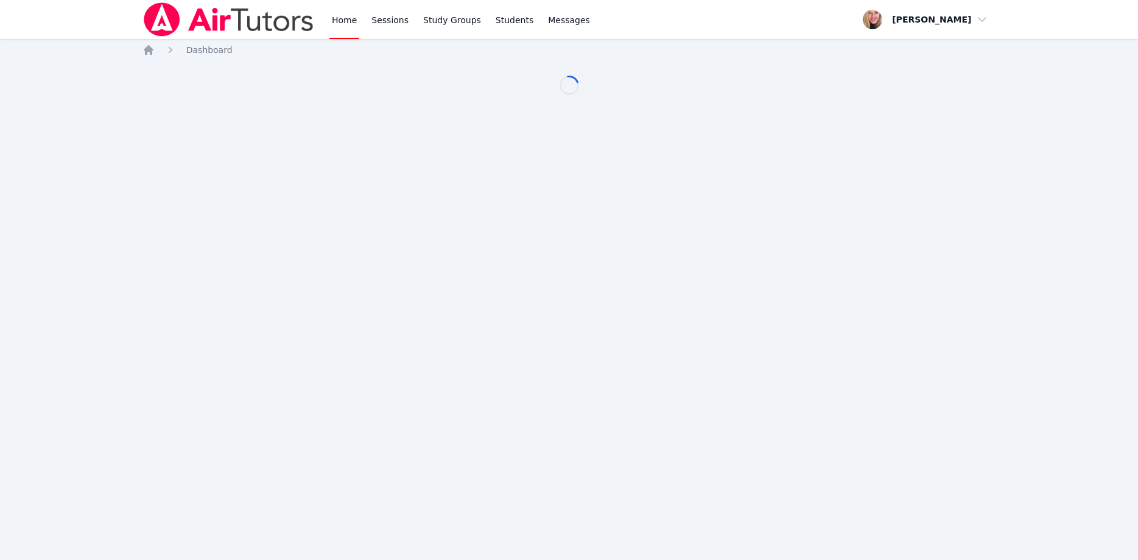
scroll to position [62, 0]
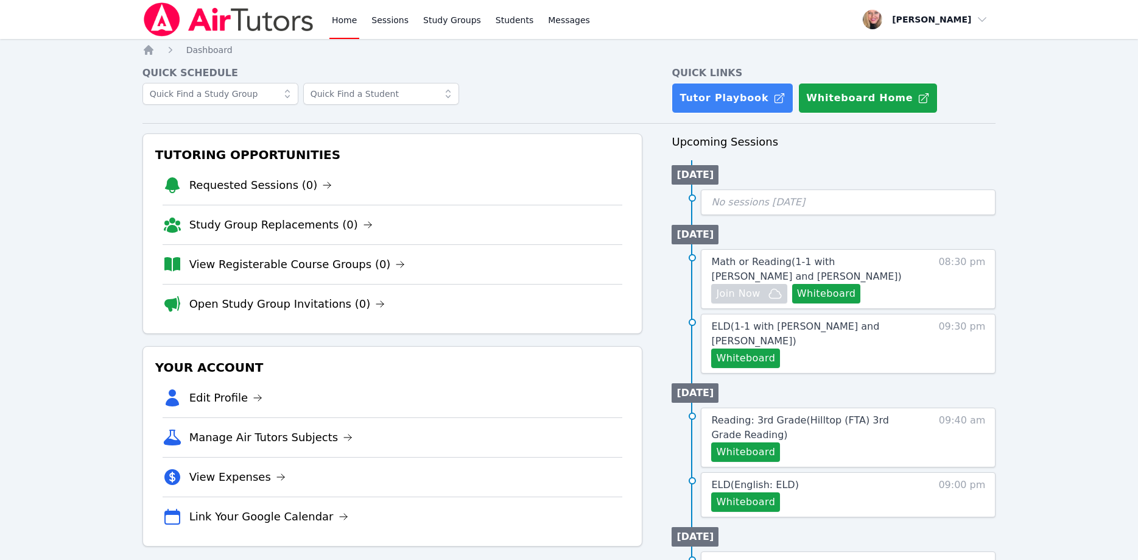
scroll to position [62, 0]
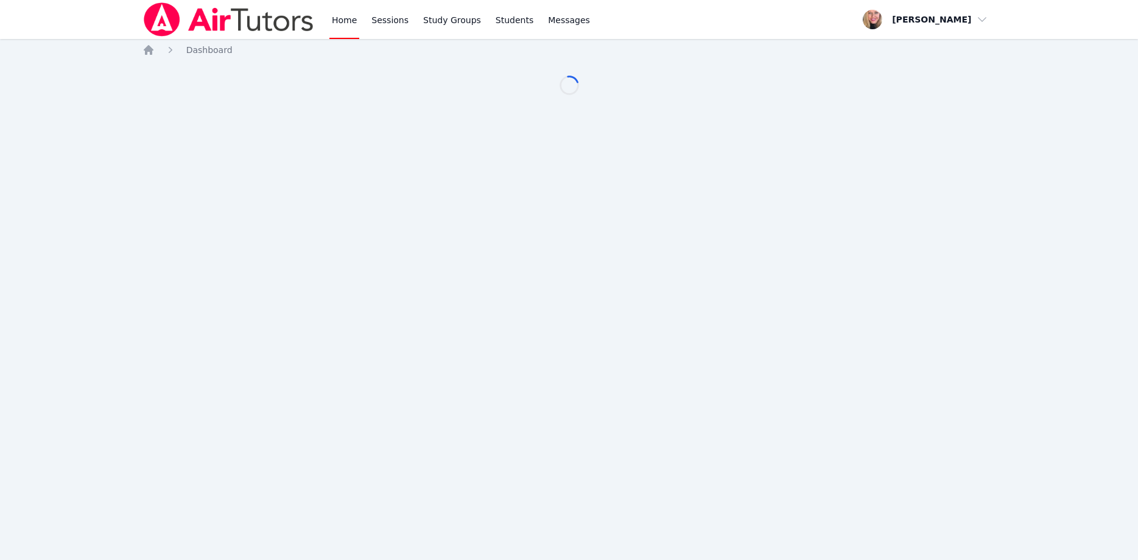
scroll to position [62, 0]
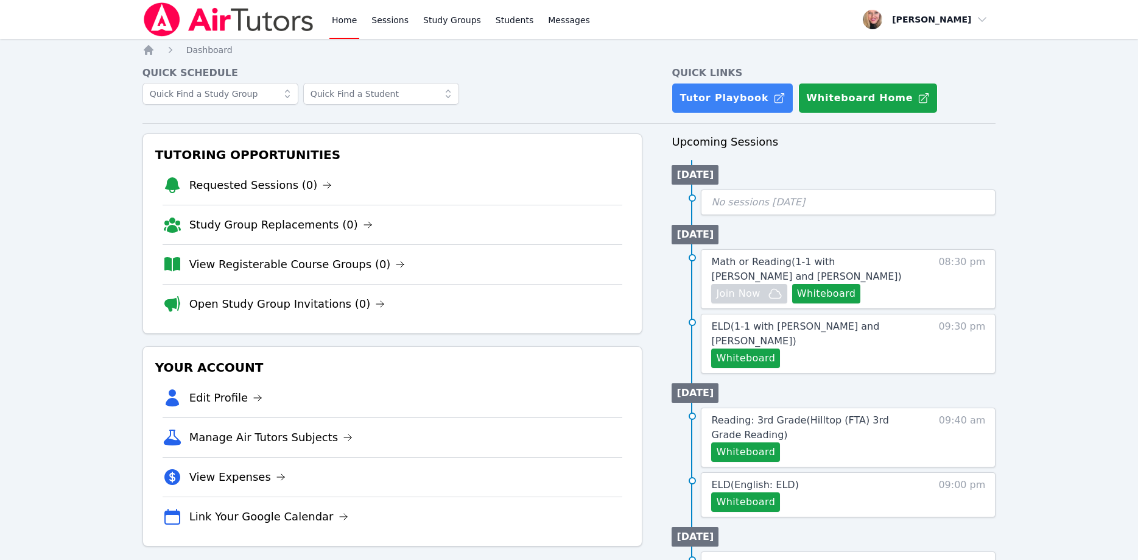
scroll to position [62, 0]
